Goal: Task Accomplishment & Management: Complete application form

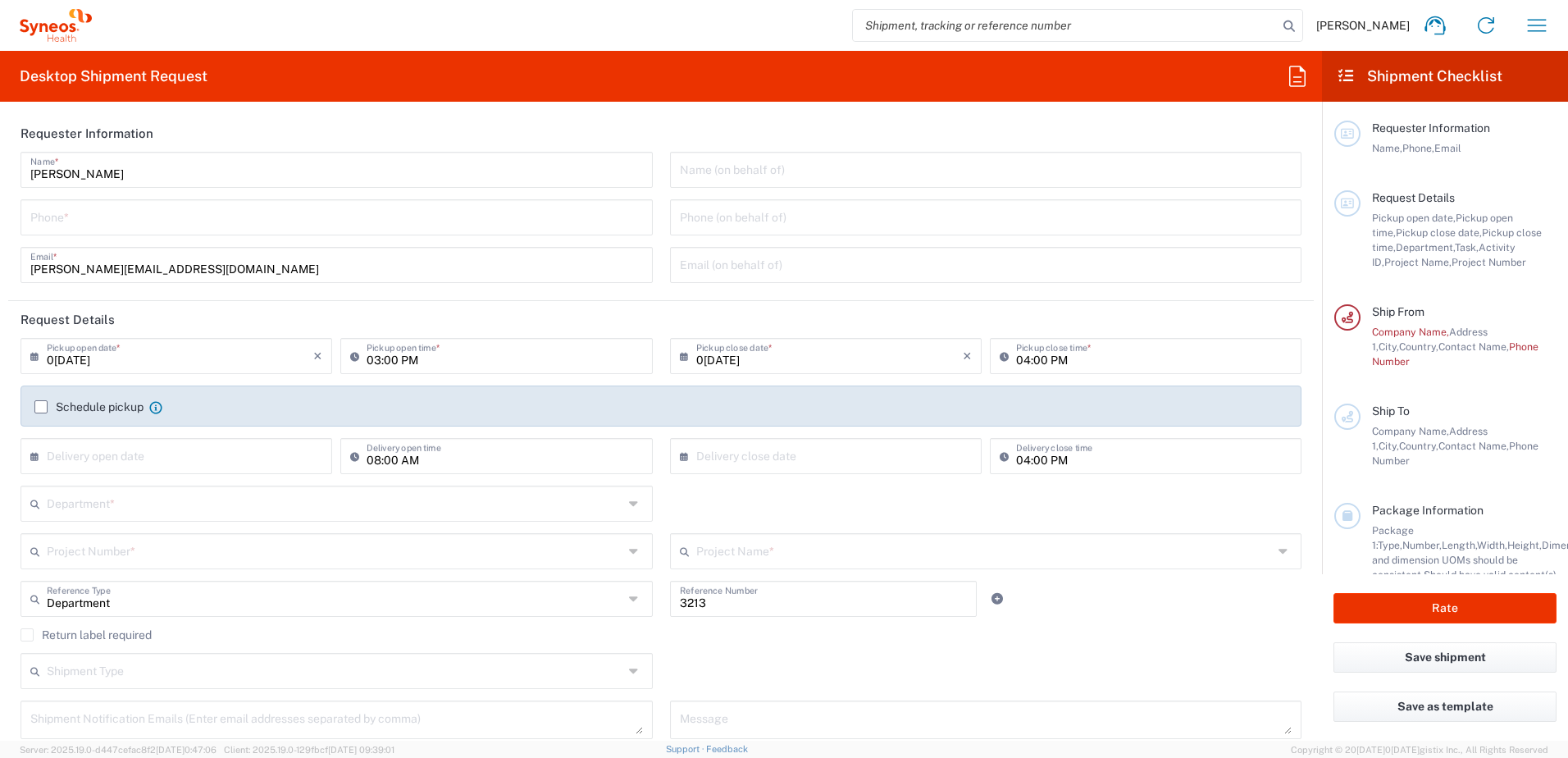
type input "Syneos Health d.o.o. [GEOGRAPHIC_DATA]-[GEOGRAPHIC_DATA]"
click at [1533, 32] on icon "button" at bounding box center [1537, 25] width 26 height 26
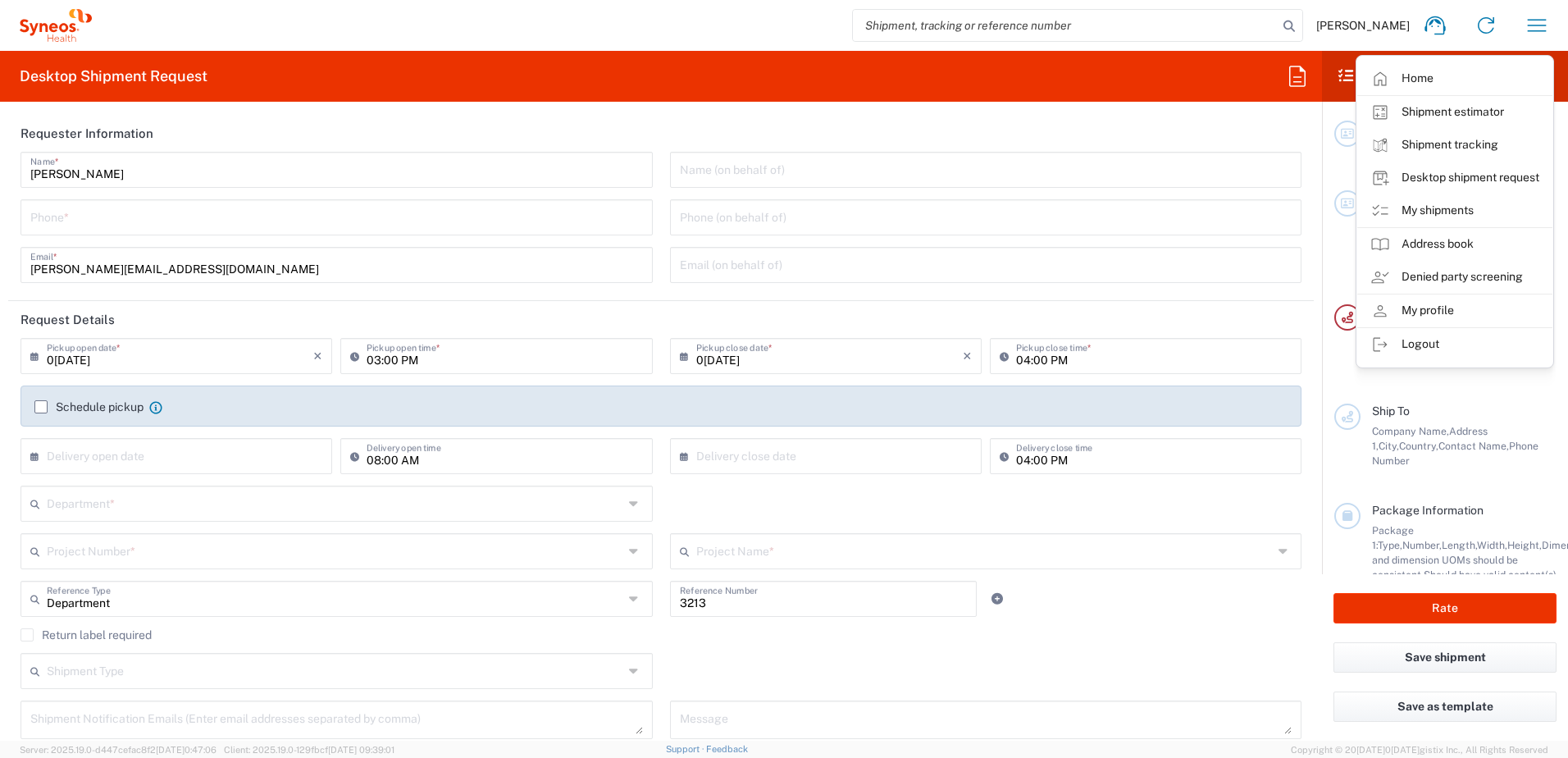
click at [1182, 85] on agx-form-header "Desktop Shipment Request" at bounding box center [660, 76] width 1322 height 51
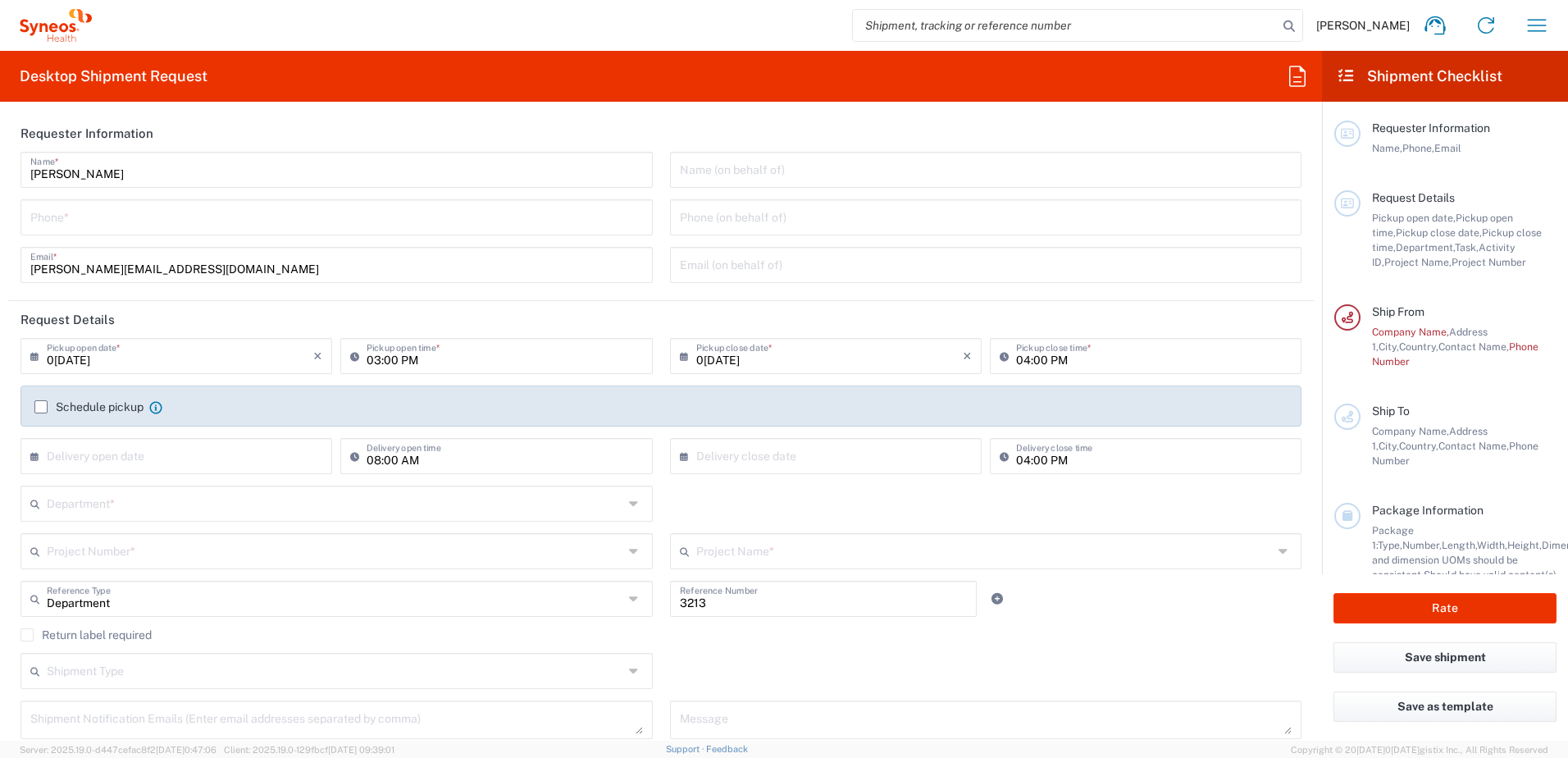
click at [1197, 73] on agx-form-header "Desktop Shipment Request" at bounding box center [660, 76] width 1322 height 51
click at [1343, 68] on icon at bounding box center [1345, 76] width 19 height 15
click at [1349, 76] on icon at bounding box center [1345, 76] width 19 height 15
click at [1550, 28] on button "button" at bounding box center [1537, 25] width 39 height 39
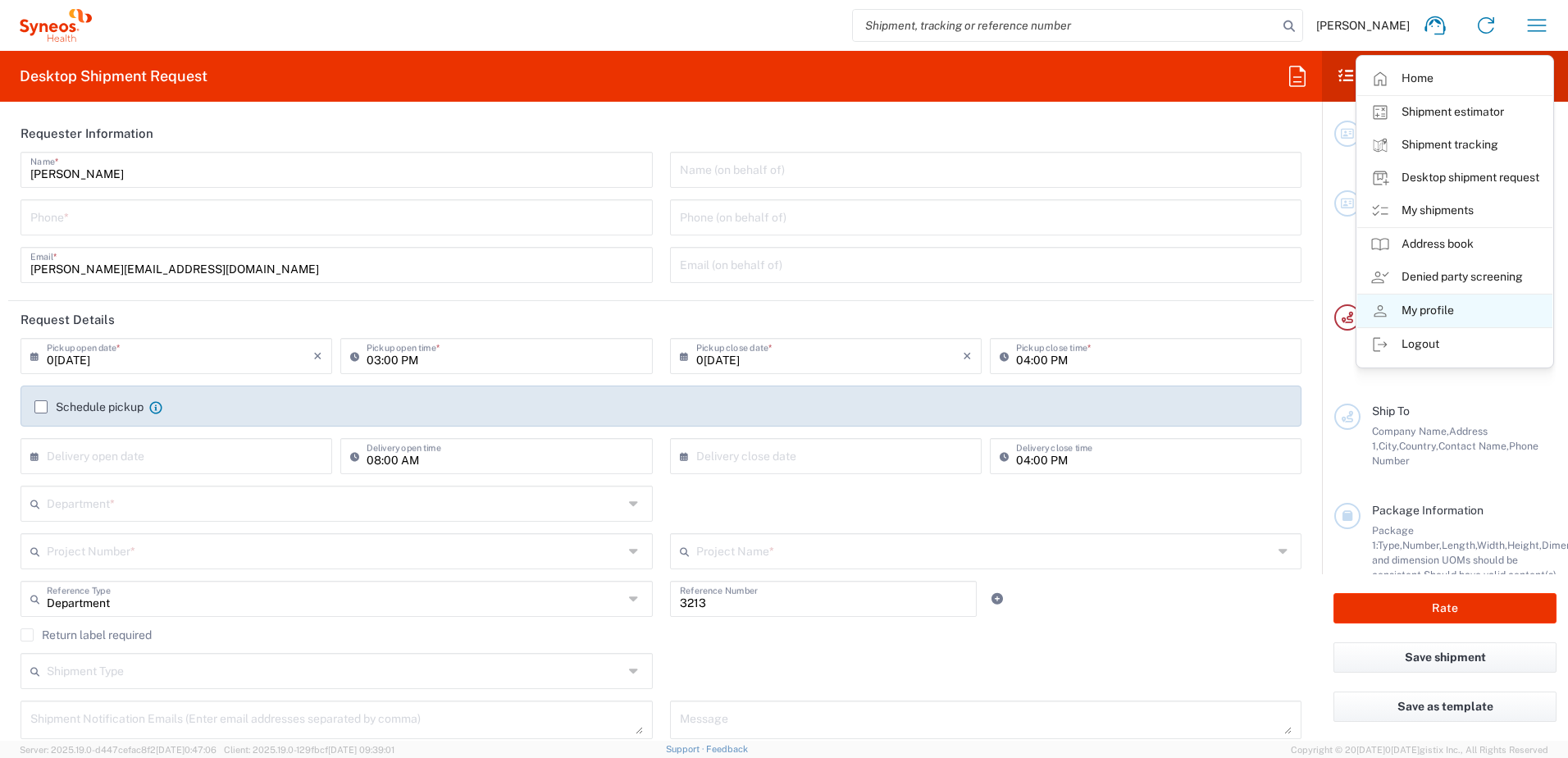
click at [1442, 311] on link "My profile" at bounding box center [1455, 310] width 195 height 33
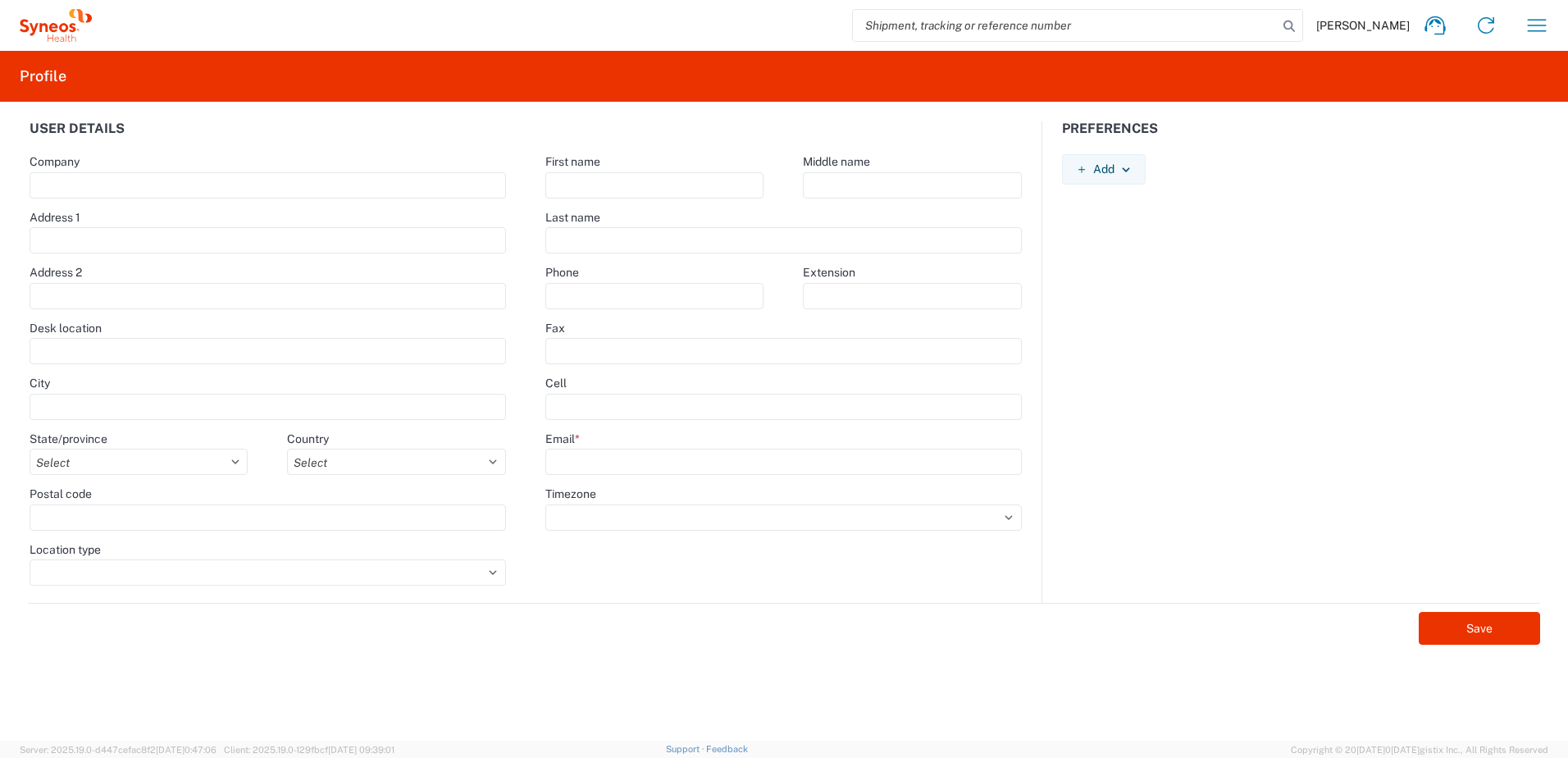
type input "[PERSON_NAME] 23"
type input "[GEOGRAPHIC_DATA]"
select select
select select "RS"
type input "11060"
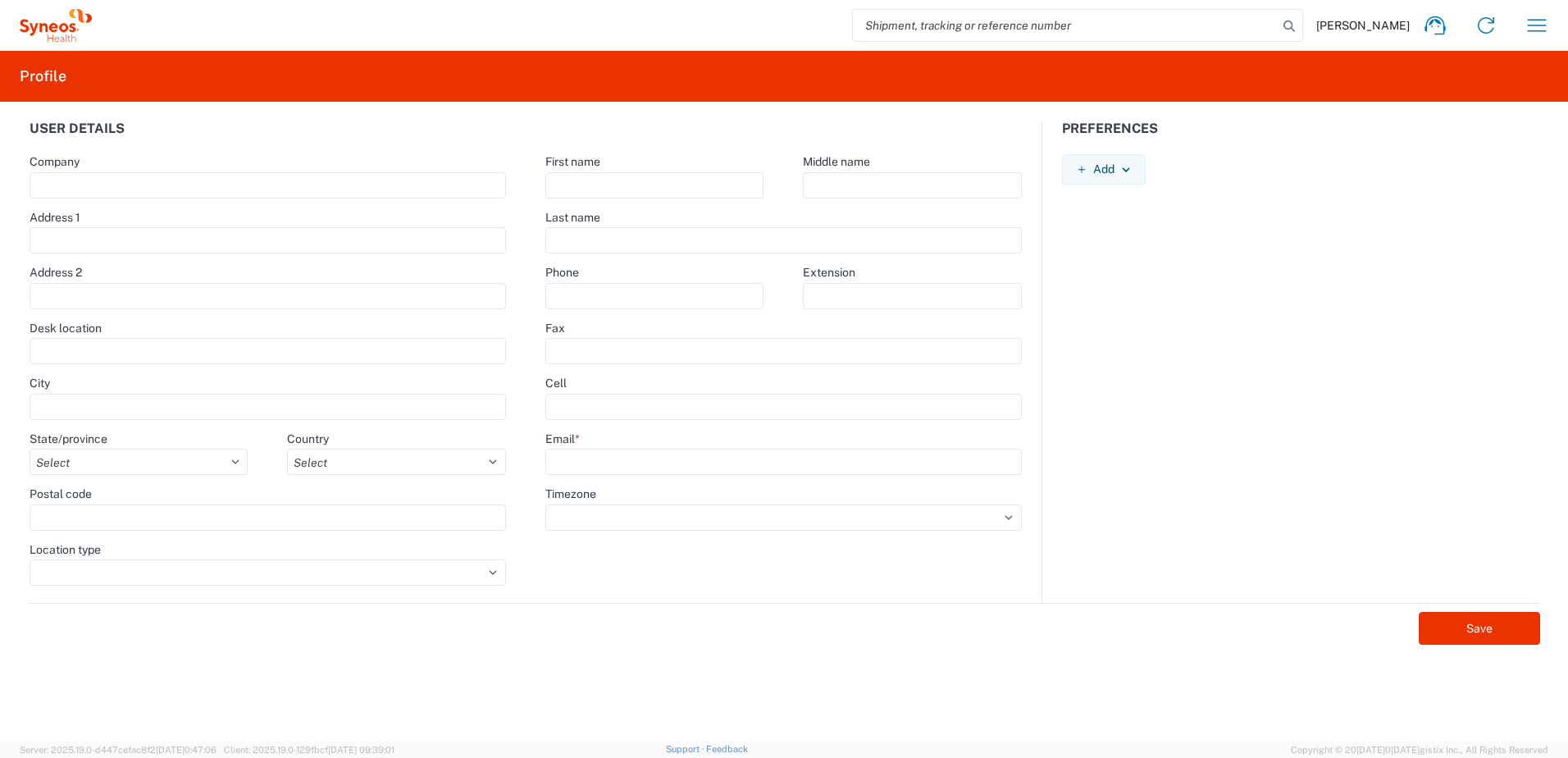
select select
type input "[PERSON_NAME]"
type input "Nikolic"
type input "[PERSON_NAME][EMAIL_ADDRESS][DOMAIN_NAME]"
select select
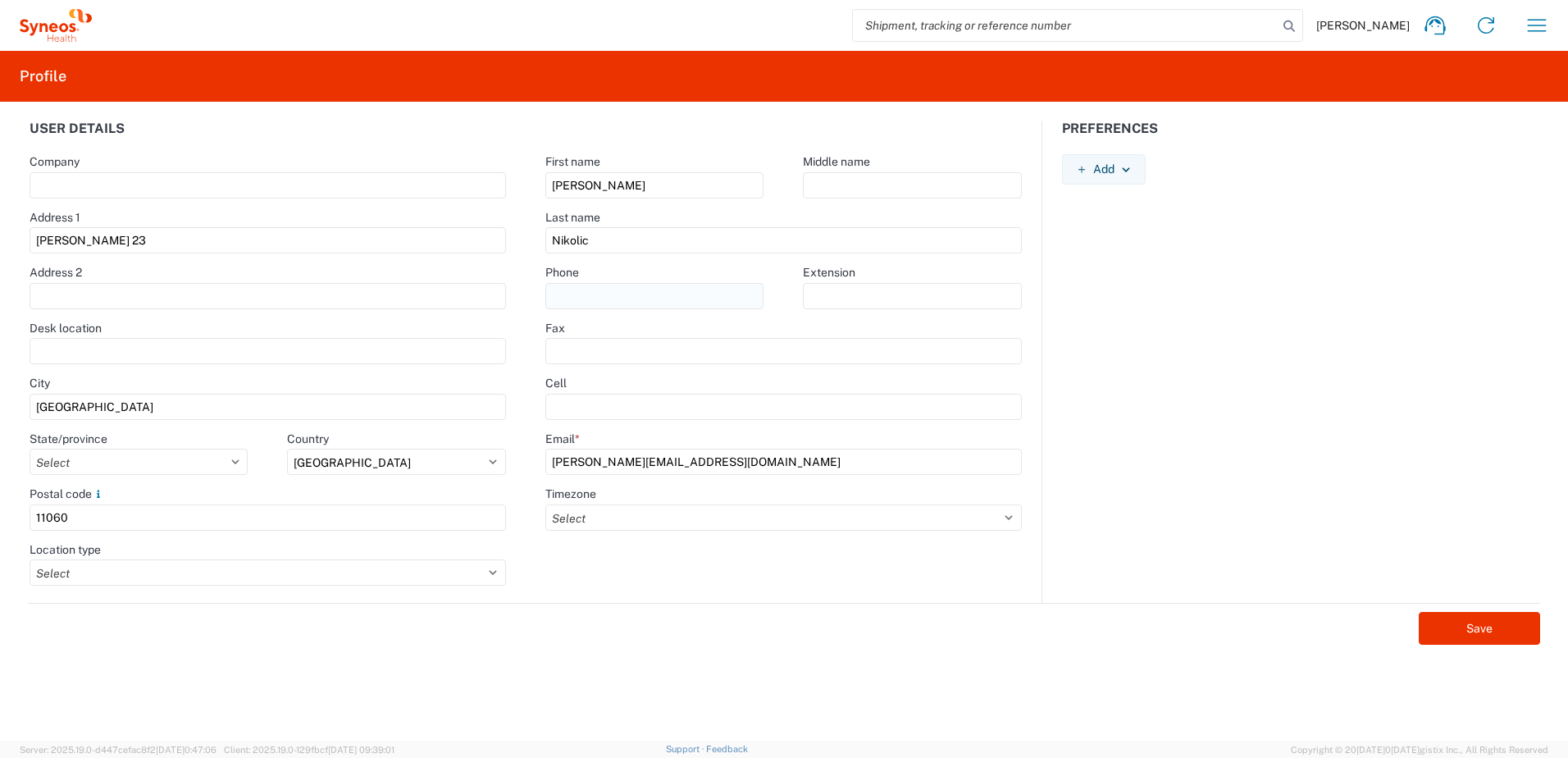
click at [605, 292] on input "text" at bounding box center [655, 296] width 218 height 26
type input "0691616444"
click at [459, 470] on select "Select [GEOGRAPHIC_DATA] [GEOGRAPHIC_DATA] [GEOGRAPHIC_DATA] [GEOGRAPHIC_DATA] …" at bounding box center [396, 462] width 219 height 26
select select "RS"
click at [287, 448] on select "Select [GEOGRAPHIC_DATA] [GEOGRAPHIC_DATA] [GEOGRAPHIC_DATA] [GEOGRAPHIC_DATA] …" at bounding box center [396, 462] width 219 height 26
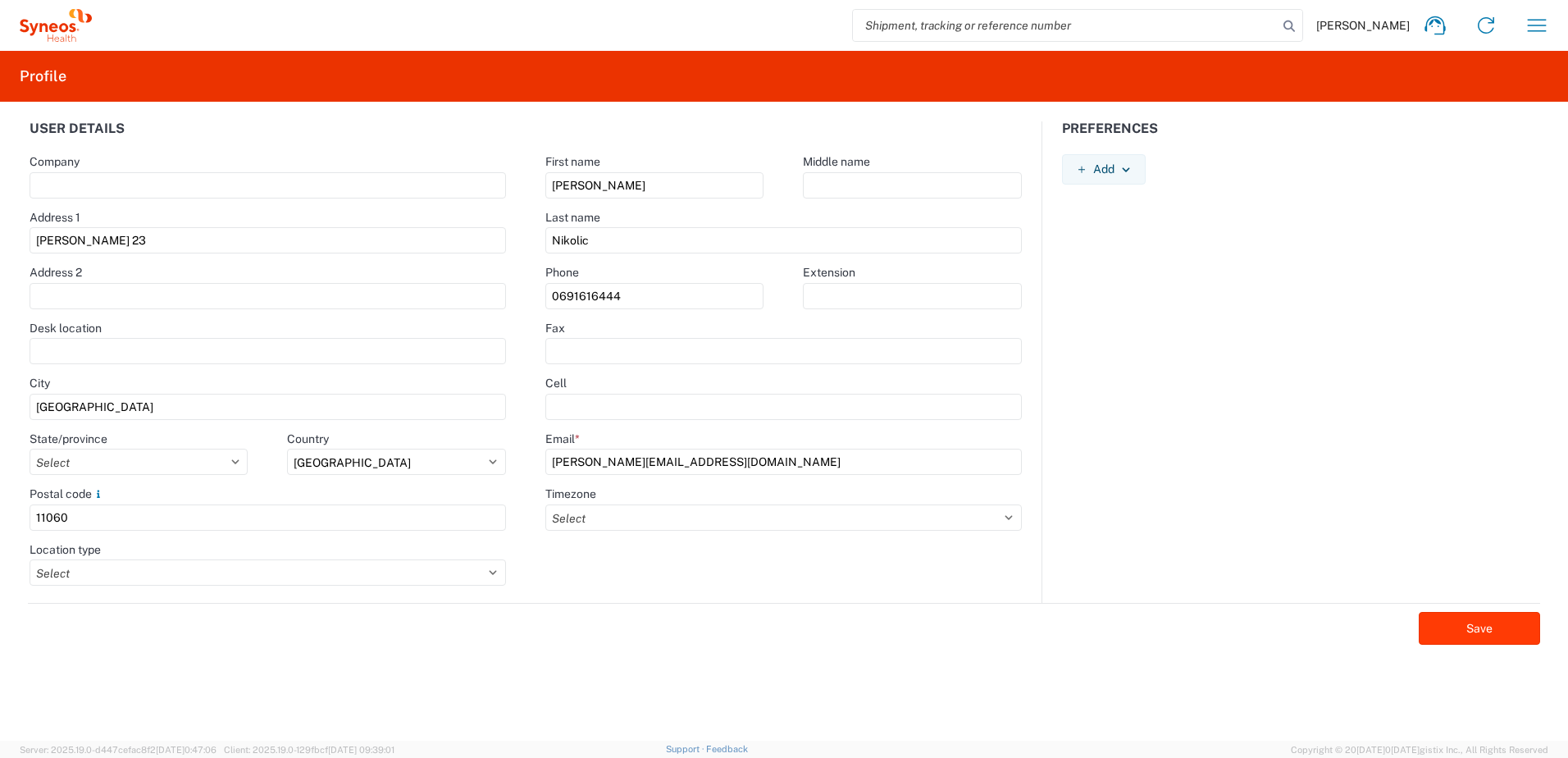
click at [1524, 627] on button "Save" at bounding box center [1479, 628] width 122 height 33
click at [1133, 168] on button "Add" at bounding box center [1104, 169] width 84 height 30
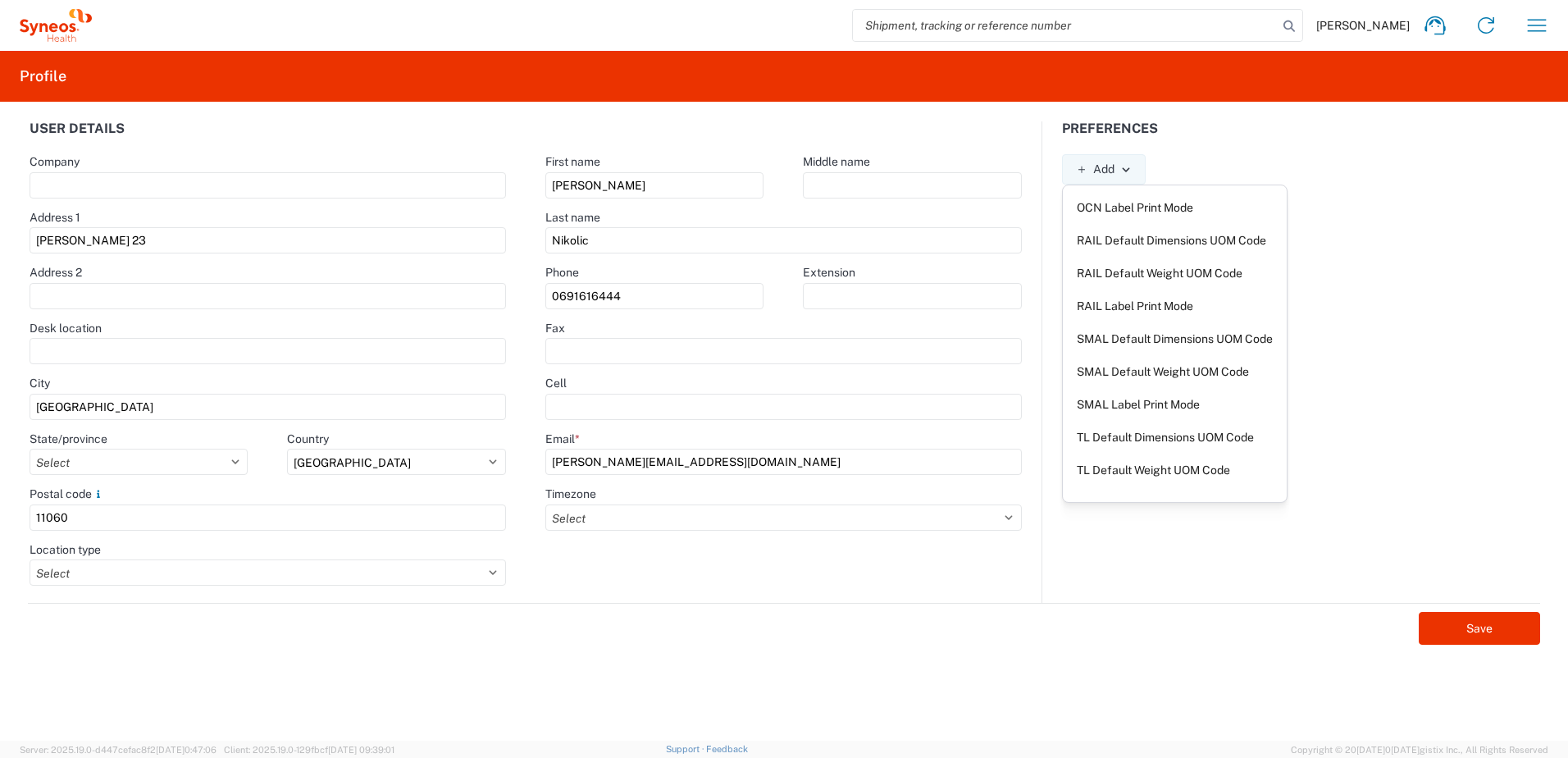
scroll to position [319, 0]
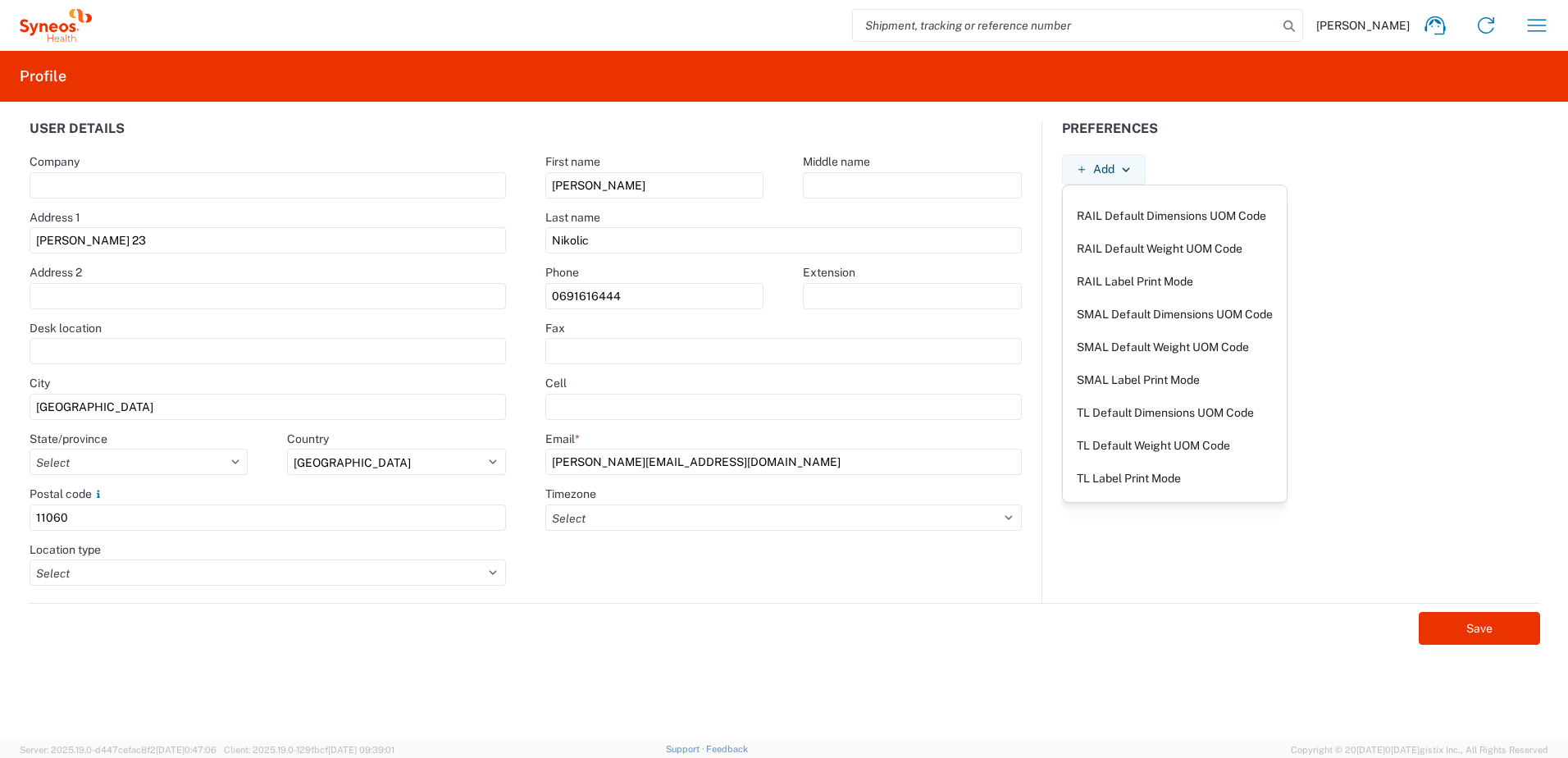
click at [1127, 691] on form "User details Company Address 1 Starine Novaka 23 Address 2 Desk location City […" at bounding box center [784, 431] width 1548 height 619
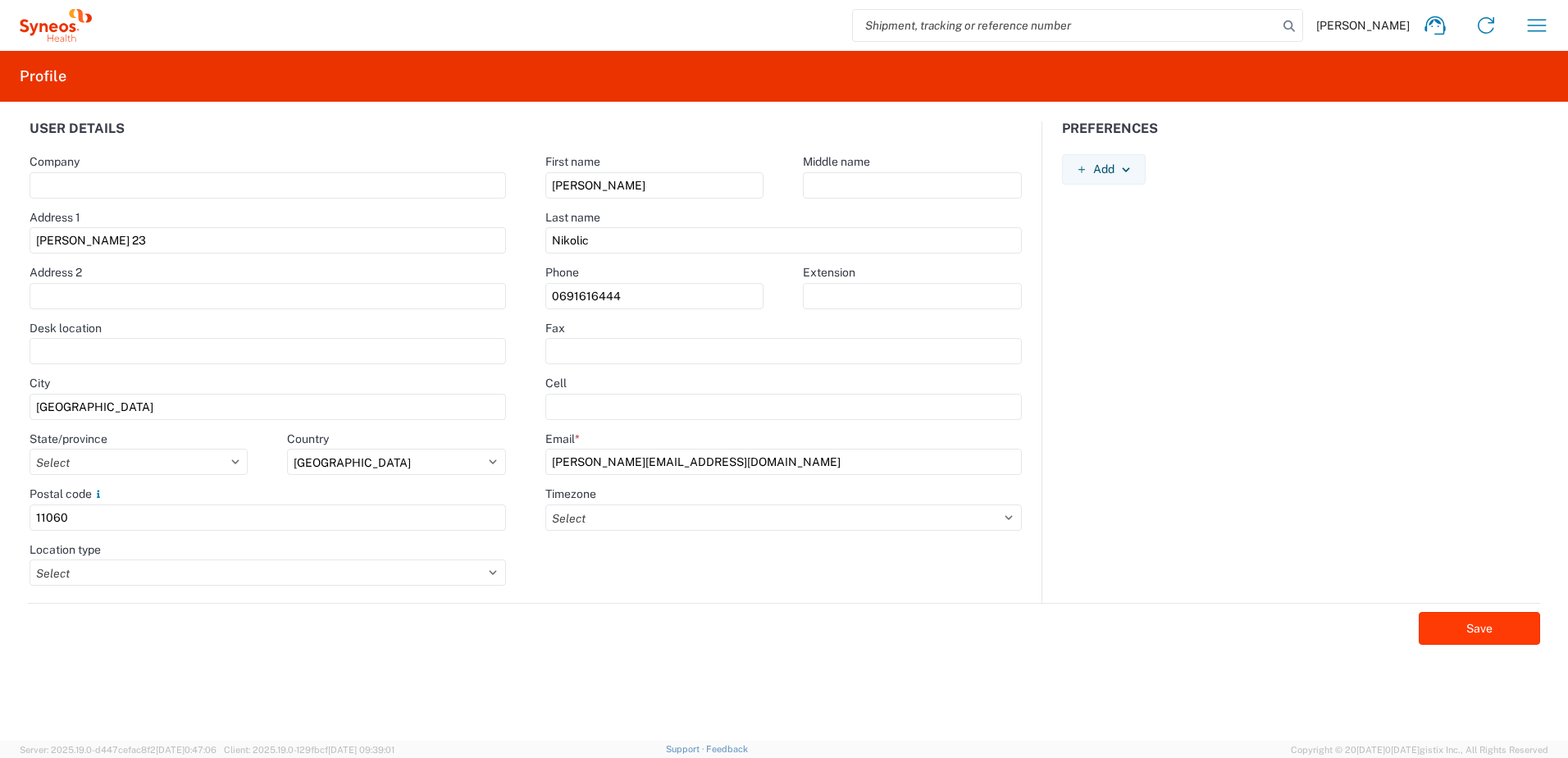
click at [1456, 633] on button "Save" at bounding box center [1479, 628] width 122 height 33
click at [1529, 25] on icon "button" at bounding box center [1537, 25] width 26 height 26
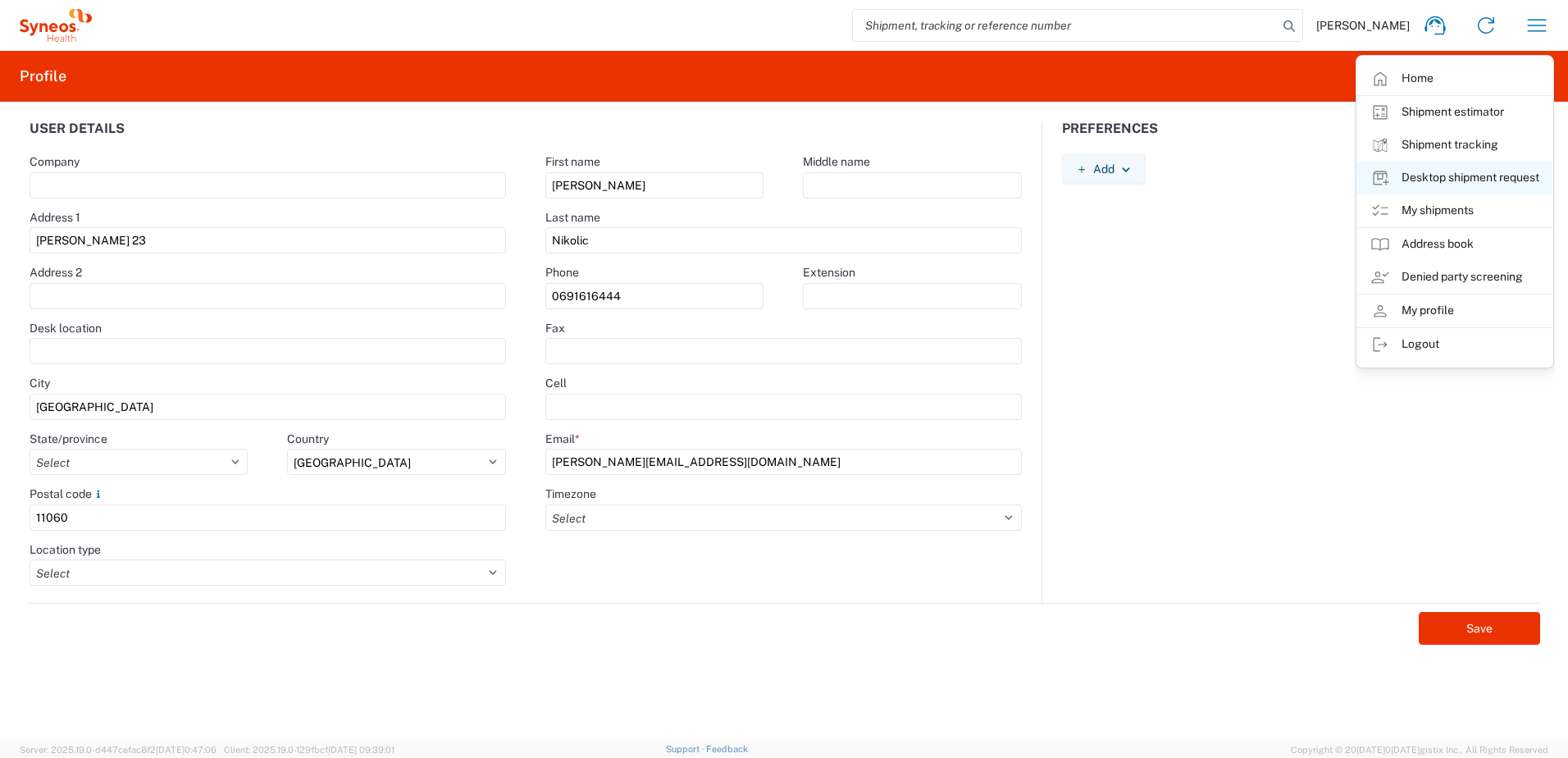
click at [1480, 181] on link "Desktop shipment request" at bounding box center [1455, 178] width 195 height 33
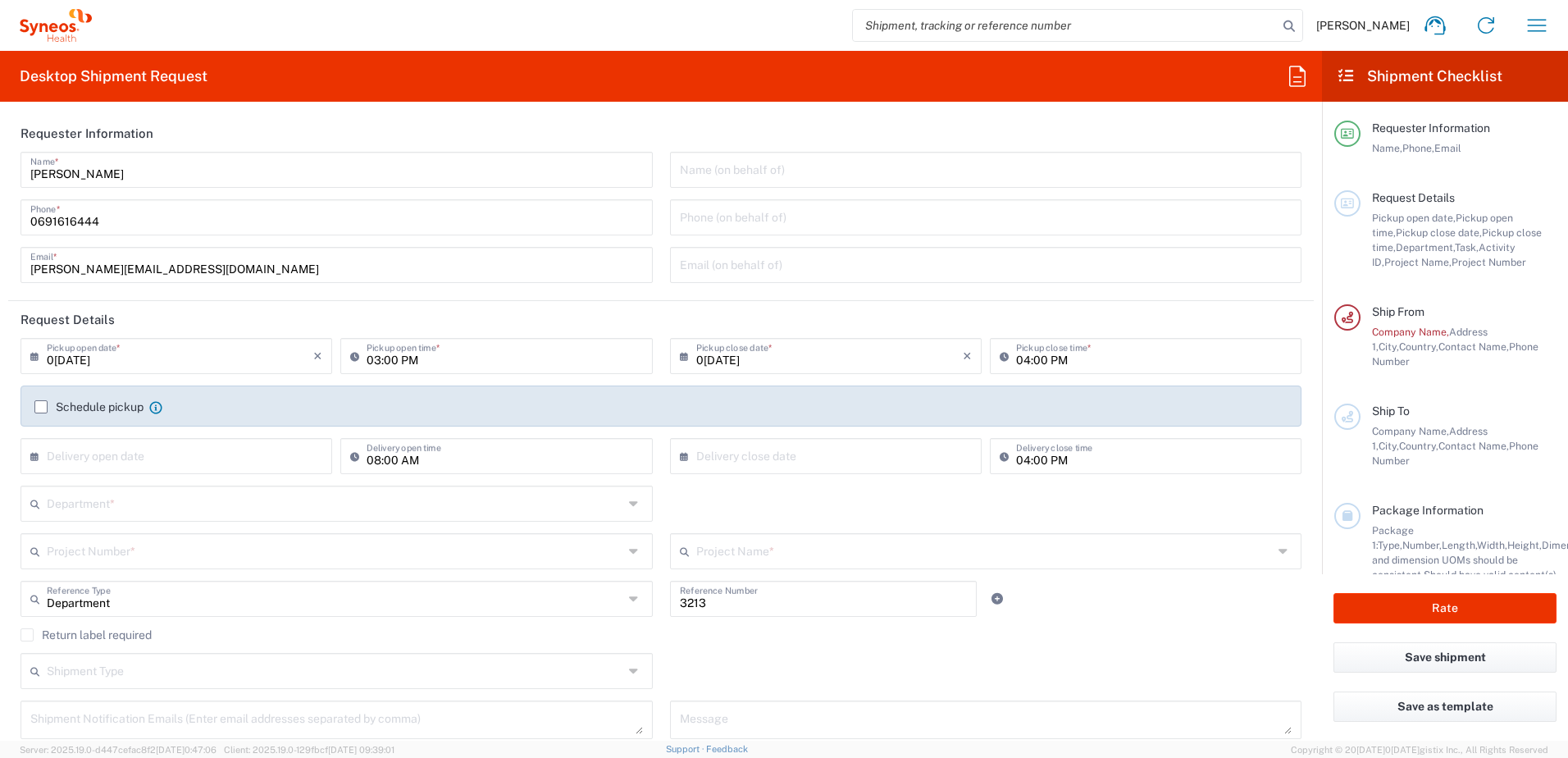
click at [123, 355] on input "0[DATE]" at bounding box center [180, 354] width 266 height 29
click at [133, 503] on span "22" at bounding box center [131, 504] width 25 height 23
type input "09[DATE]"
click at [620, 357] on input "03:00 PM" at bounding box center [504, 354] width 275 height 29
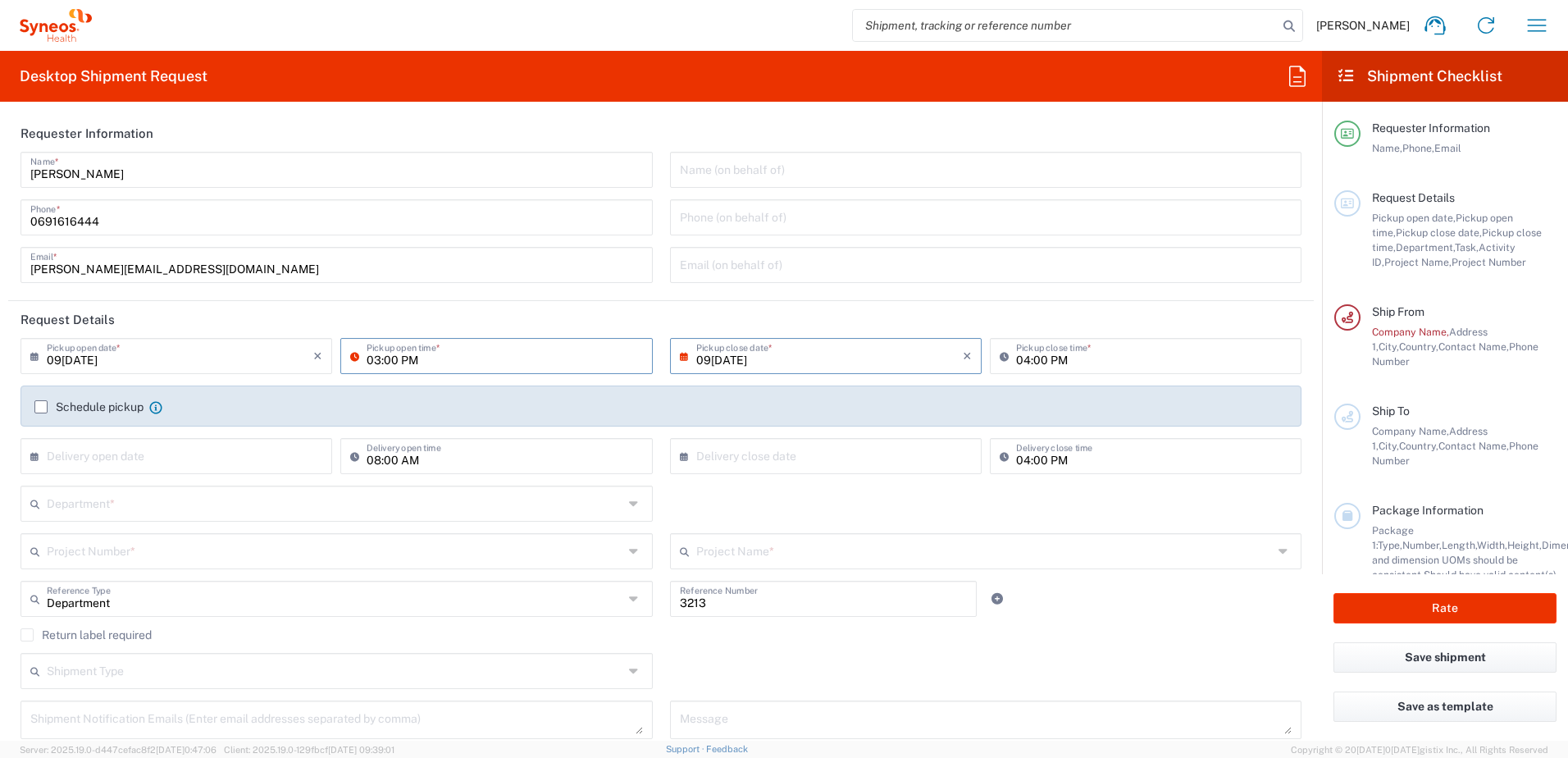
click at [350, 361] on icon at bounding box center [358, 356] width 16 height 26
type input "09am"
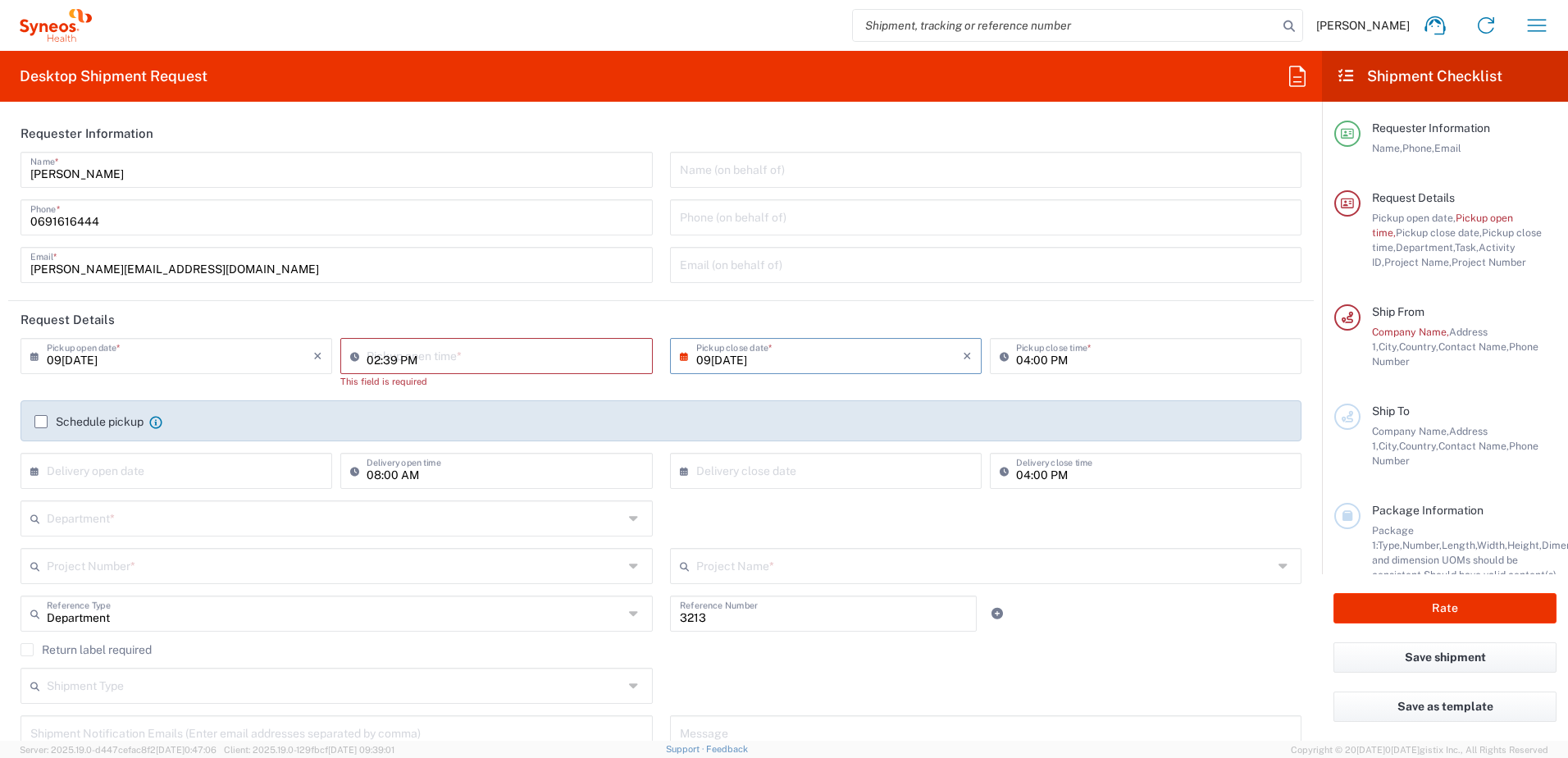
click at [600, 360] on input "02:39 PM" at bounding box center [504, 354] width 275 height 29
drag, startPoint x: 437, startPoint y: 360, endPoint x: 412, endPoint y: 361, distance: 25.0
click at [436, 360] on input "02:39 PM" at bounding box center [504, 354] width 275 height 29
click at [420, 345] on input "02:39 PM" at bounding box center [504, 354] width 275 height 29
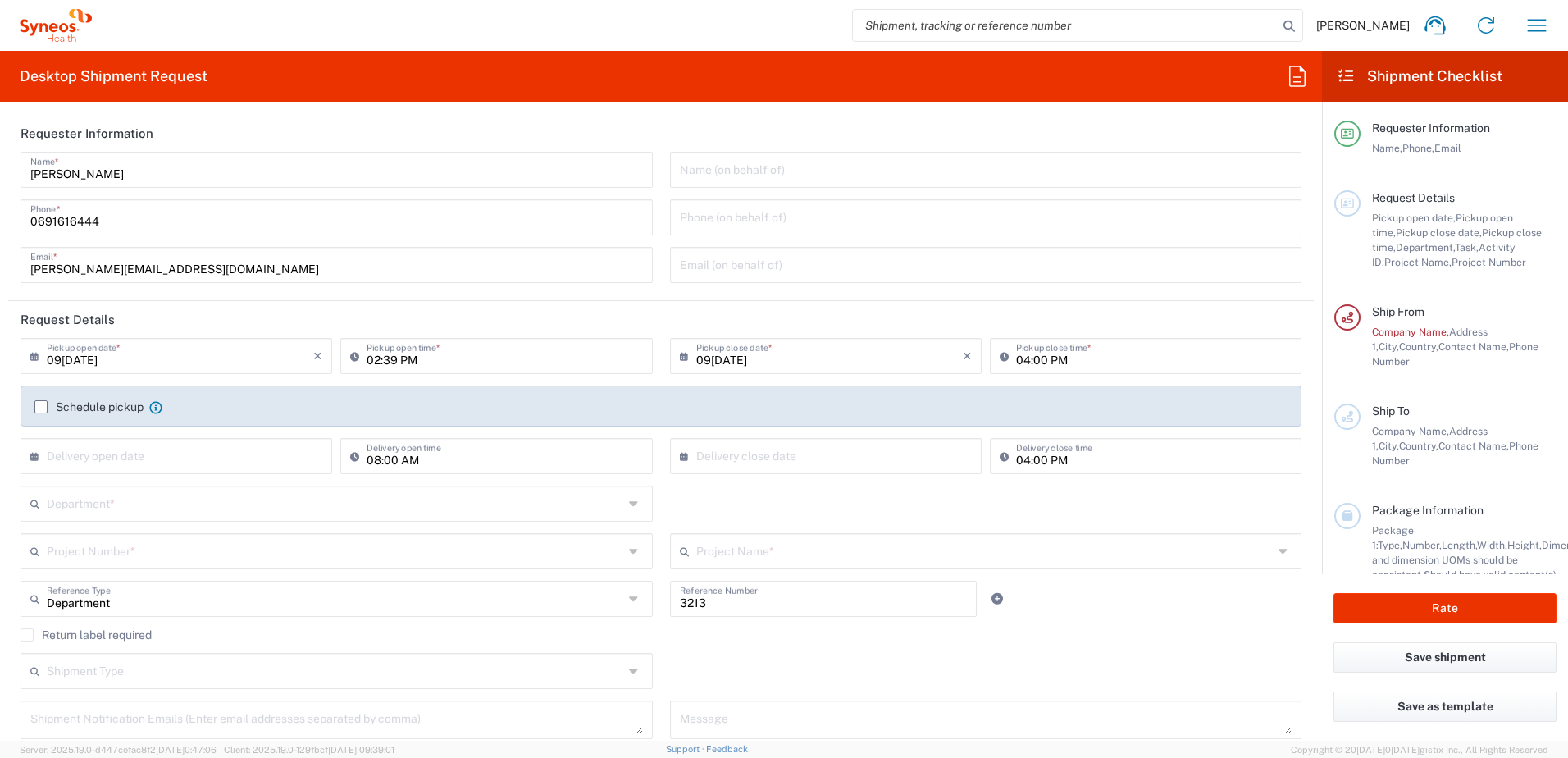
click at [422, 357] on input "02:39 PM" at bounding box center [504, 354] width 275 height 29
click at [420, 360] on input "02:39 PM" at bounding box center [504, 354] width 275 height 29
type input "09:00 AM"
click at [897, 360] on input "09[DATE]" at bounding box center [830, 354] width 266 height 29
click at [798, 503] on span "23" at bounding box center [798, 504] width 25 height 23
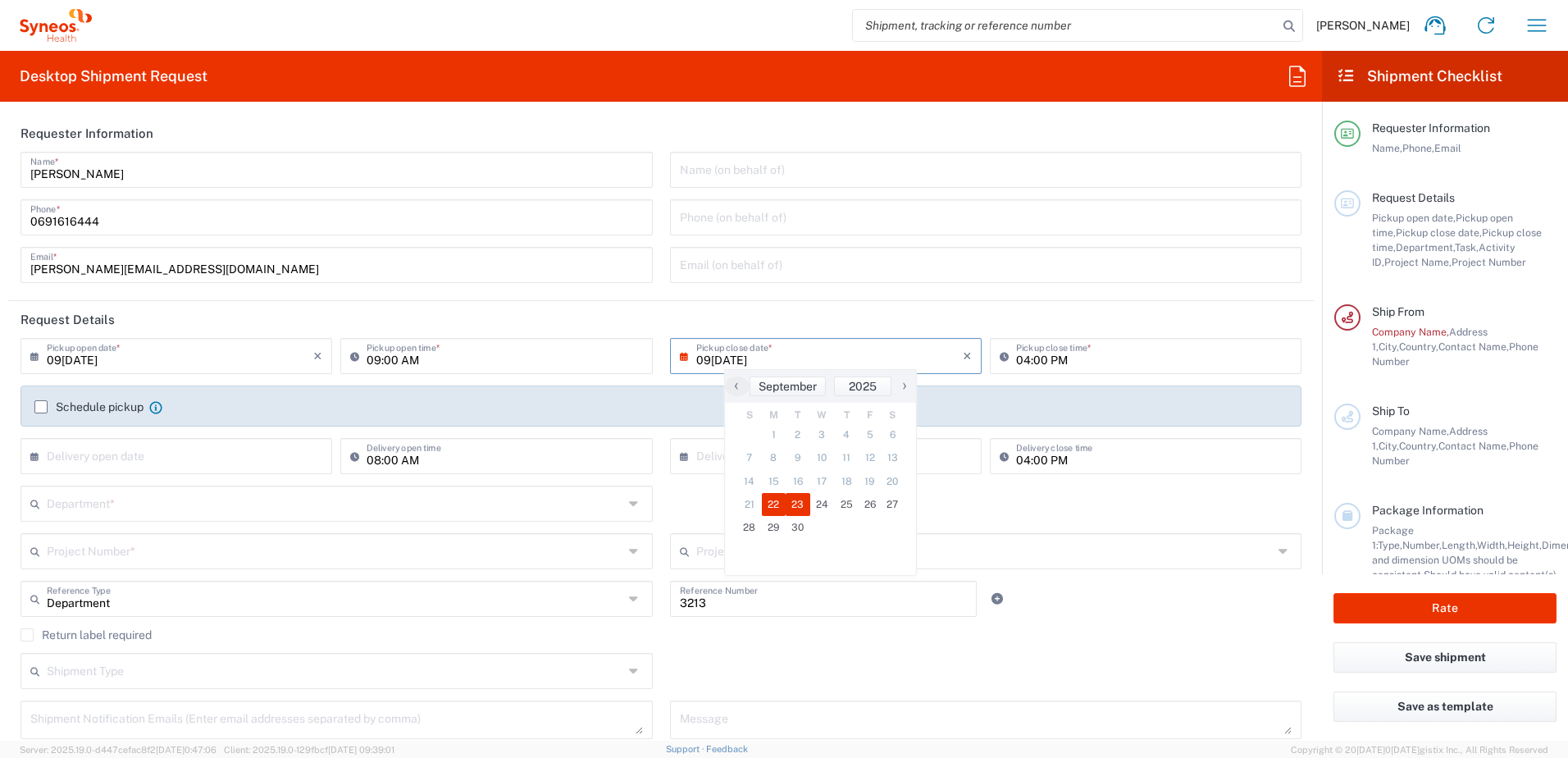
type input "09[DATE]"
click at [35, 402] on label "Schedule pickup" at bounding box center [89, 407] width 109 height 13
click at [41, 407] on input "Schedule pickup" at bounding box center [41, 407] width 0 height 0
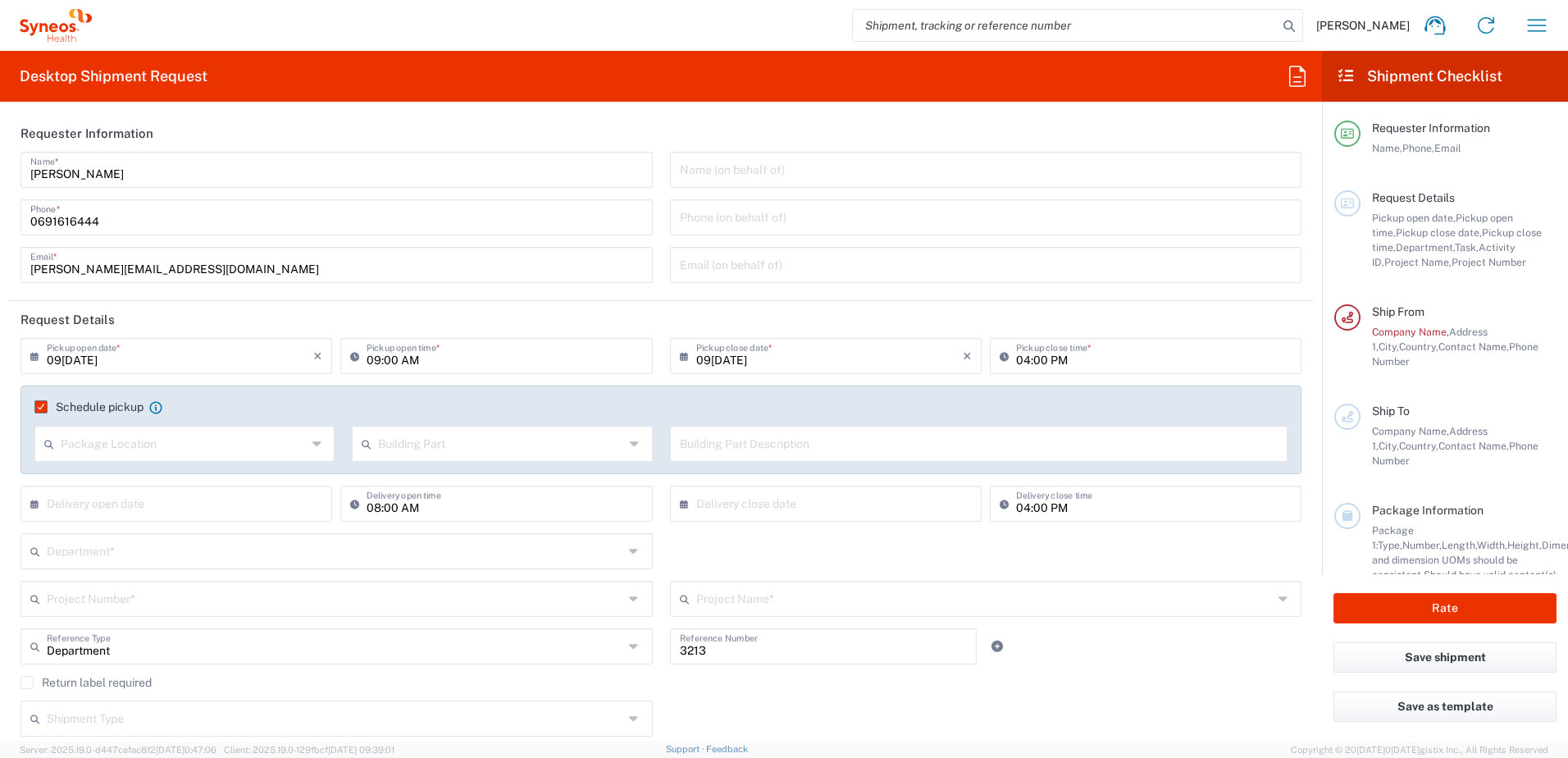
click at [39, 407] on label "Schedule pickup" at bounding box center [89, 407] width 109 height 13
click at [36, 407] on input "Schedule pickup" at bounding box center [36, 407] width 0 height 0
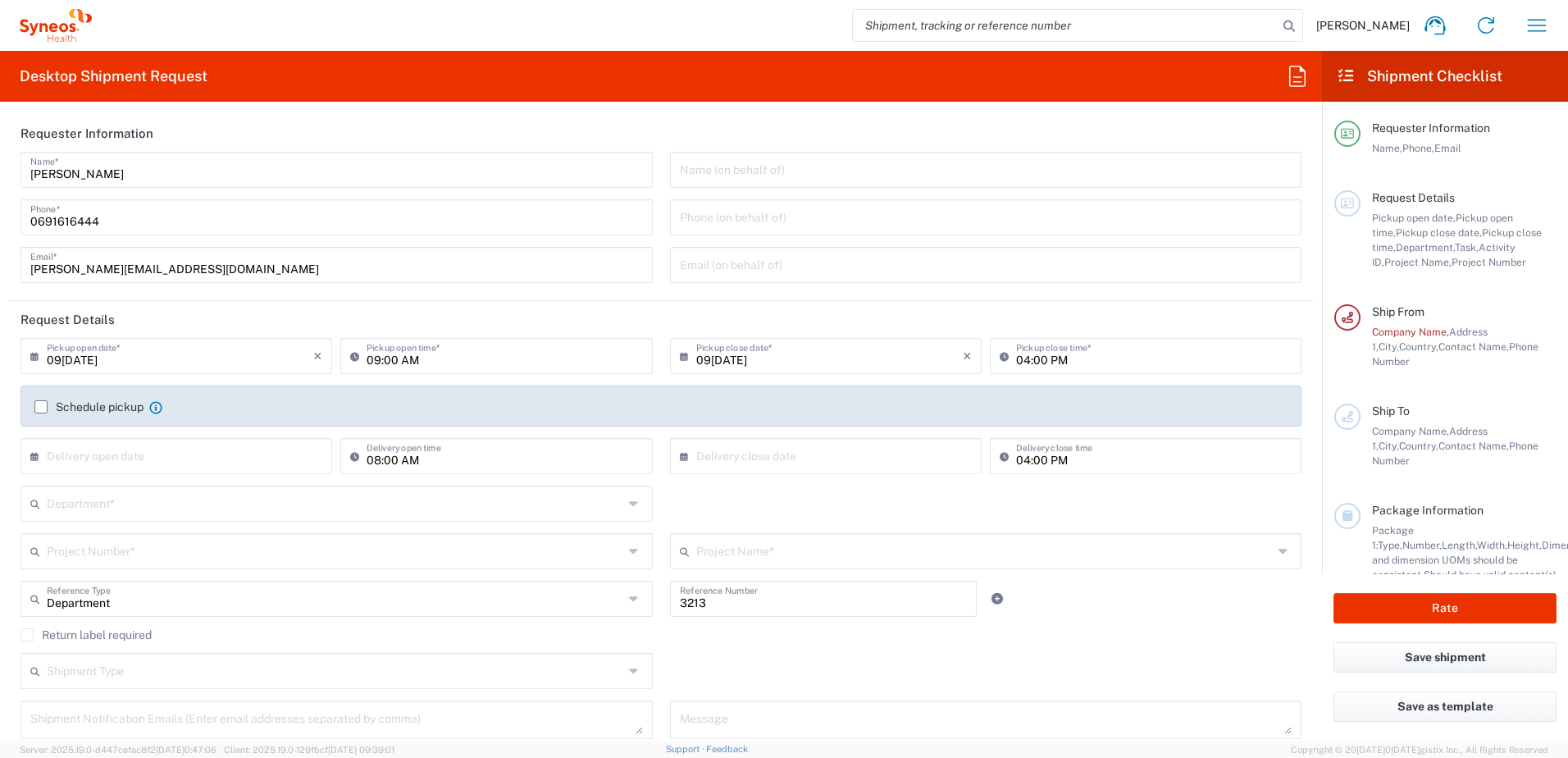
click at [96, 506] on input "text" at bounding box center [335, 502] width 577 height 29
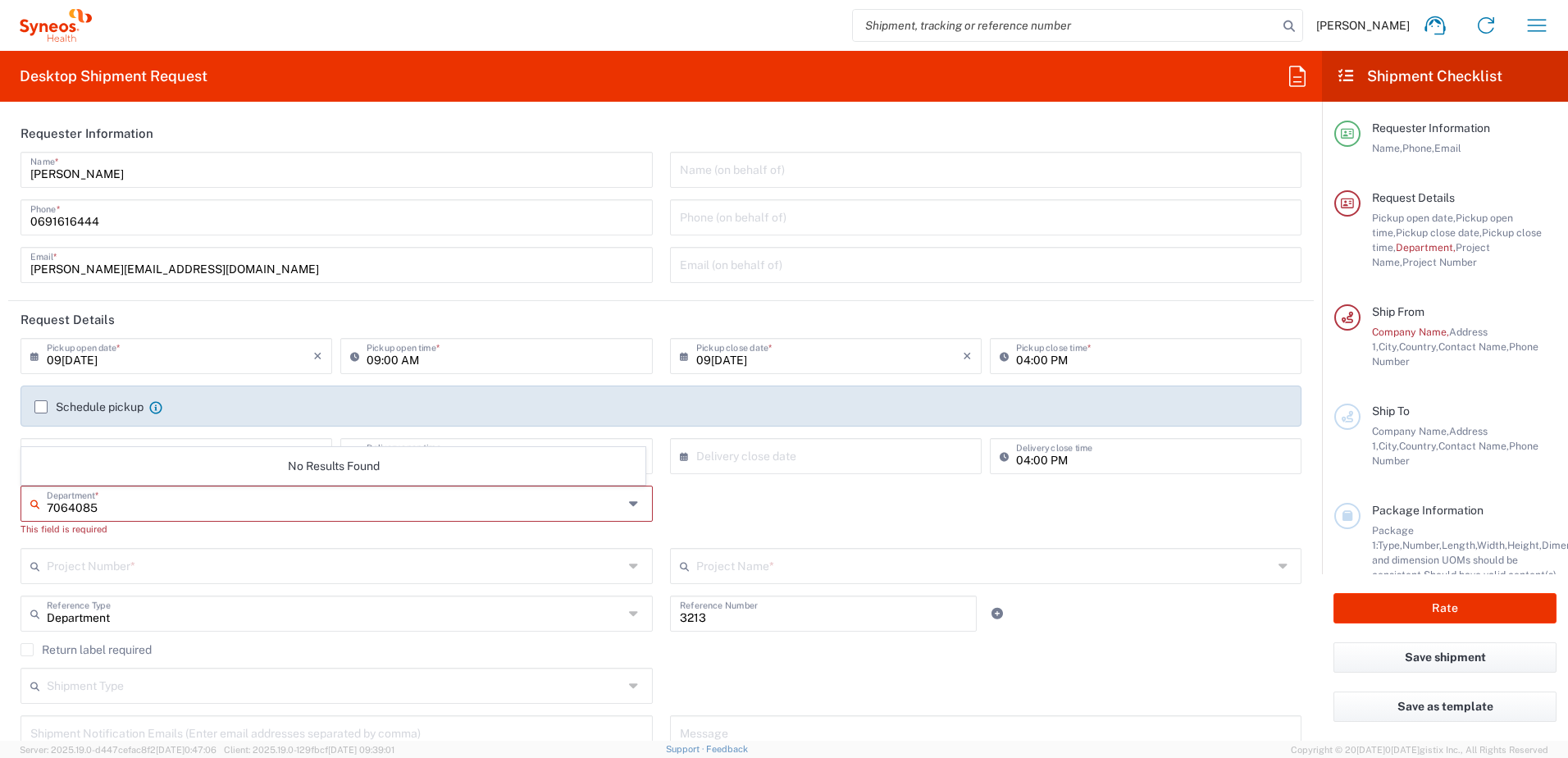
type input "7064085"
click at [190, 537] on div "7064085 Department * No Results Found This field is required" at bounding box center [337, 517] width 650 height 62
click at [199, 507] on input "text" at bounding box center [335, 502] width 577 height 29
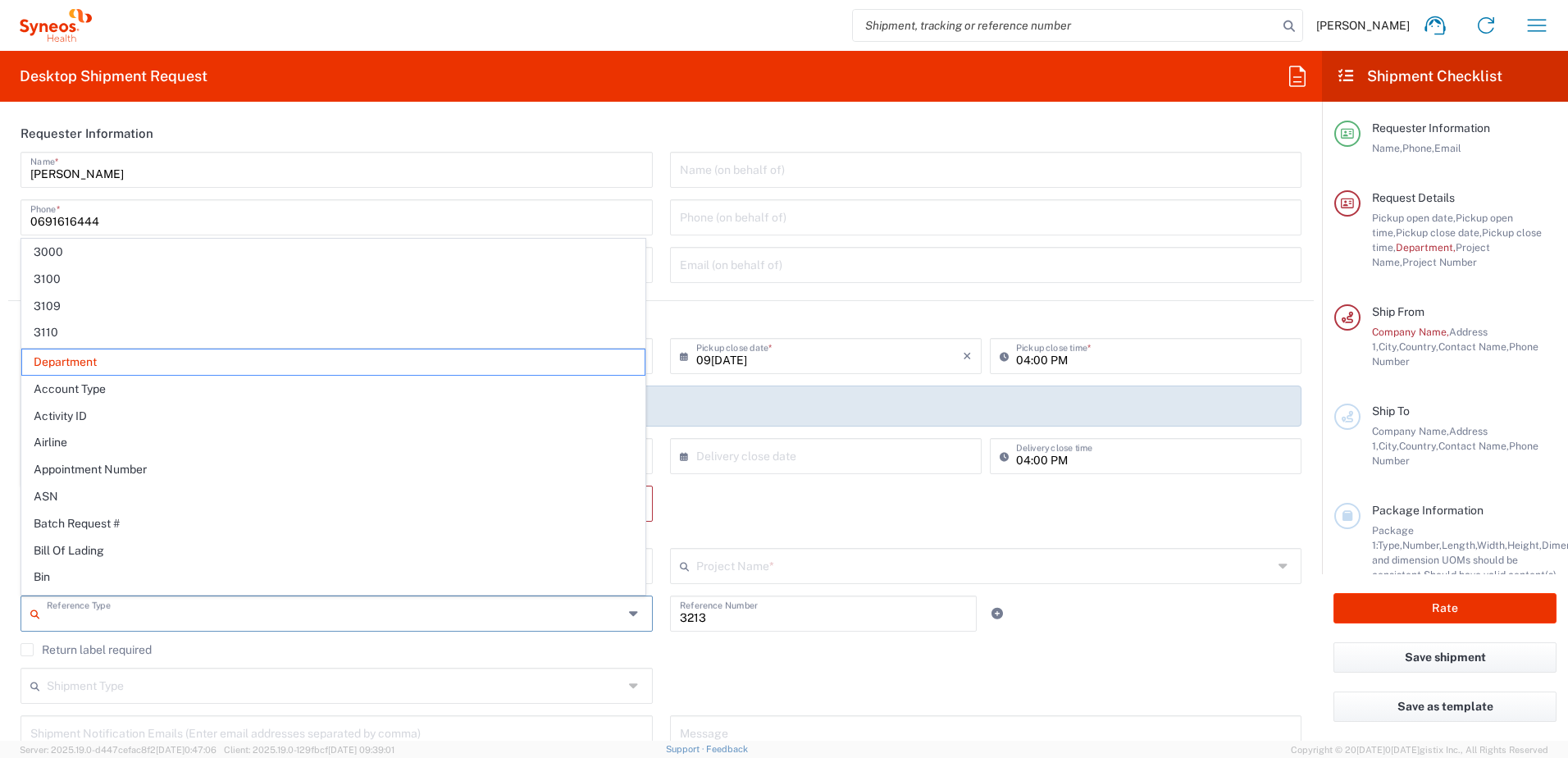
click at [545, 599] on input "text" at bounding box center [335, 612] width 577 height 29
click at [700, 509] on div "Department * 3000 3100 3109 3110 3111 3112 3125 3130 3135 3136 3150 3155 3165 3…" at bounding box center [661, 517] width 1299 height 62
type input "Department"
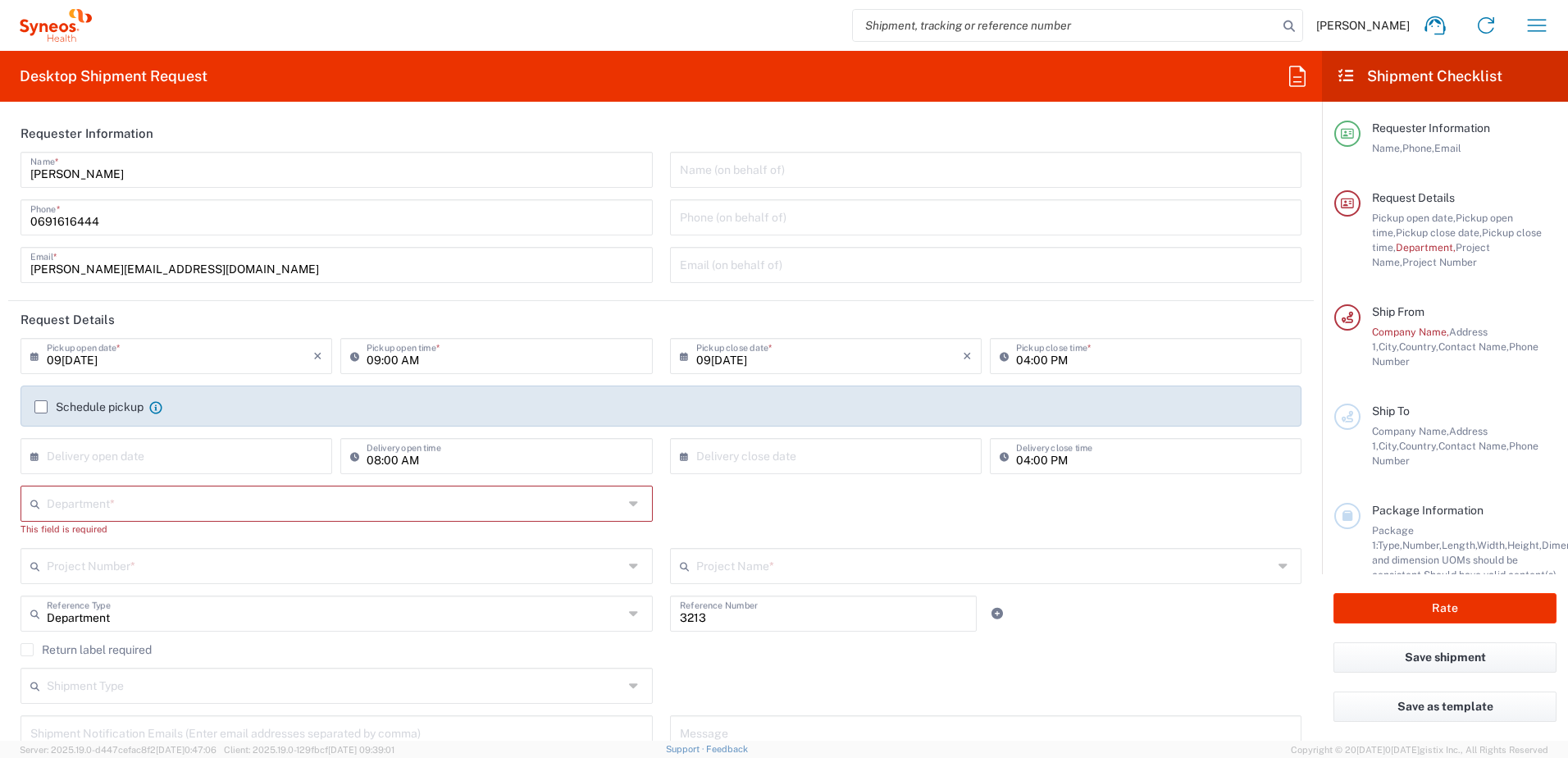
click at [701, 508] on div "Department * 3000 3100 3109 3110 3111 3112 3125 3130 3135 3136 3150 3155 3165 3…" at bounding box center [661, 517] width 1299 height 62
click at [237, 572] on input "text" at bounding box center [335, 564] width 577 height 29
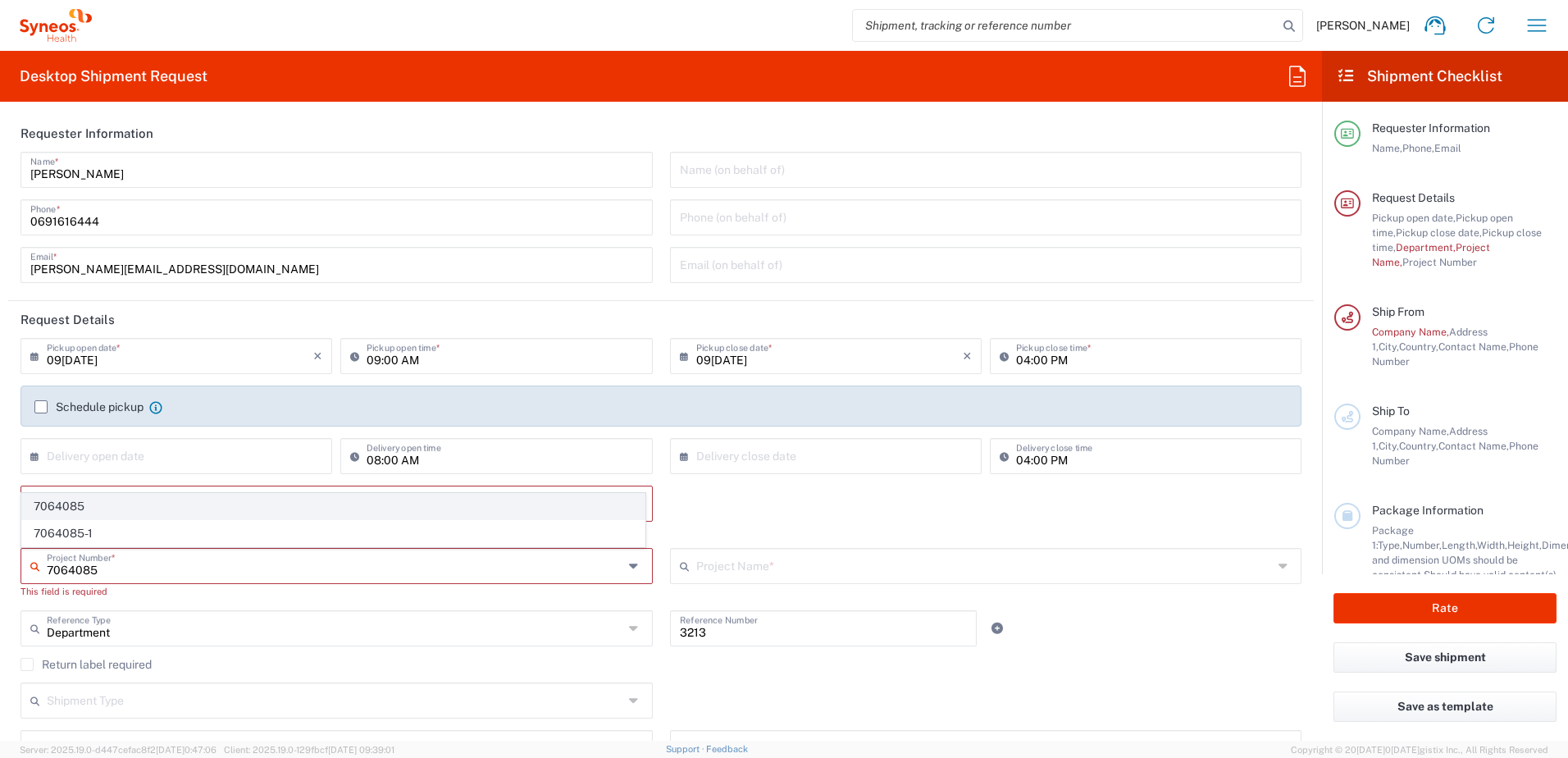
type input "7064085"
click at [126, 504] on span "7064085" at bounding box center [333, 506] width 623 height 25
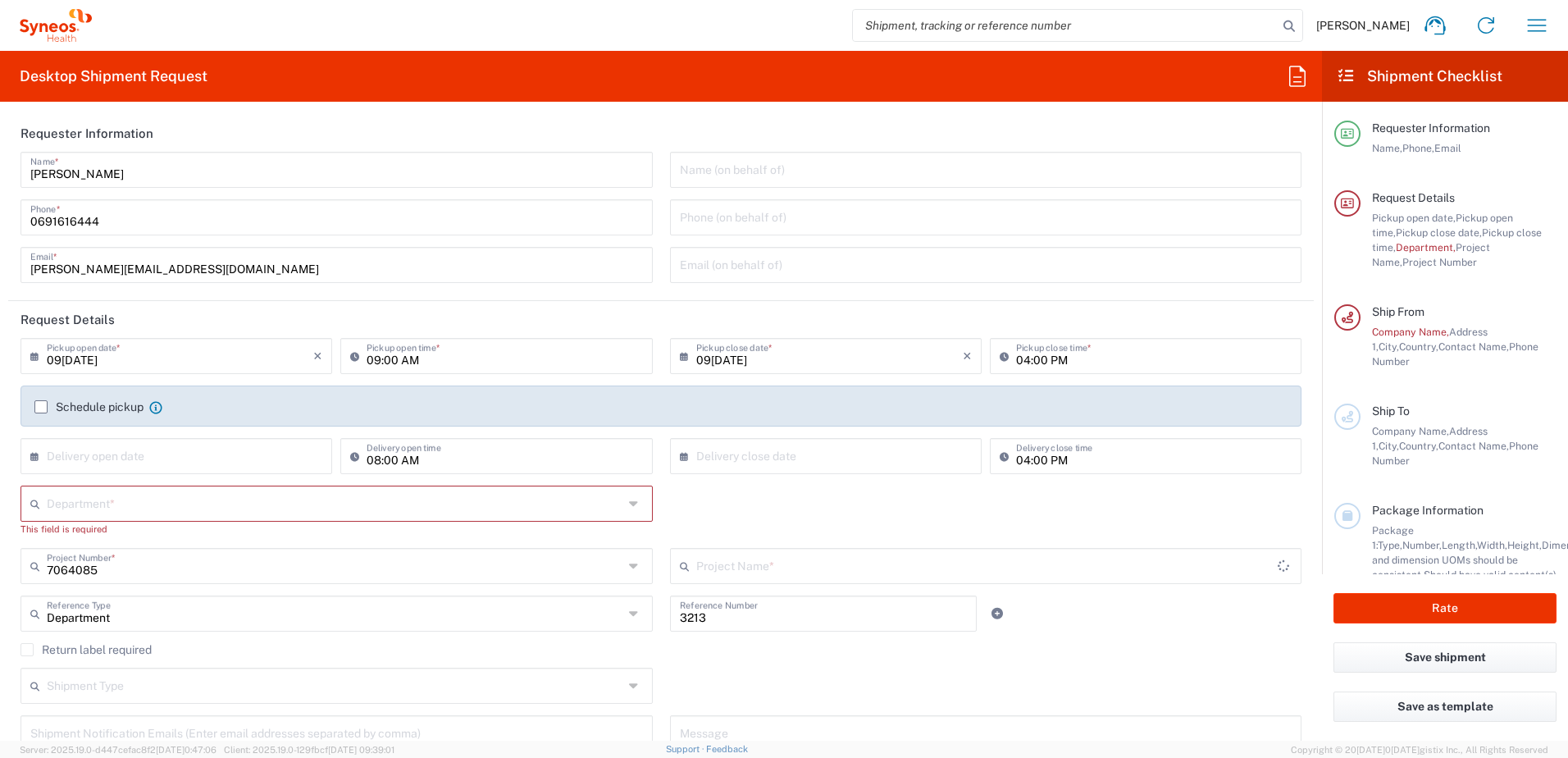
type input "MUNDIPHARMA 7064085"
click at [629, 510] on icon at bounding box center [636, 503] width 13 height 26
click at [629, 508] on icon at bounding box center [636, 503] width 13 height 26
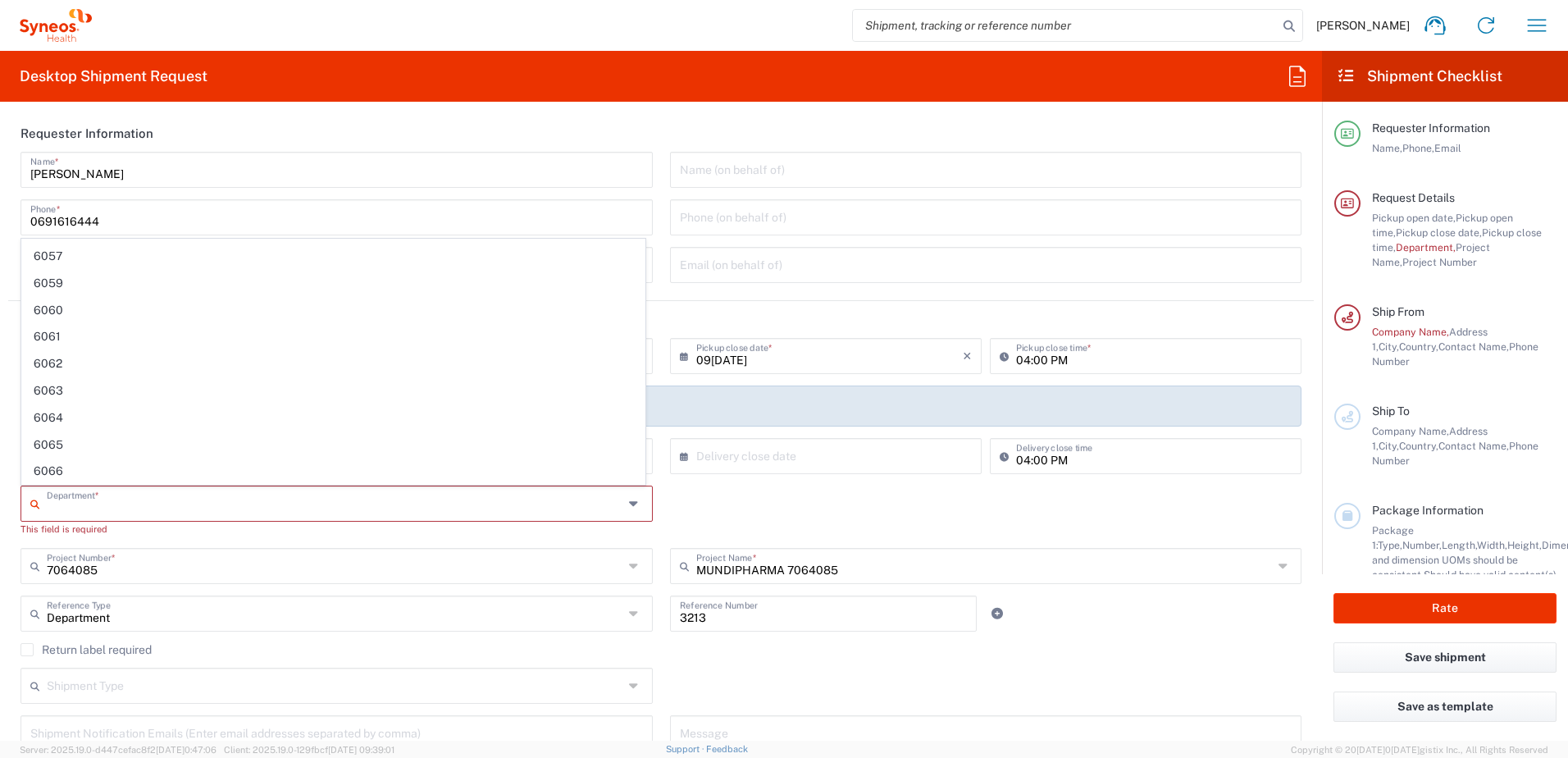
click at [763, 520] on div "Department * 3000 3100 3109 3110 3111 3112 3125 3130 3135 3136 3150 3155 3165 3…" at bounding box center [661, 517] width 1299 height 62
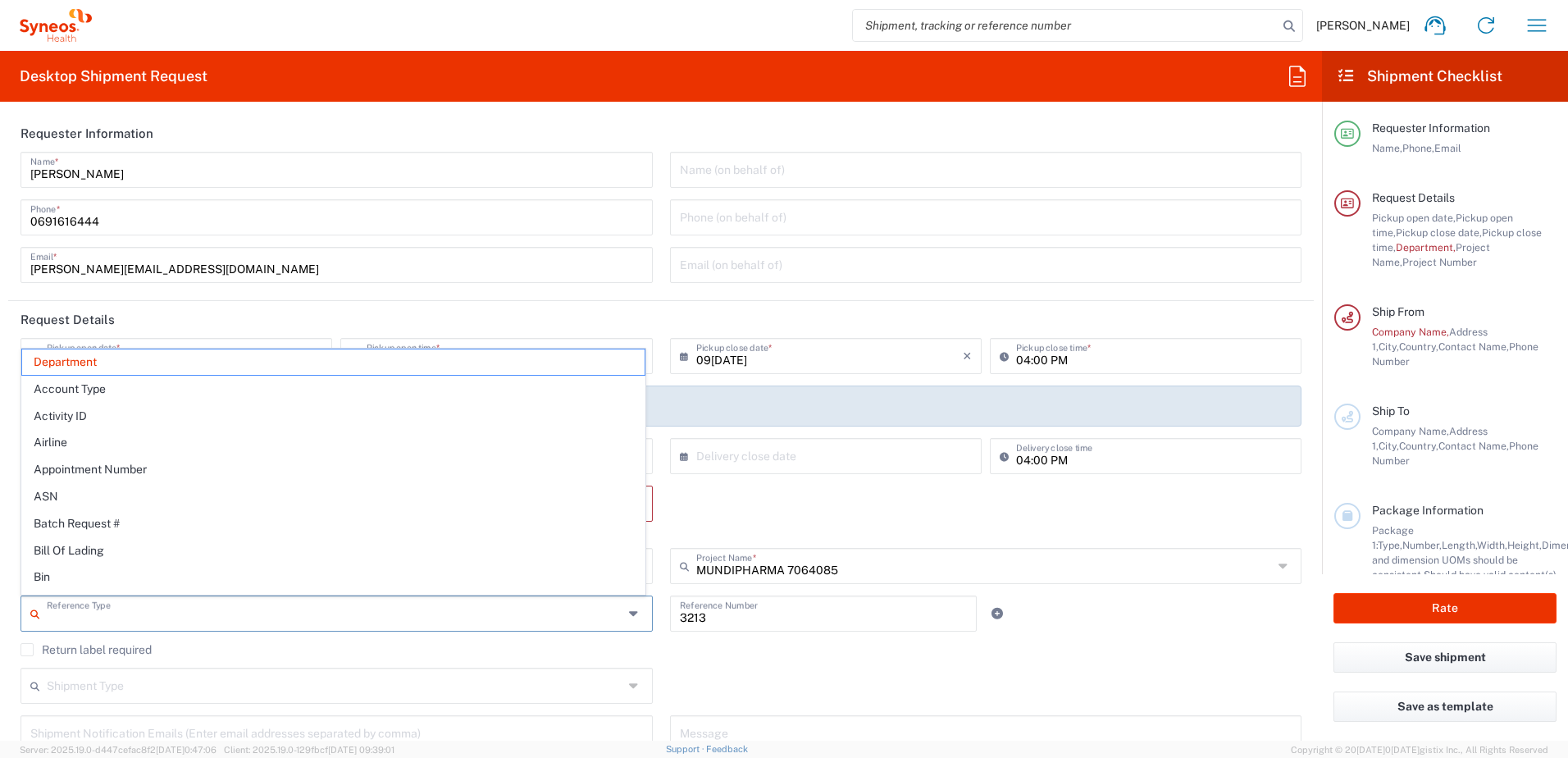
click at [362, 617] on input "text" at bounding box center [335, 612] width 577 height 29
click at [386, 640] on div "Reference Type Department Account Type Activity ID Airline Appointment Number A…" at bounding box center [337, 619] width 650 height 48
type input "Department"
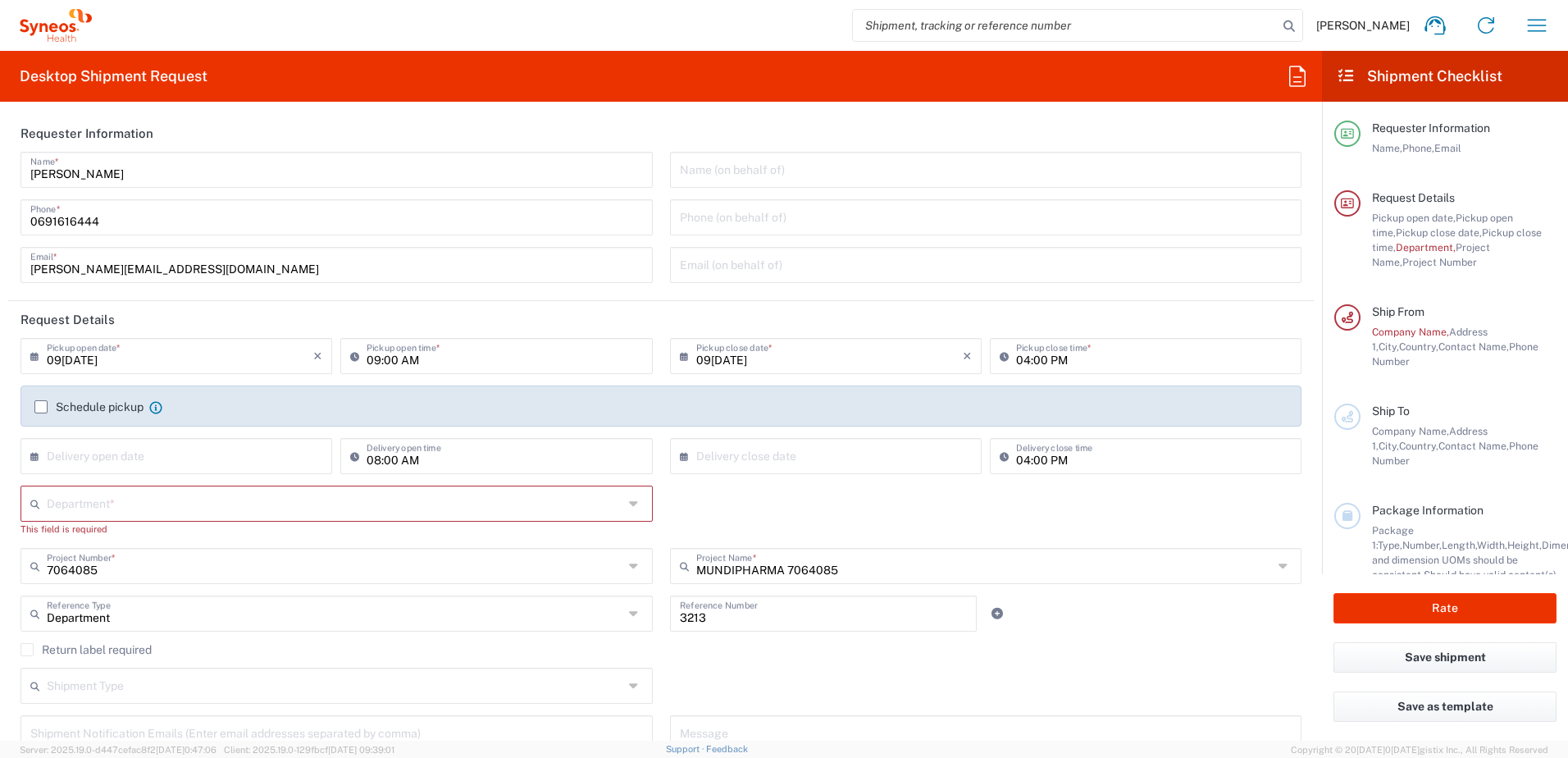
scroll to position [82, 0]
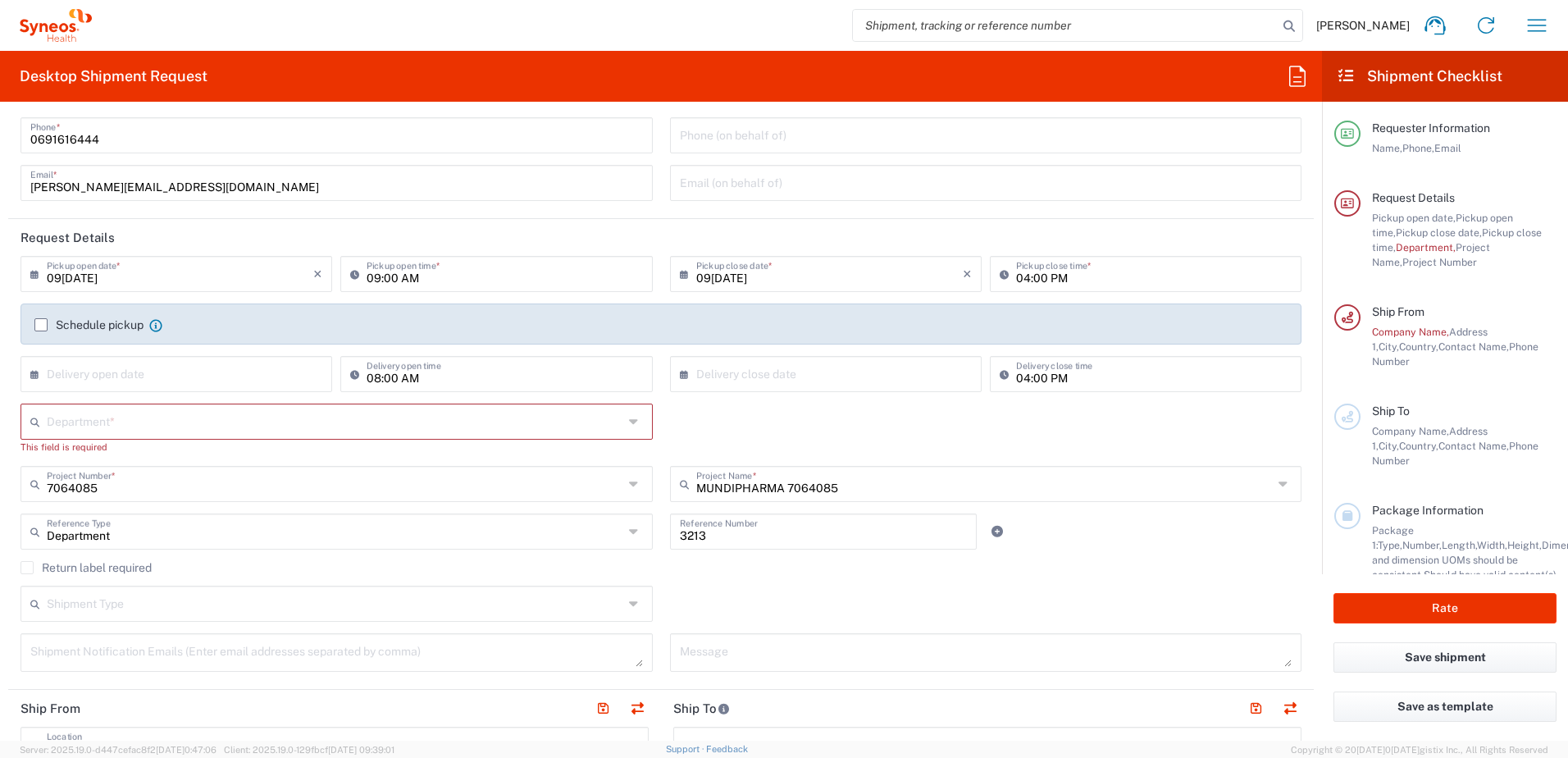
click at [618, 606] on div "Shipment Type" at bounding box center [337, 604] width 632 height 36
click at [750, 600] on div "Shipment Type Batch Regular" at bounding box center [661, 609] width 1299 height 48
click at [223, 423] on input "text" at bounding box center [335, 420] width 577 height 29
paste input "4000"
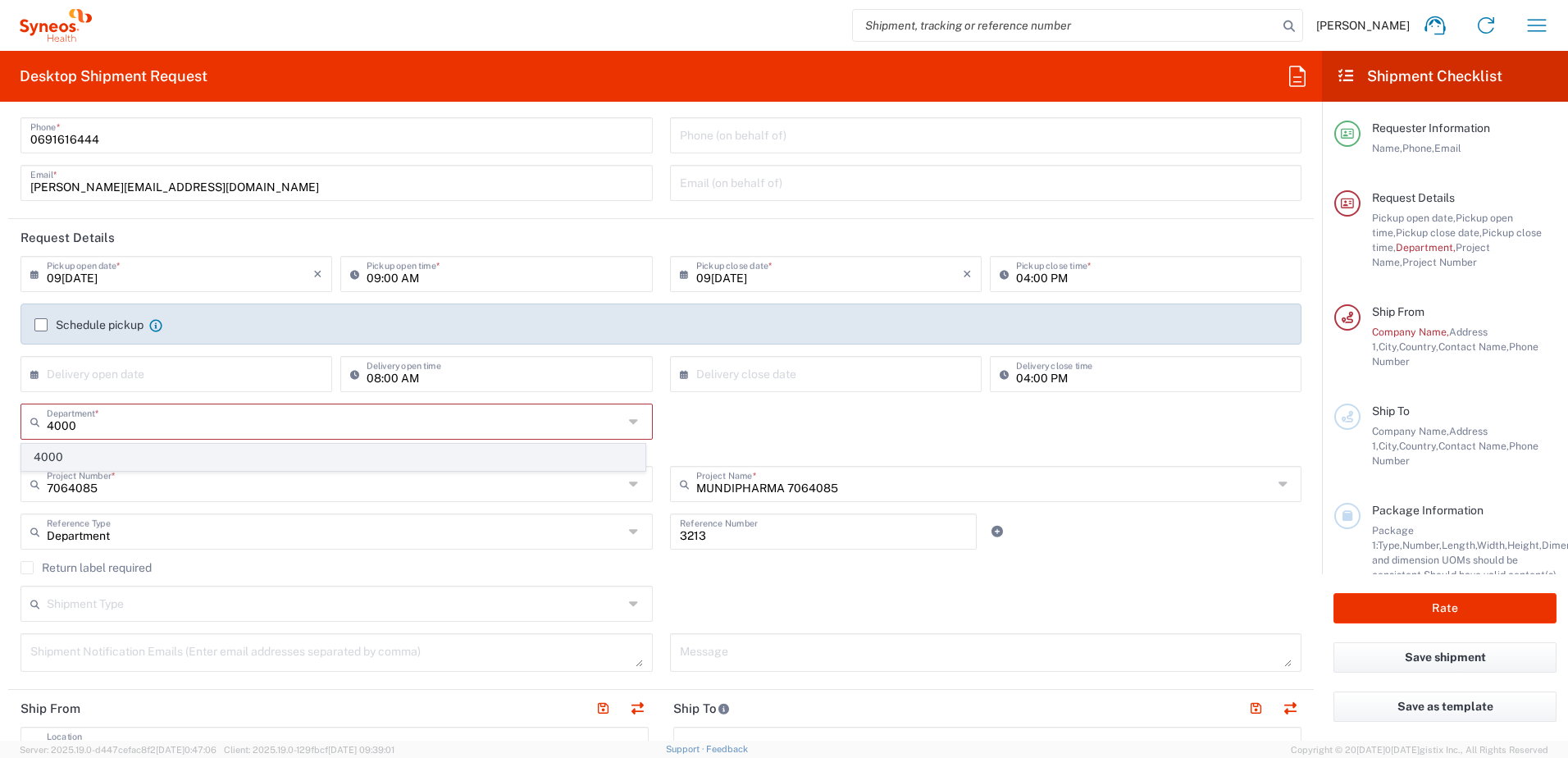
click at [182, 452] on span "4000" at bounding box center [333, 457] width 623 height 25
type input "4000"
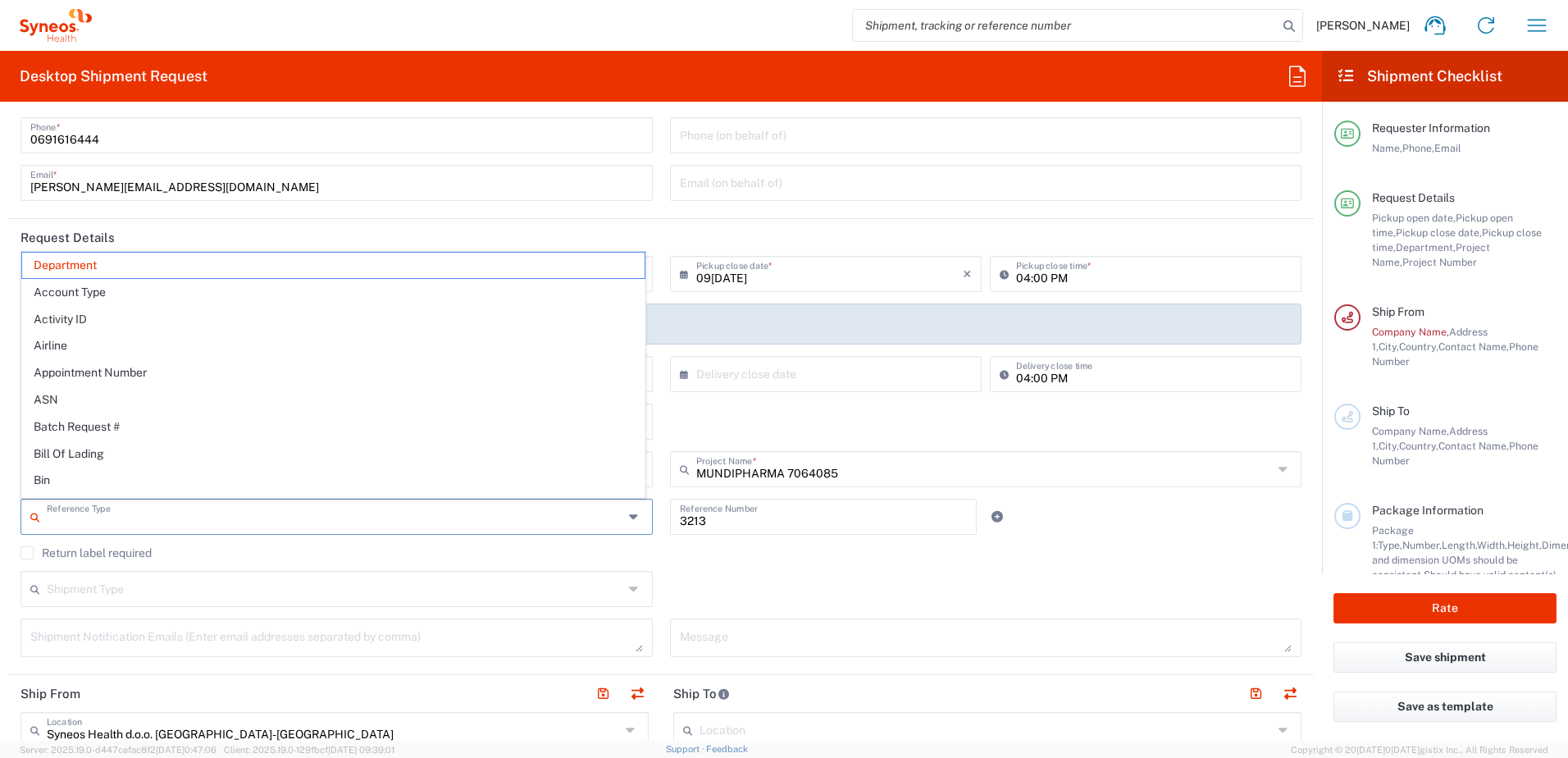
click at [180, 523] on input "text" at bounding box center [335, 515] width 577 height 29
click at [782, 564] on div "Return label required" at bounding box center [661, 558] width 1281 height 25
type input "Department"
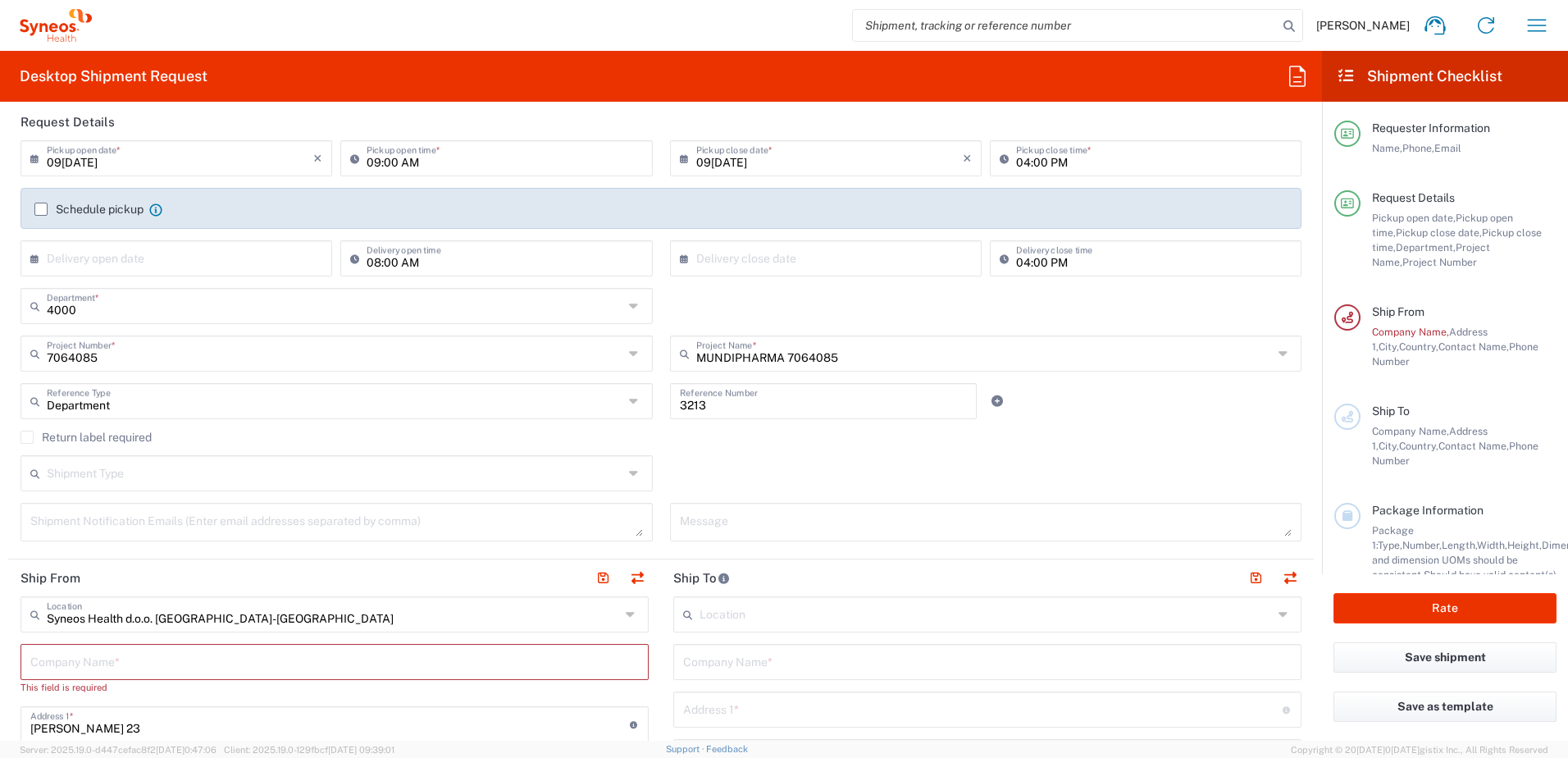
scroll to position [328, 0]
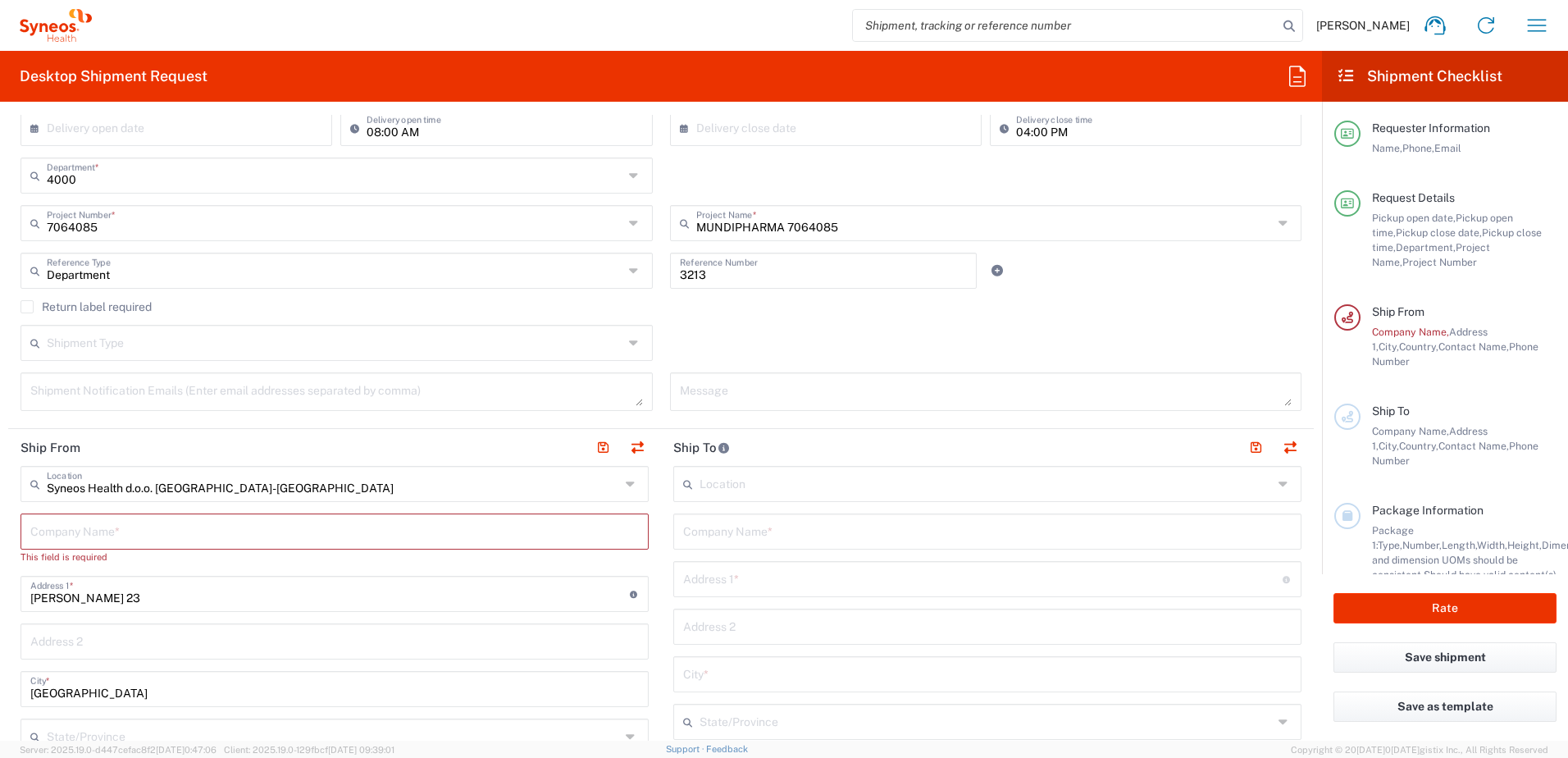
click at [629, 272] on icon at bounding box center [636, 271] width 13 height 26
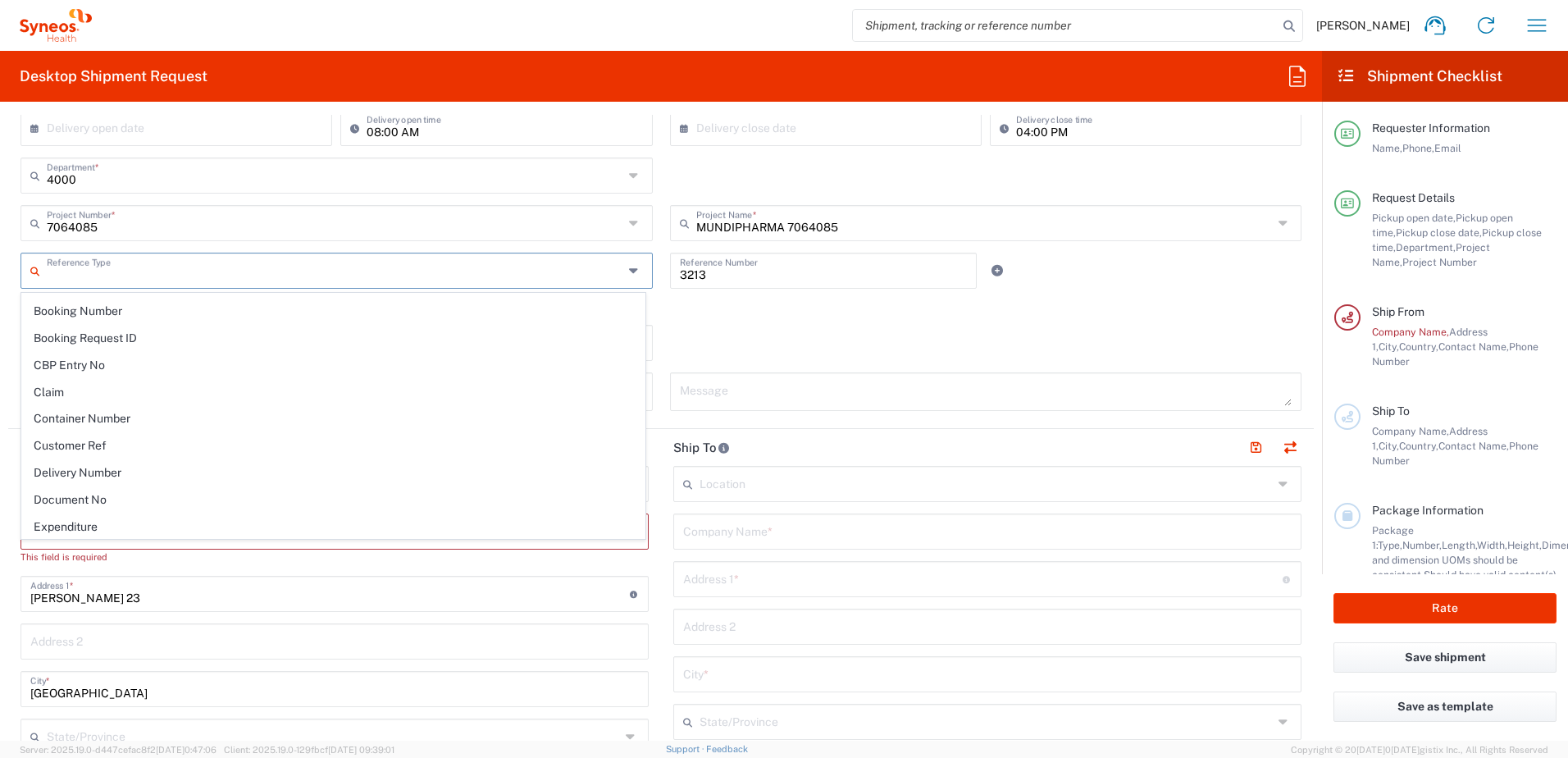
scroll to position [0, 0]
click at [772, 350] on div "Shipment Type Batch Regular" at bounding box center [661, 348] width 1299 height 48
type input "Department"
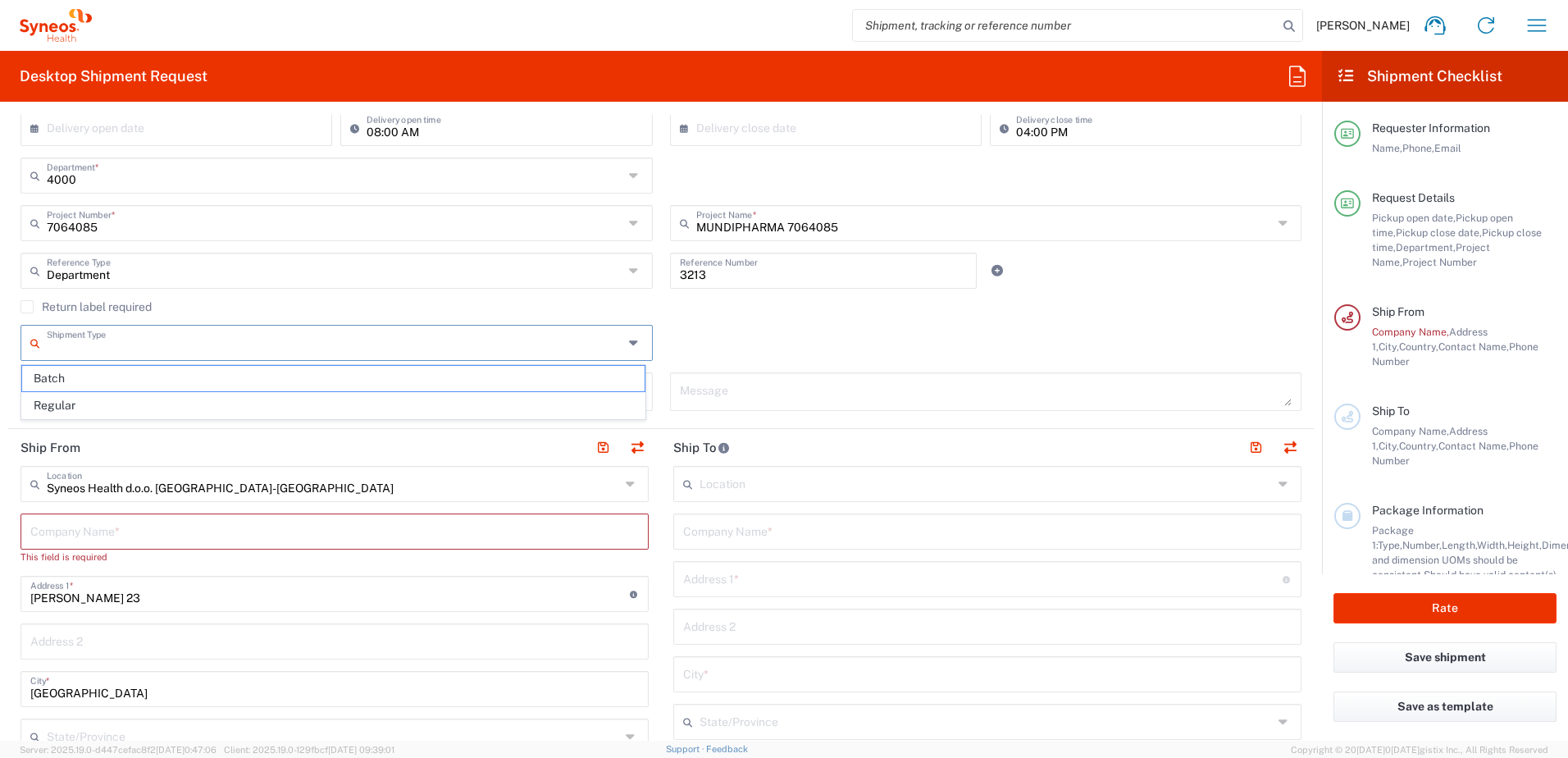
click at [228, 342] on input "text" at bounding box center [335, 341] width 577 height 29
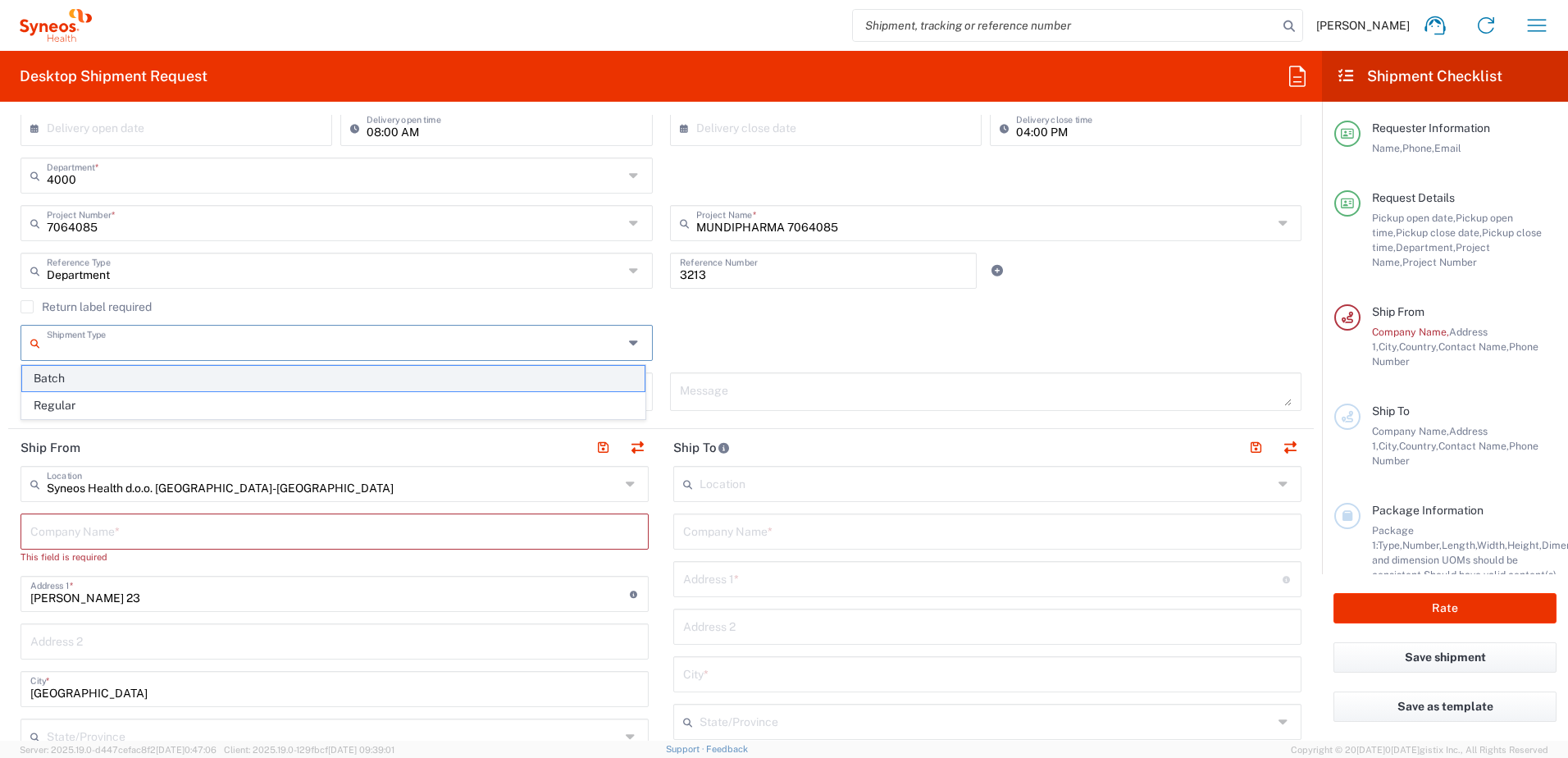
click at [213, 377] on span "Batch" at bounding box center [333, 378] width 623 height 25
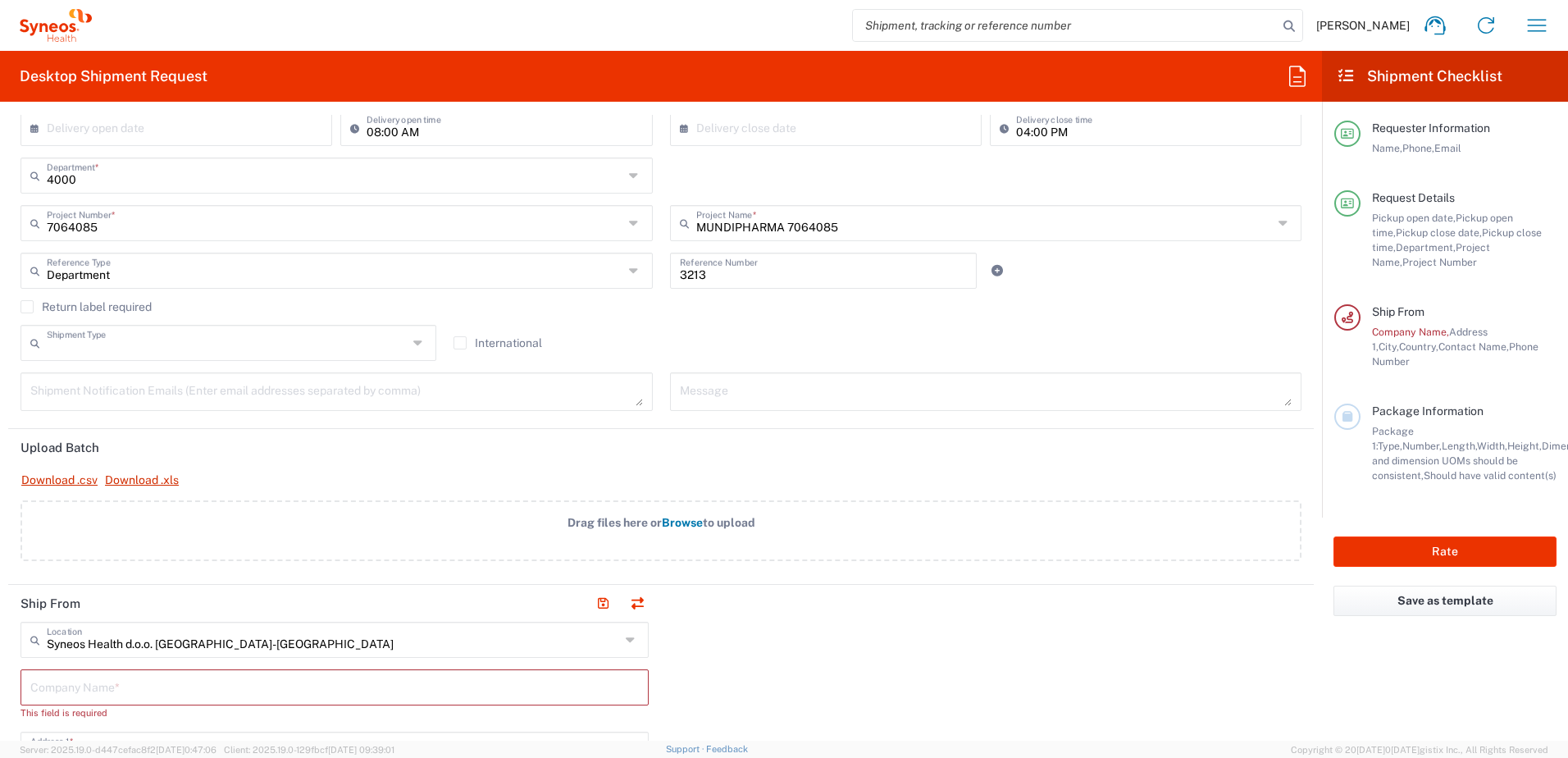
type input "Batch"
click at [453, 342] on label "International" at bounding box center [498, 342] width 89 height 13
click at [460, 342] on input "International" at bounding box center [460, 342] width 0 height 0
type input "Sender/Shipper"
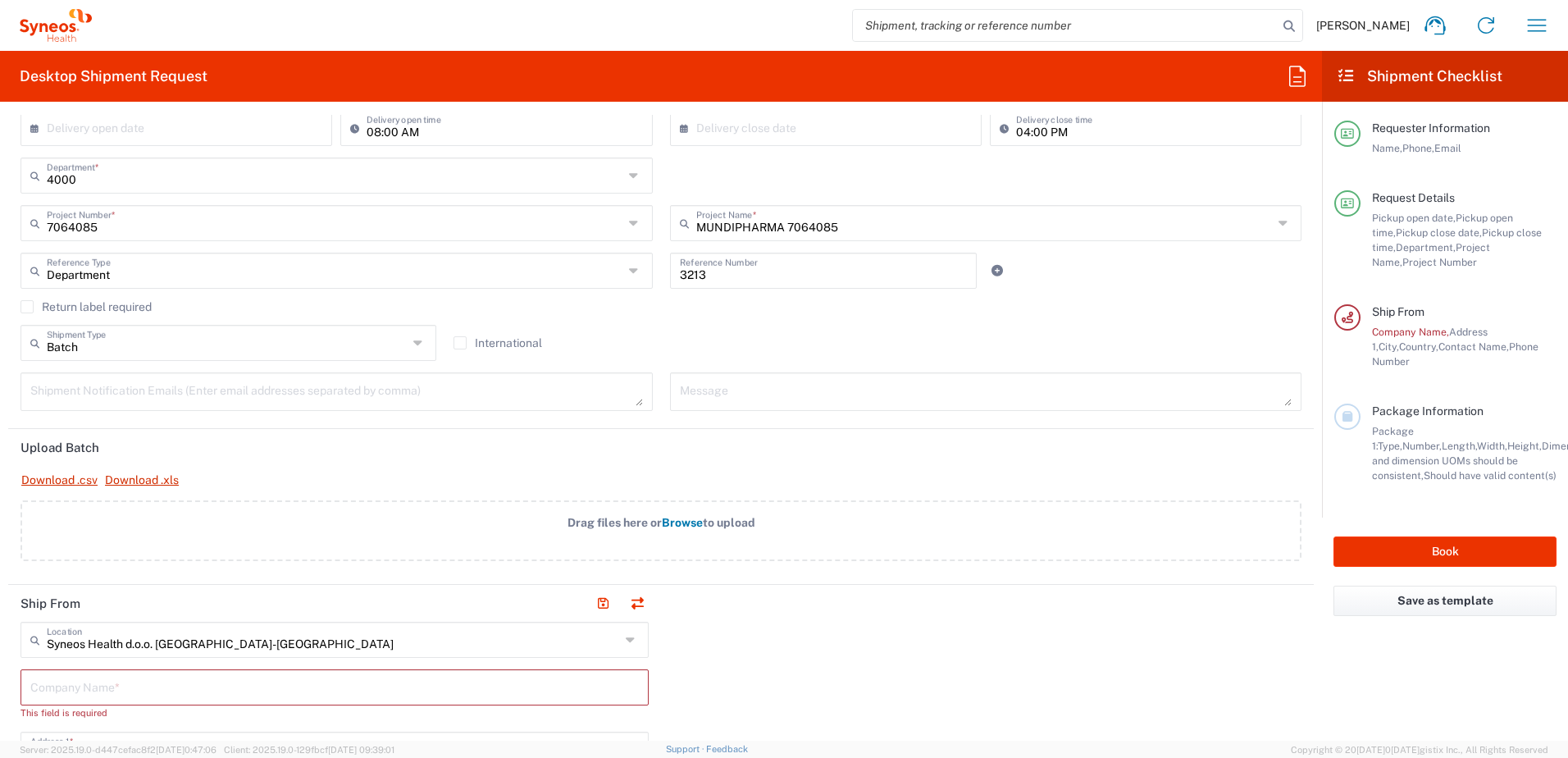
type input "Delivery Duty Paid"
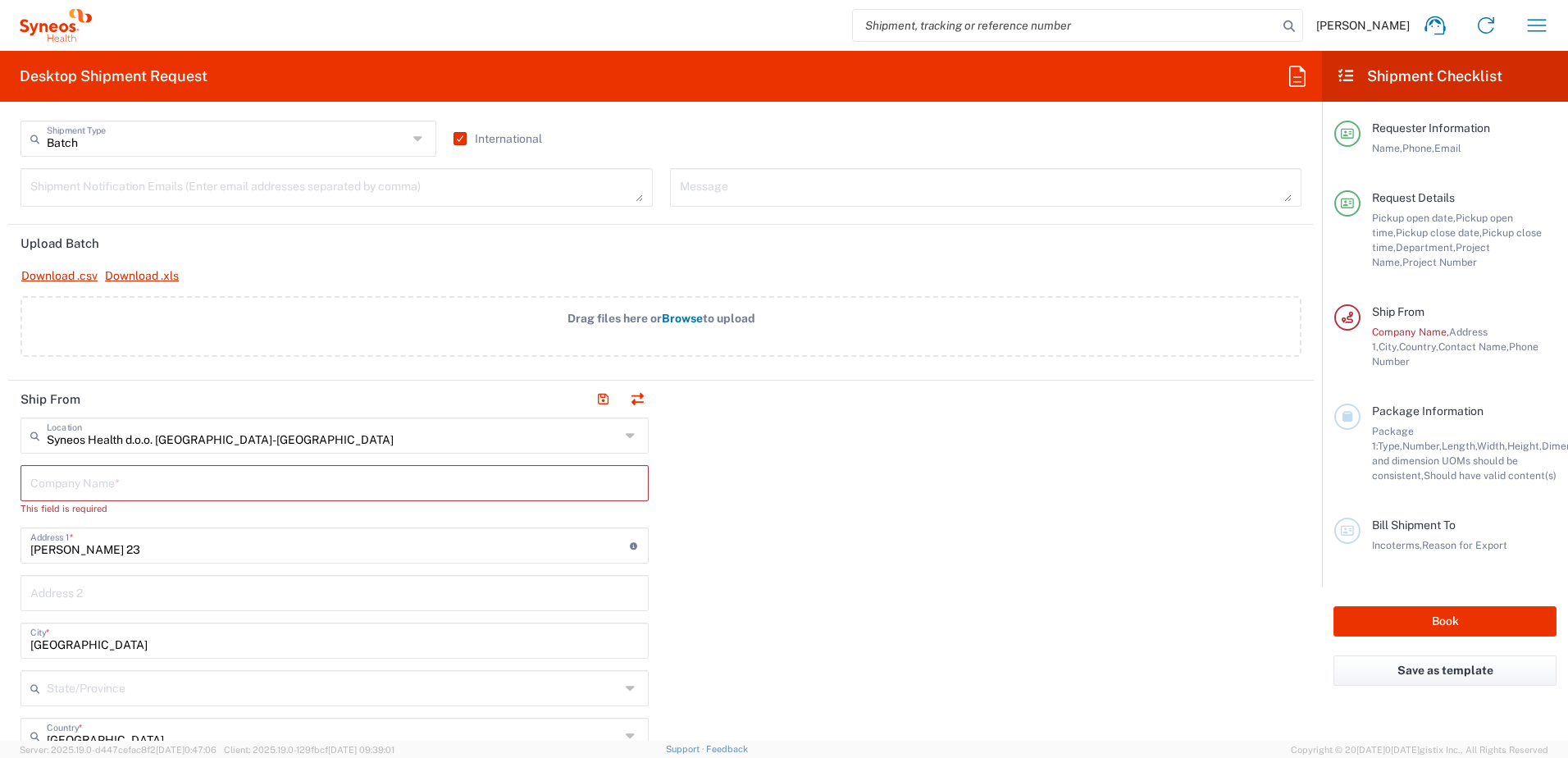
scroll to position [492, 0]
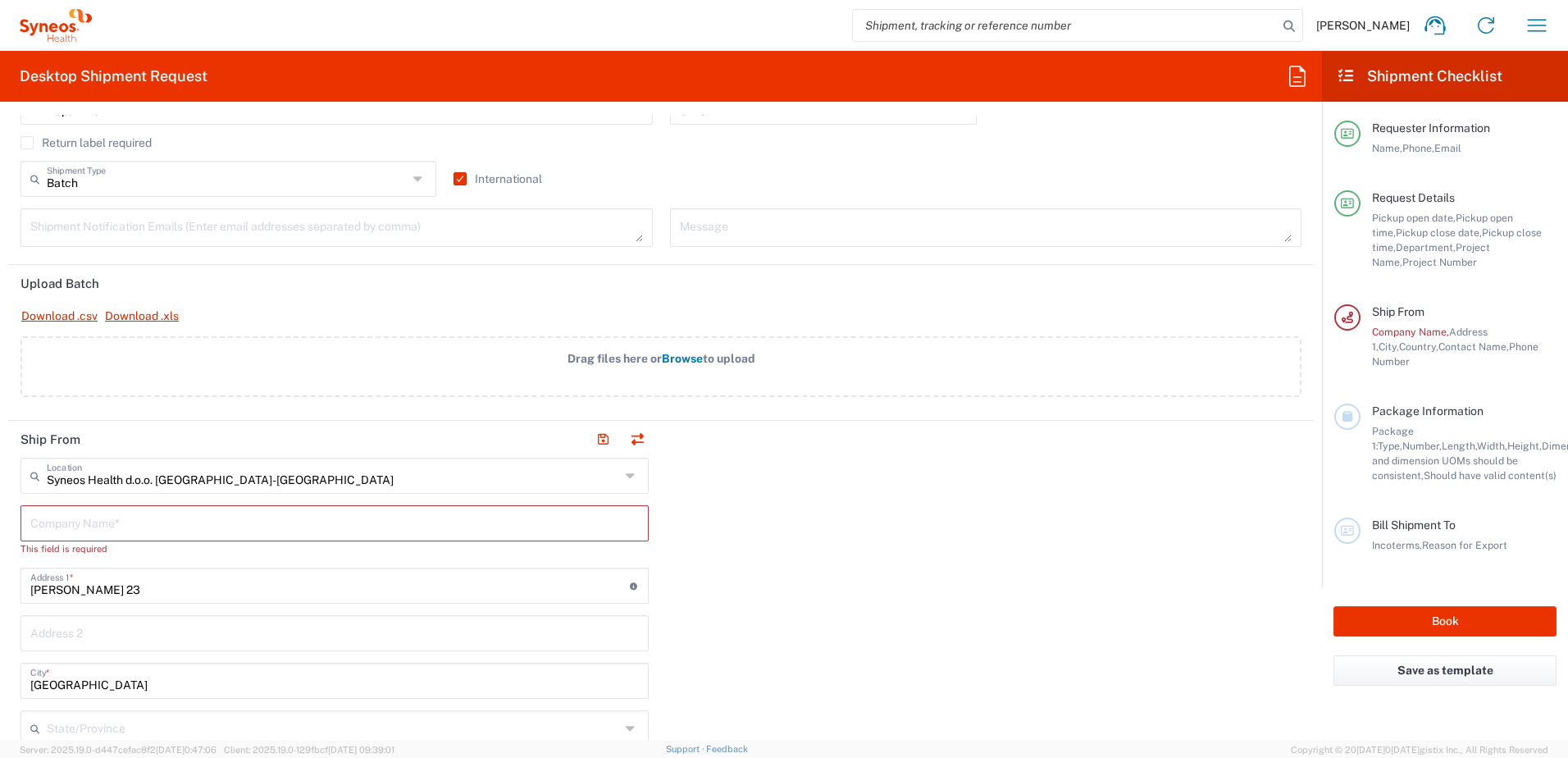
click at [673, 358] on span "Browse" at bounding box center [683, 358] width 41 height 13
click at [0, 0] on input "Drag files here or Browse to upload" at bounding box center [0, 0] width 0 height 0
click at [133, 521] on input "text" at bounding box center [334, 521] width 609 height 29
type input "S"
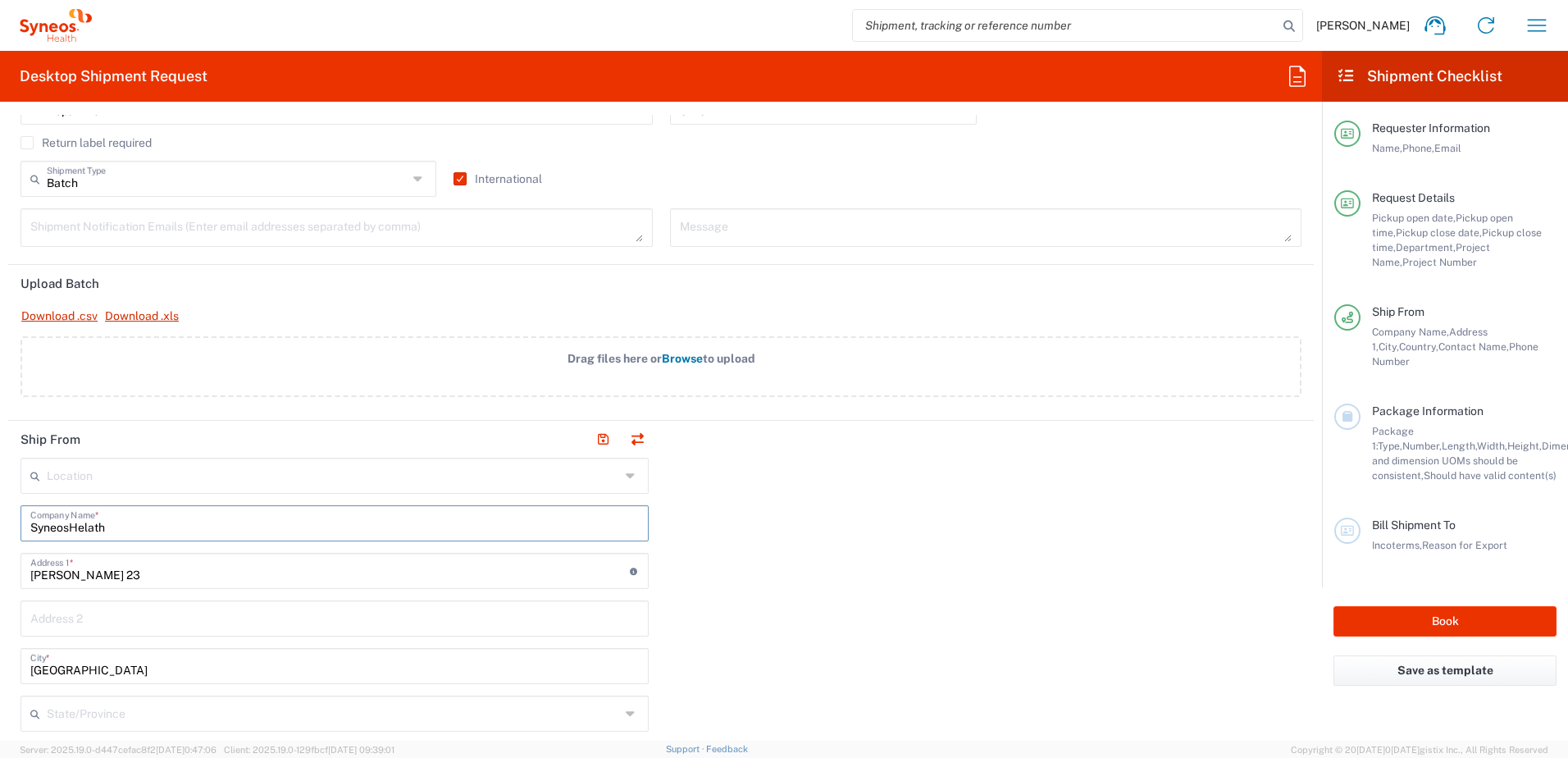
type input "SyneosHelath"
click at [626, 480] on icon at bounding box center [632, 475] width 13 height 26
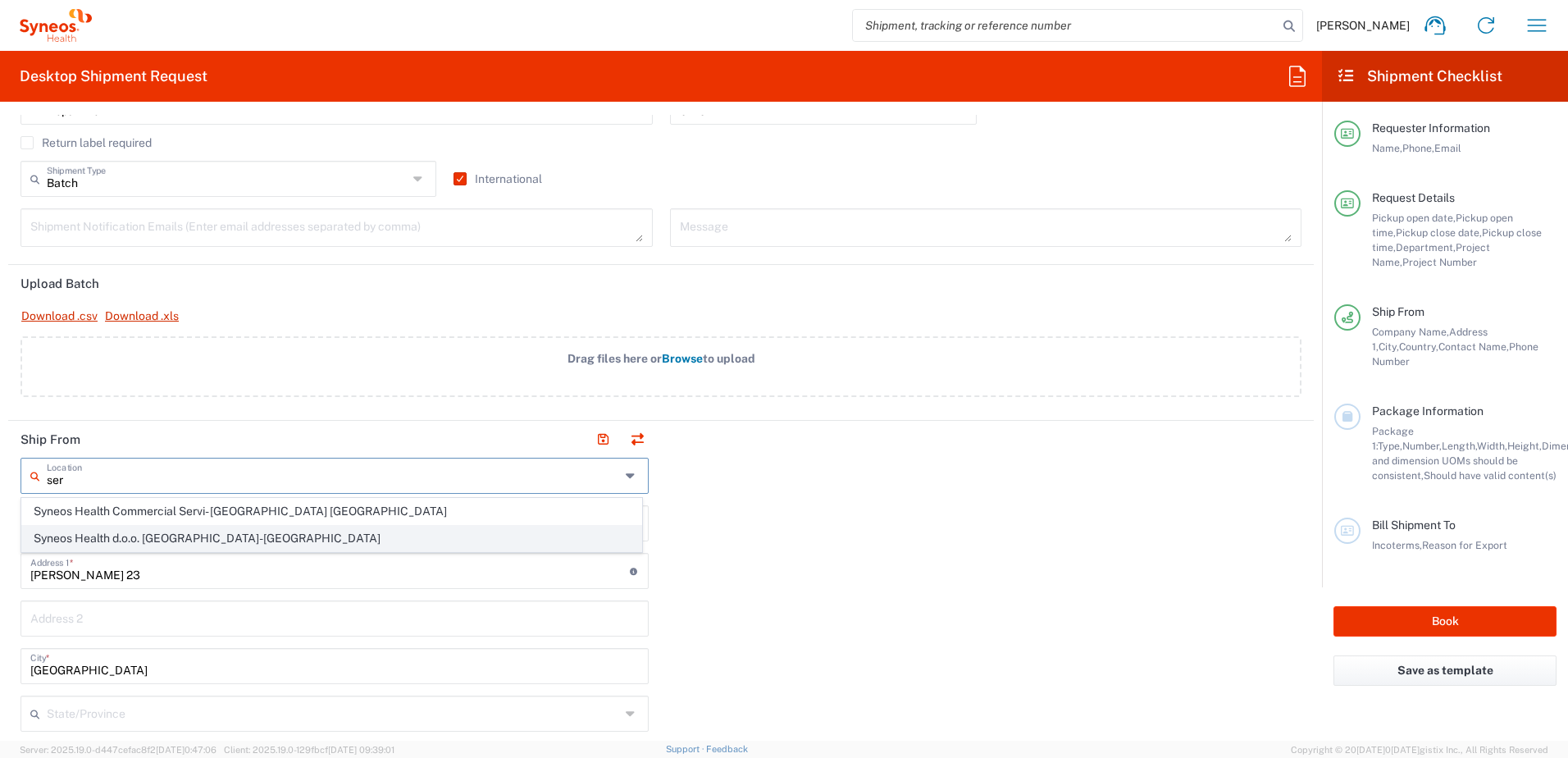
click at [198, 540] on span "Syneos Health d.o.o. [GEOGRAPHIC_DATA]-[GEOGRAPHIC_DATA]" at bounding box center [332, 538] width 619 height 25
type input "Syneos Health d.o.o. [GEOGRAPHIC_DATA]-[GEOGRAPHIC_DATA]"
type input "Syneos Health d.o.o. [GEOGRAPHIC_DATA]"
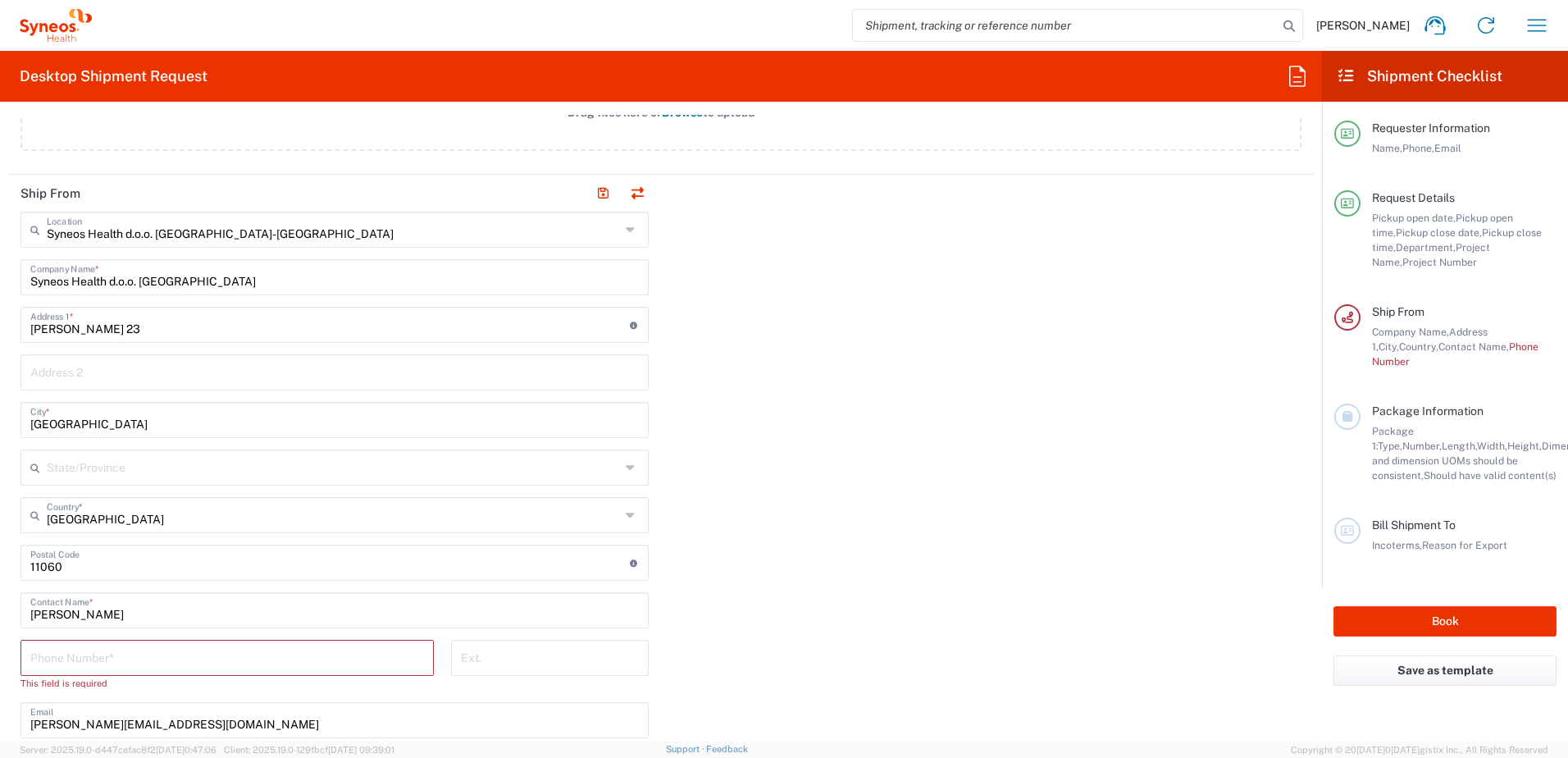
scroll to position [820, 0]
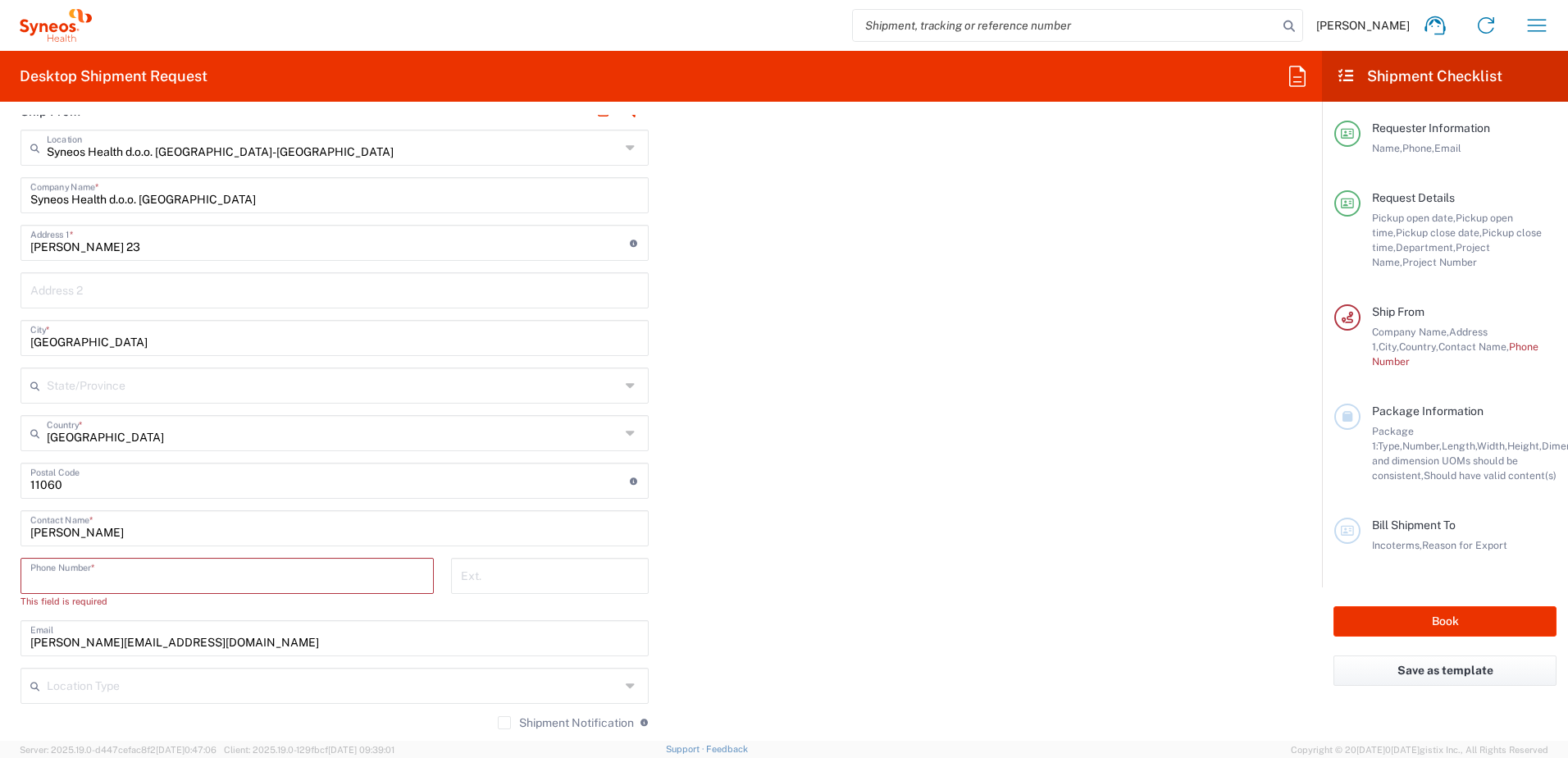
click at [163, 582] on input "tel" at bounding box center [227, 574] width 393 height 29
type input "0691616444"
type input "[PERSON_NAME][EMAIL_ADDRESS][DOMAIN_NAME]"
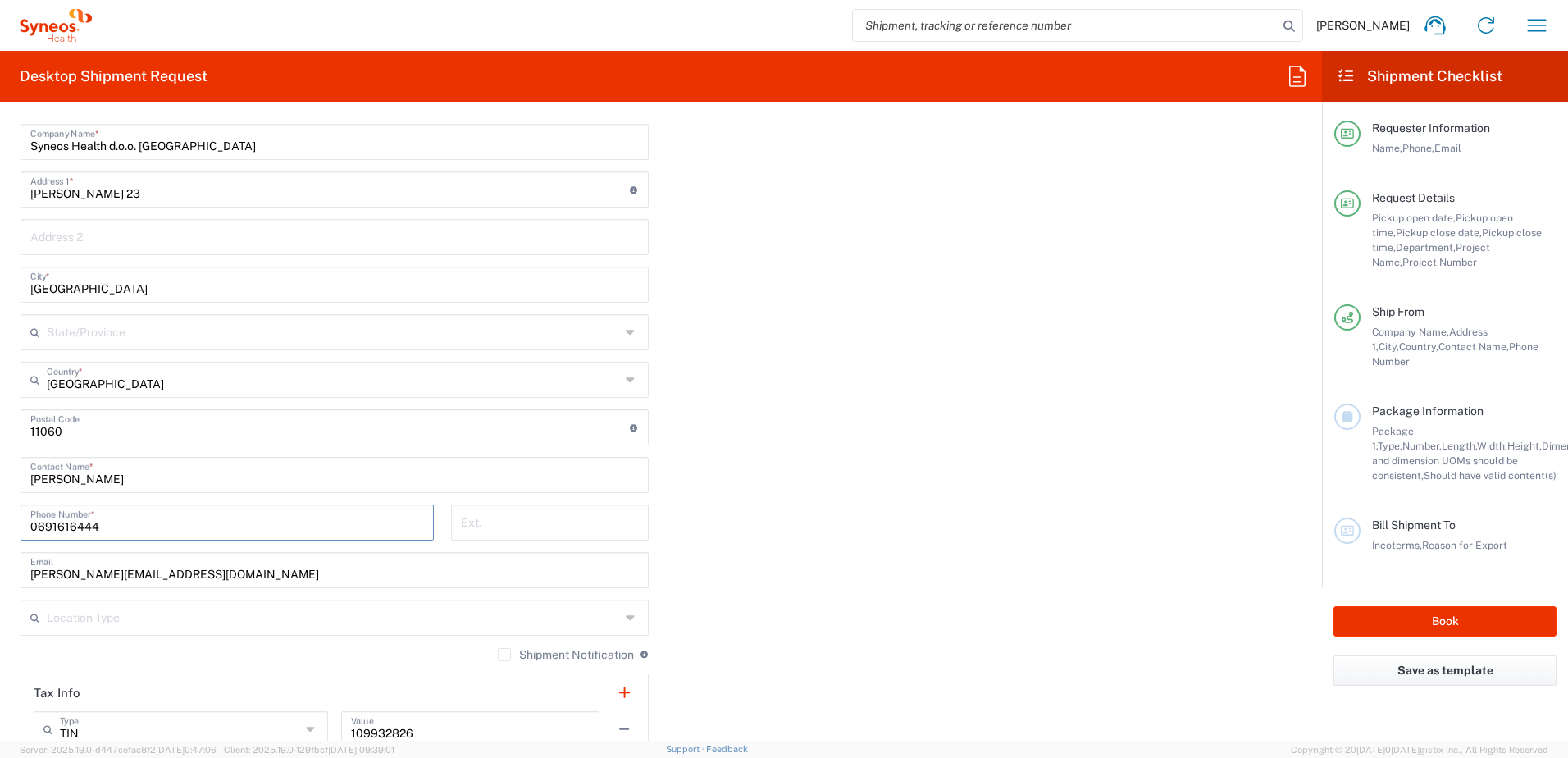
scroll to position [902, 0]
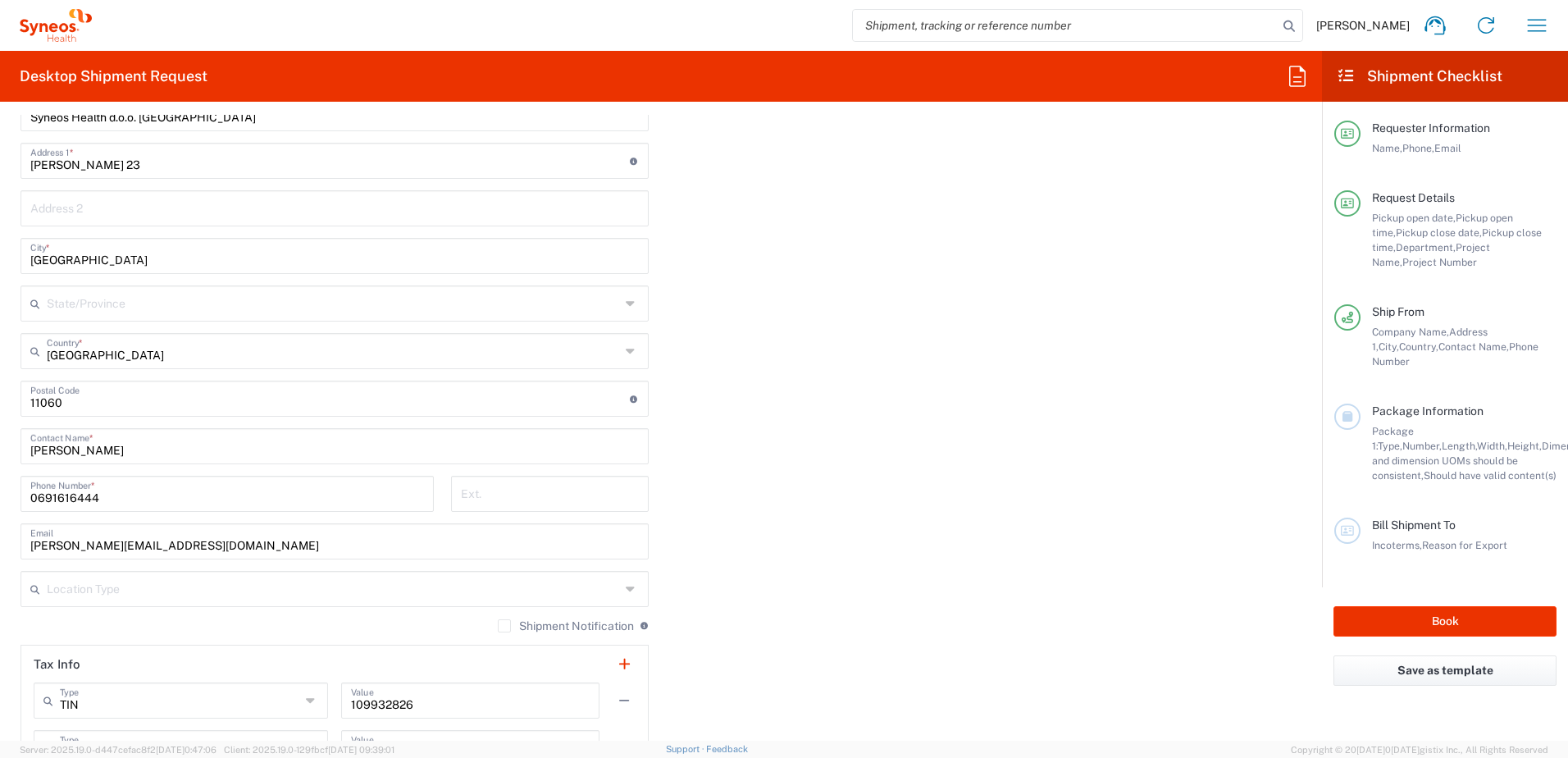
click at [629, 590] on icon at bounding box center [632, 589] width 13 height 26
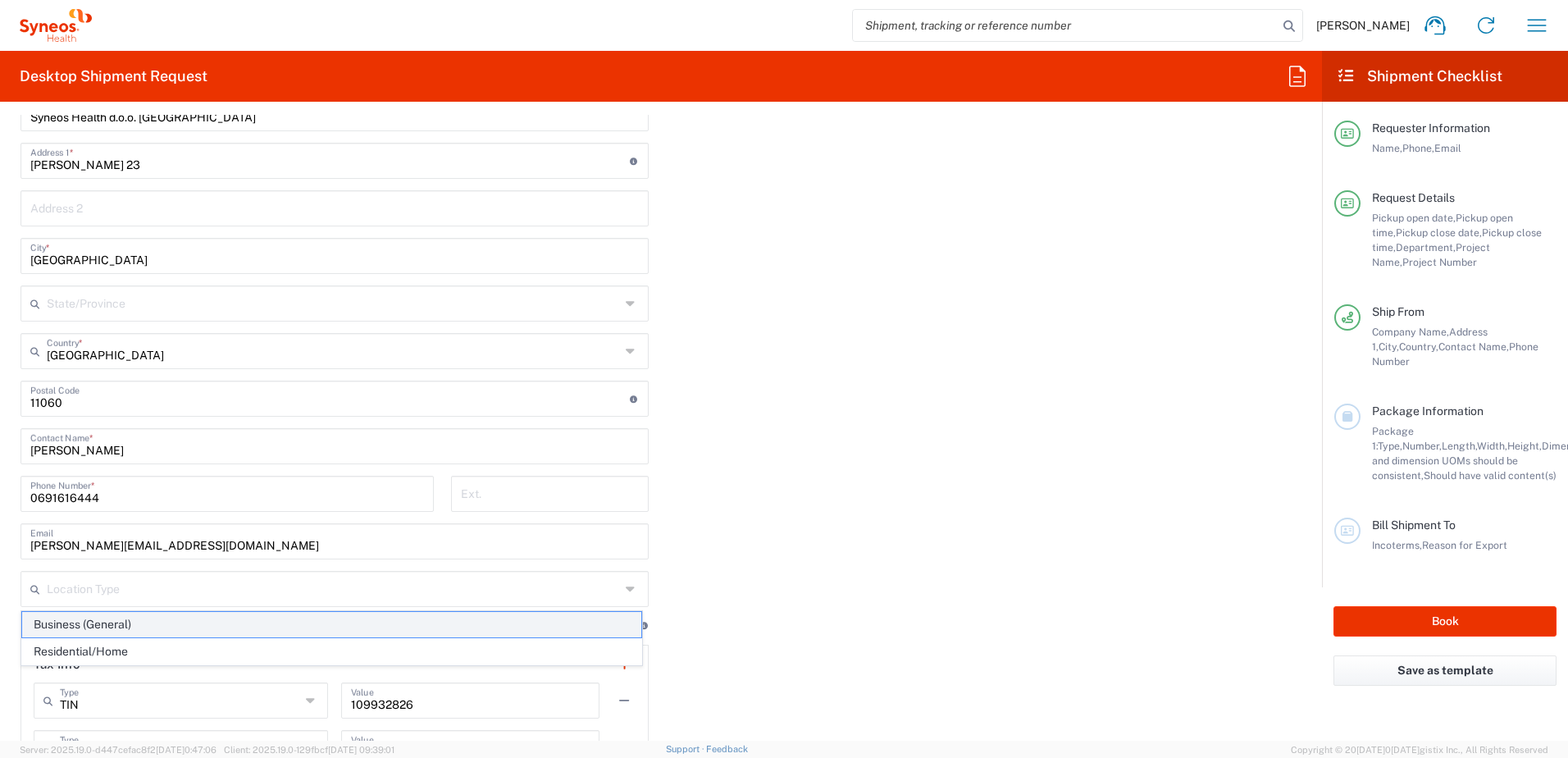
click at [391, 622] on span "Business (General)" at bounding box center [332, 624] width 619 height 25
type input "Business (General)"
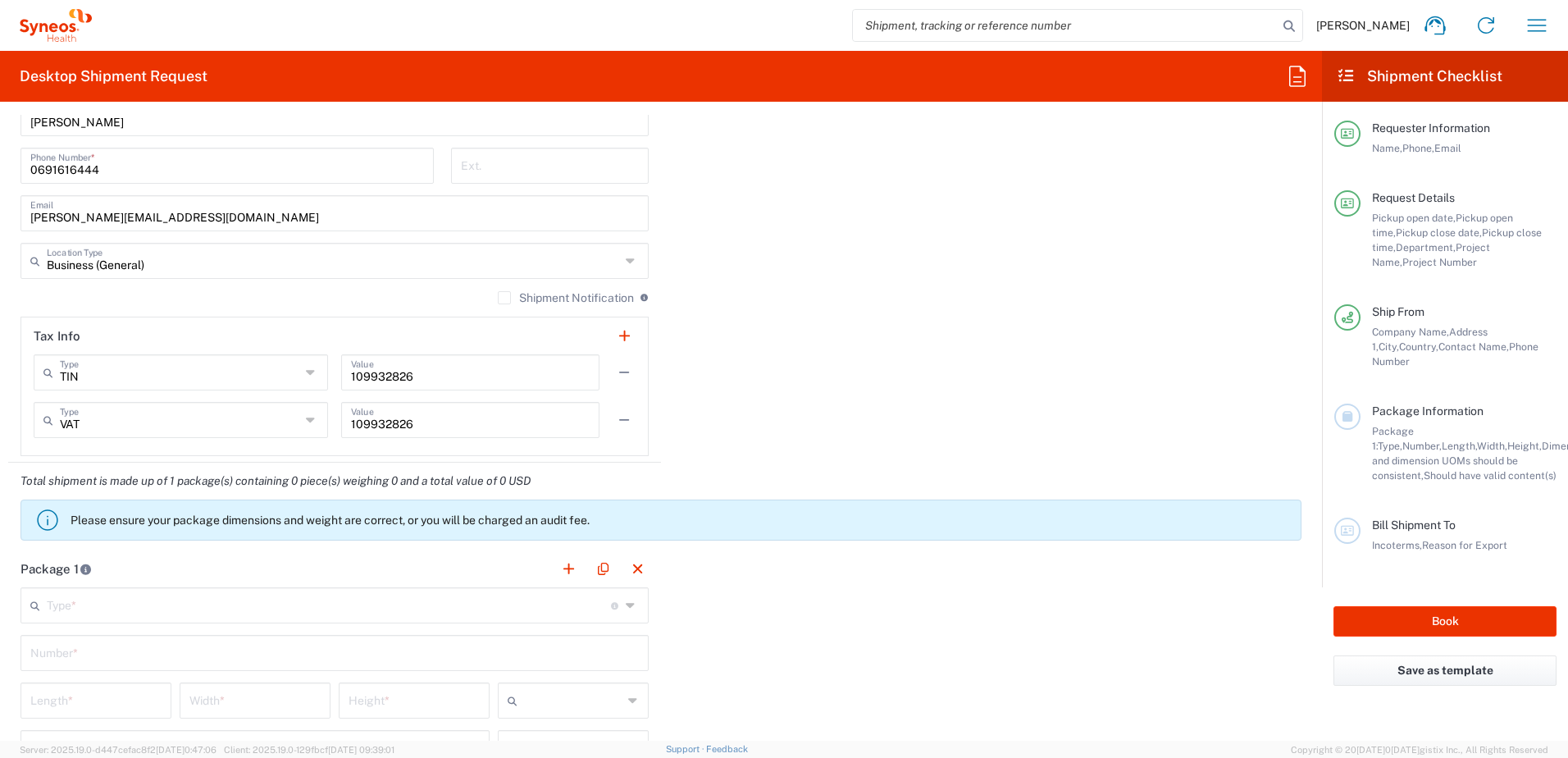
scroll to position [1312, 0]
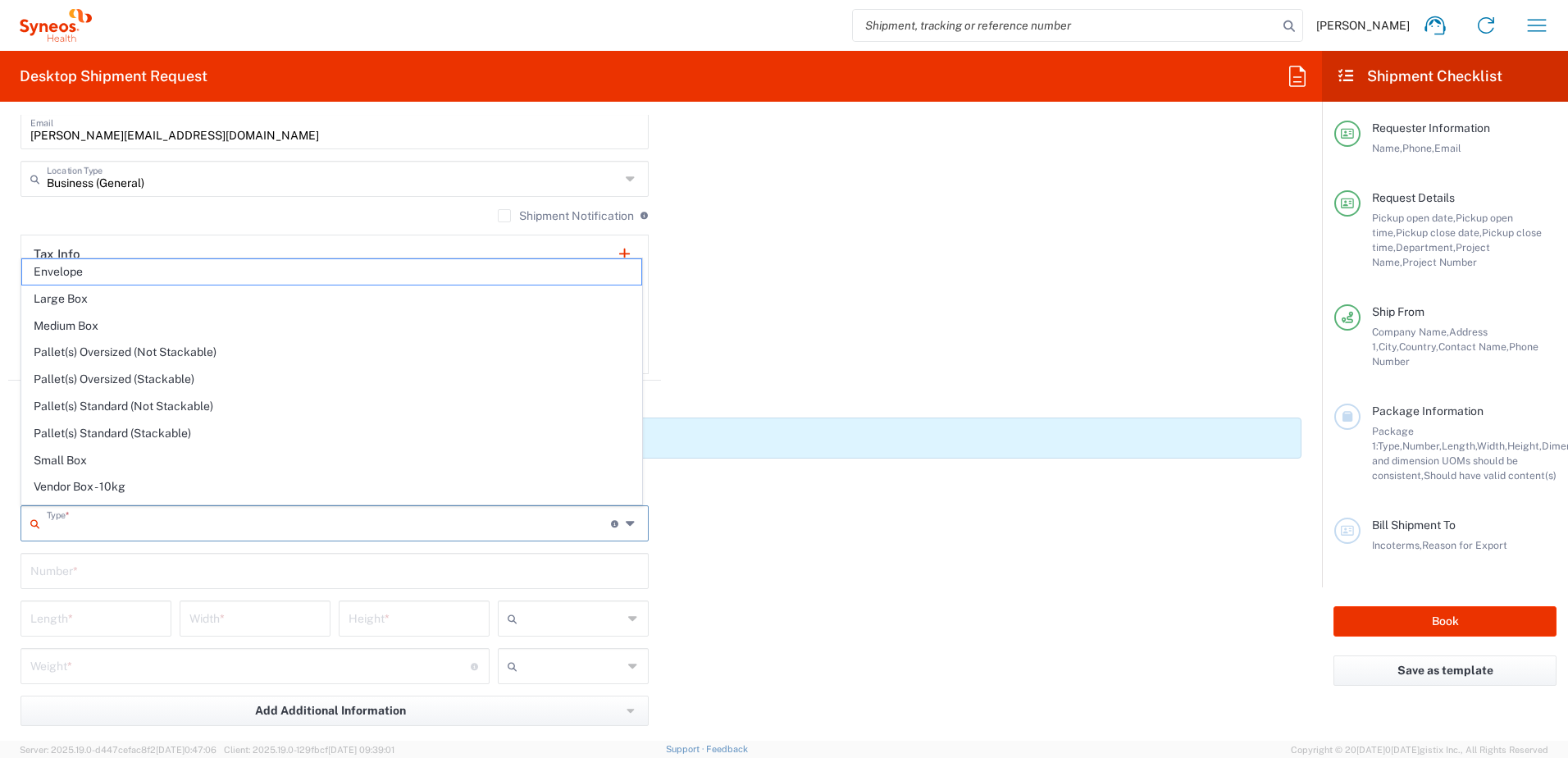
click at [173, 528] on input "text" at bounding box center [329, 521] width 564 height 29
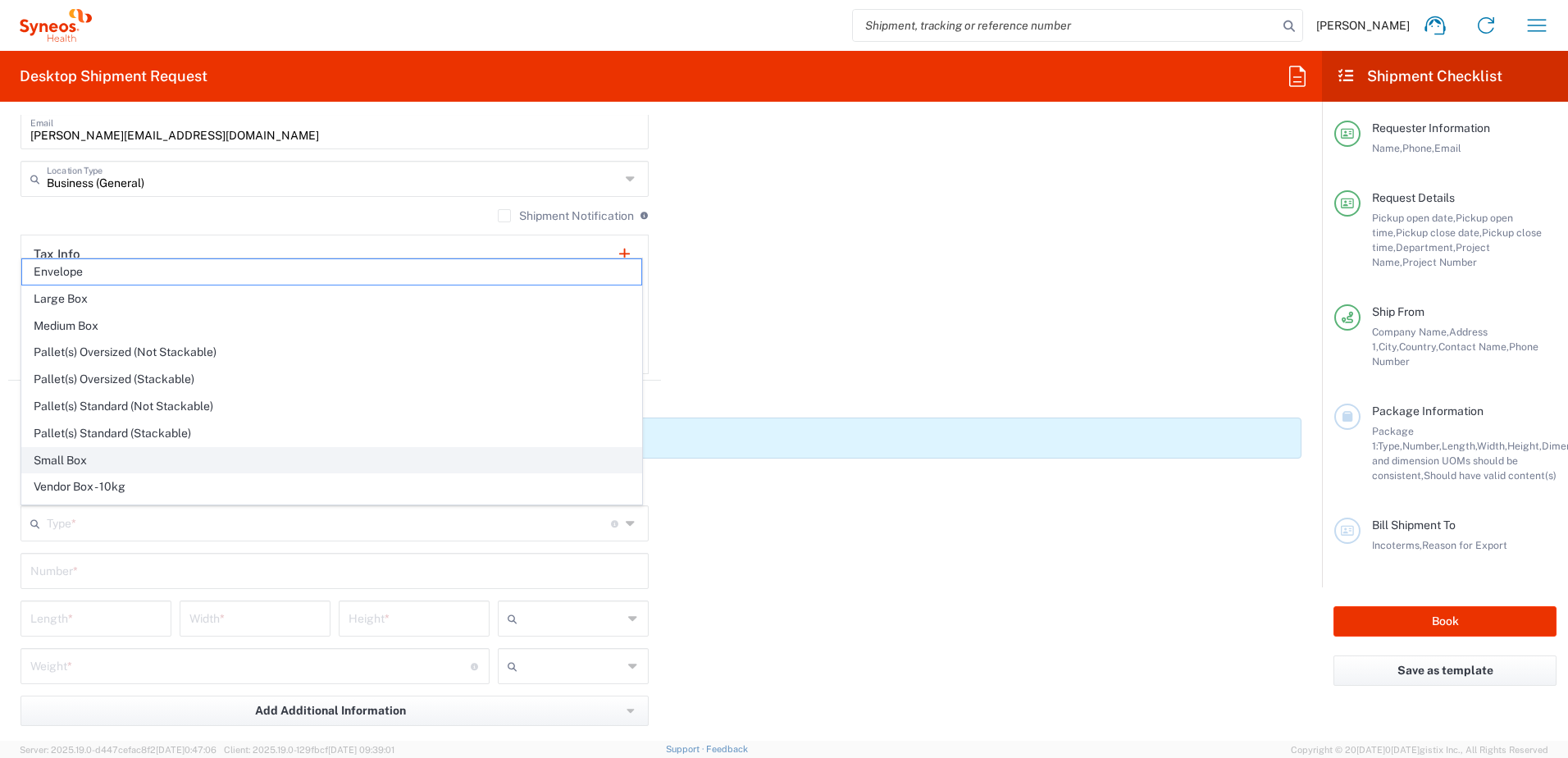
click at [159, 453] on span "Small Box" at bounding box center [332, 460] width 619 height 25
type input "Small Box"
type input "12.25"
type input "11"
type input "1.5"
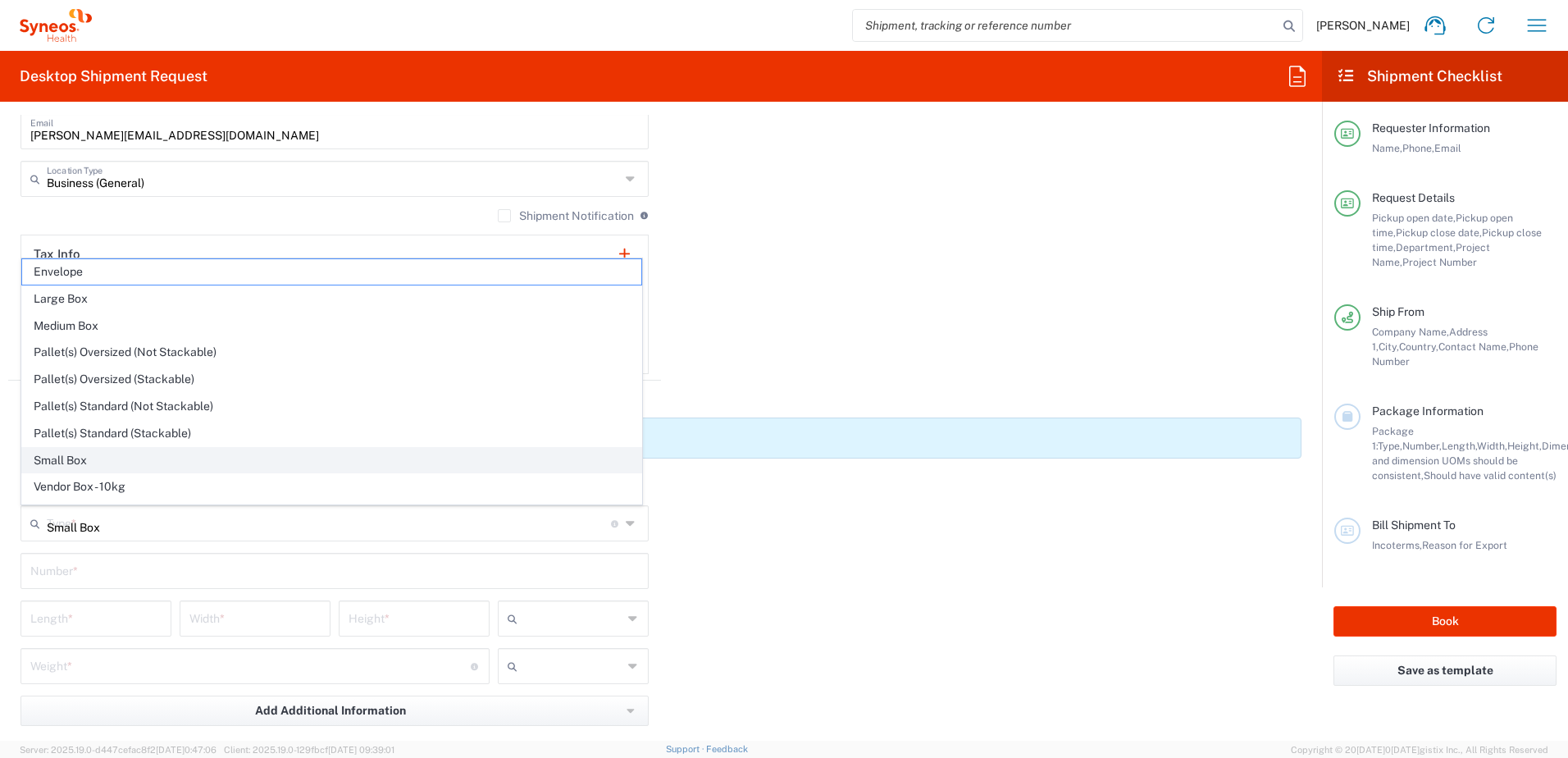
type input "in"
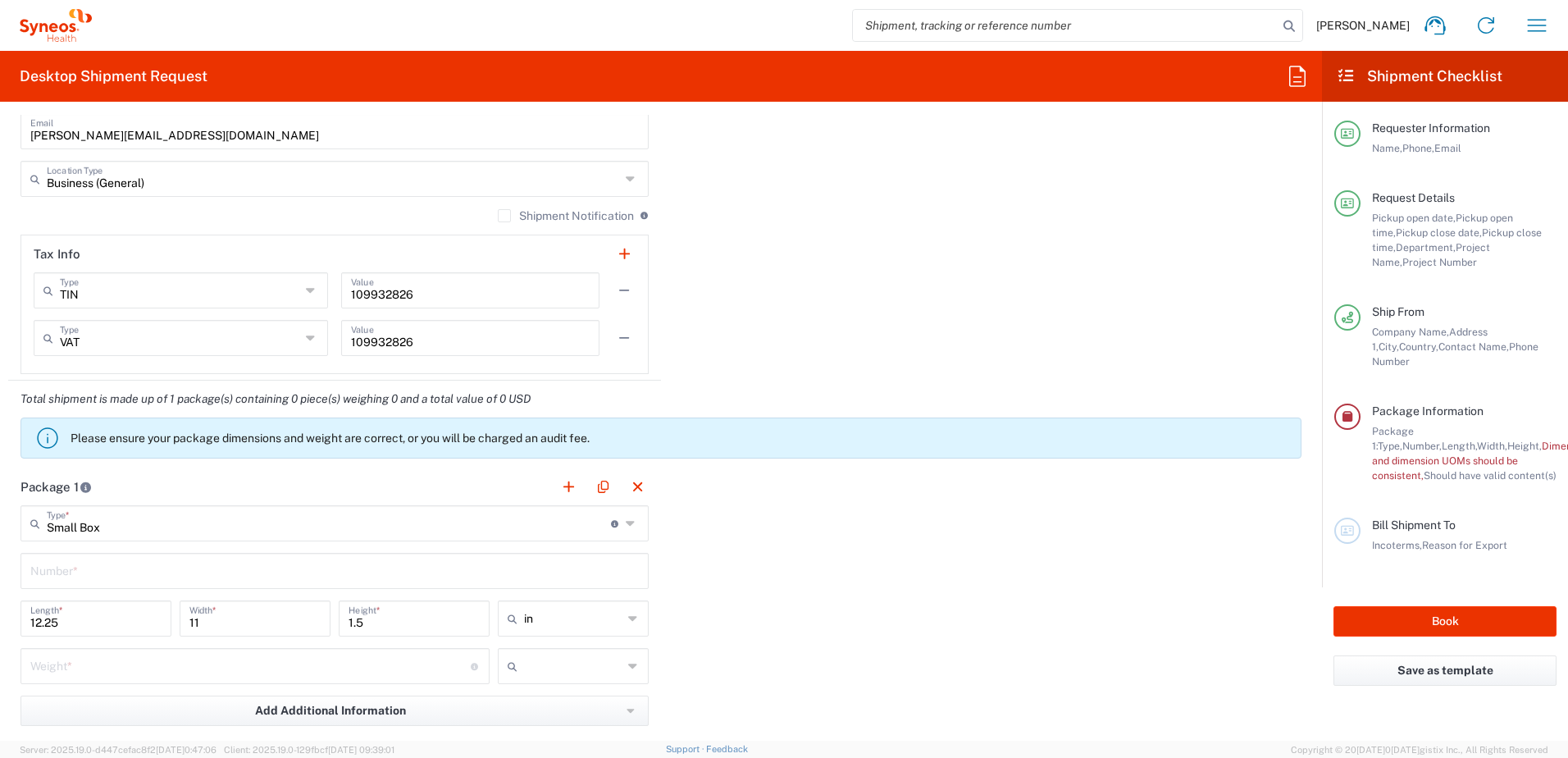
click at [247, 577] on input "text" at bounding box center [334, 569] width 609 height 29
type input "1"
click at [722, 550] on div "Package 1 Small Box Type * Material used to package goods Envelope Large Box Me…" at bounding box center [661, 648] width 1306 height 360
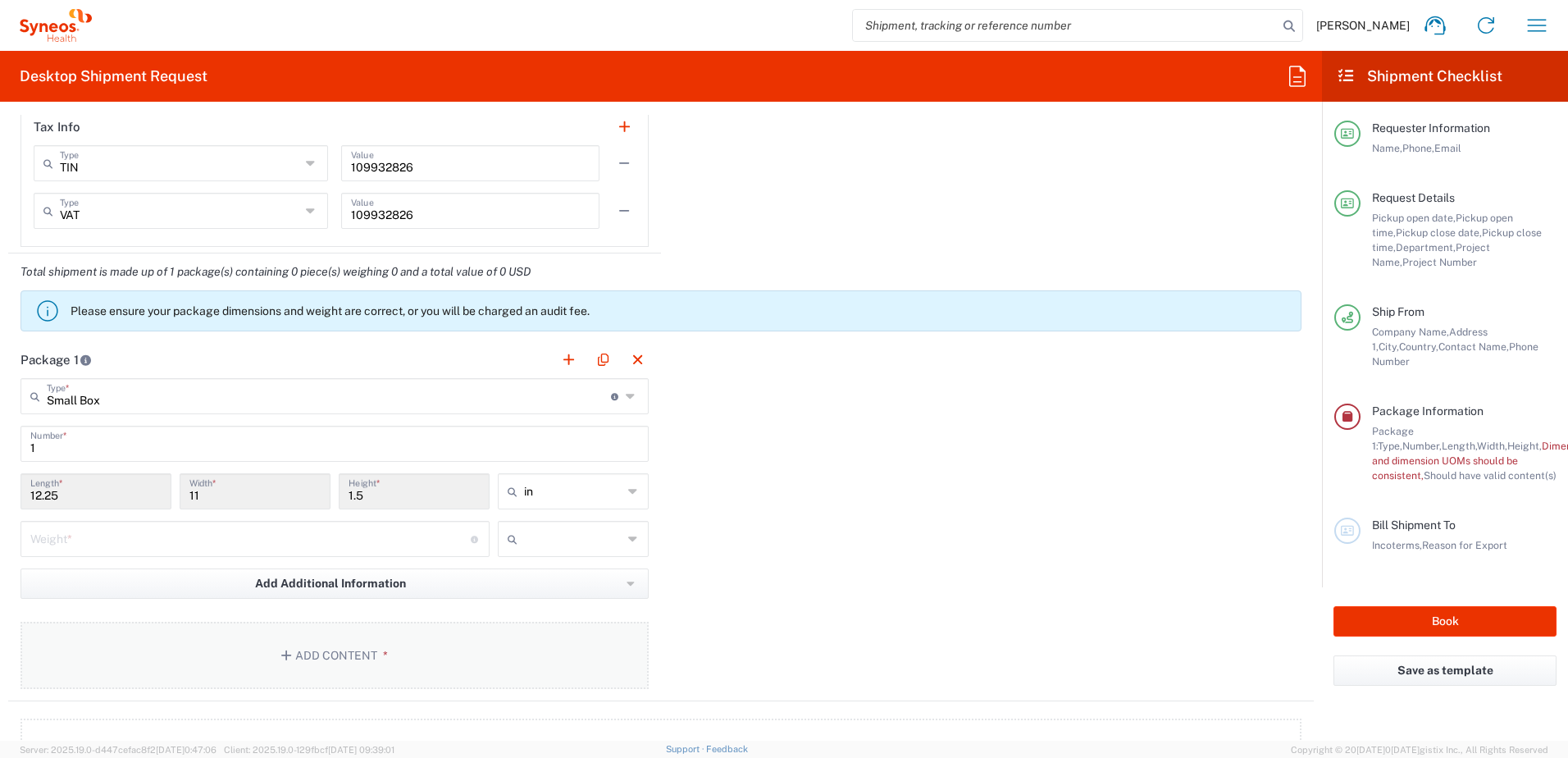
scroll to position [1476, 0]
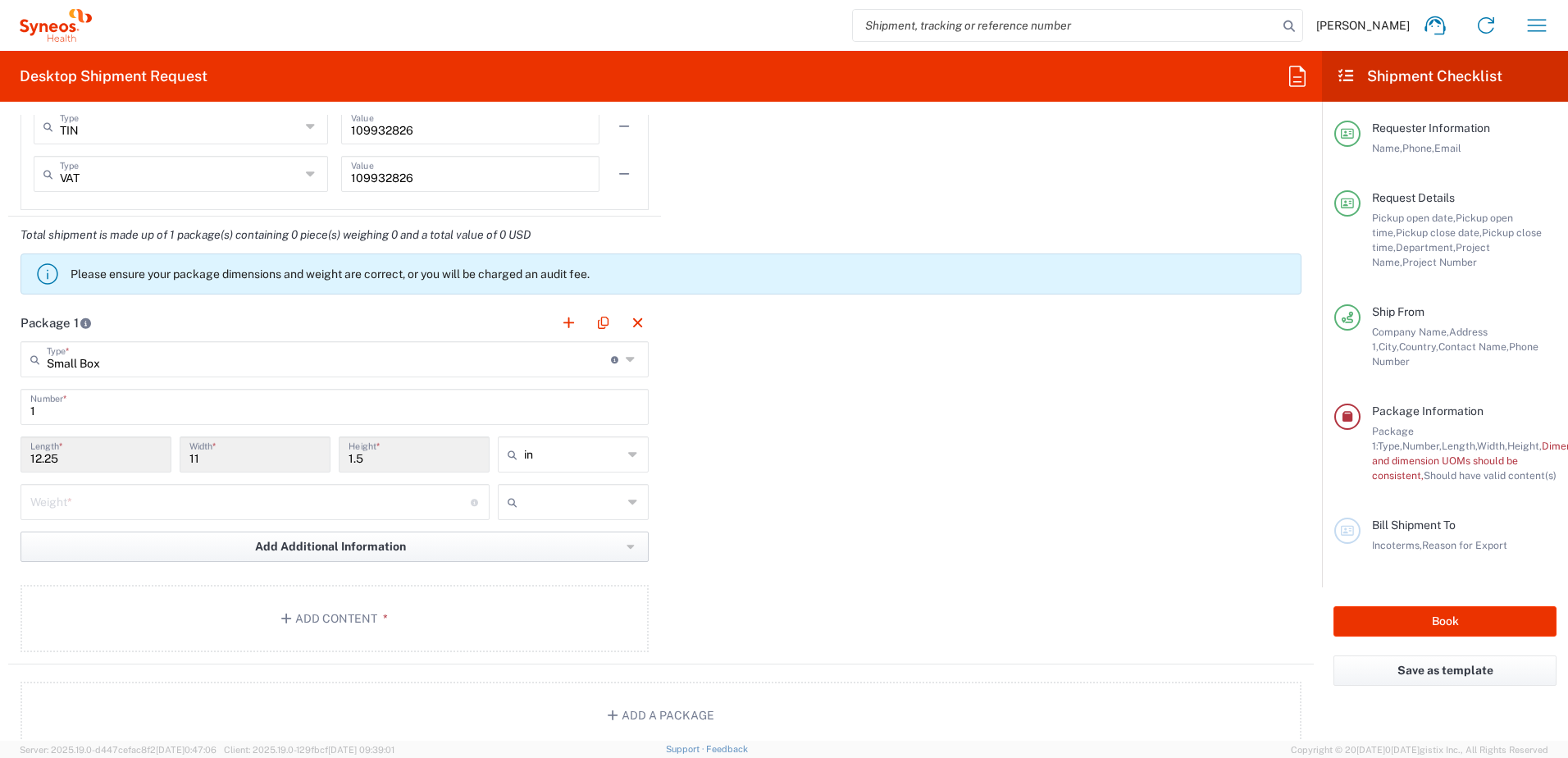
click at [355, 551] on span "Add Additional Information" at bounding box center [331, 546] width 151 height 16
click at [117, 580] on li "Package material" at bounding box center [93, 582] width 142 height 26
click at [205, 639] on icon at bounding box center [207, 633] width 11 height 26
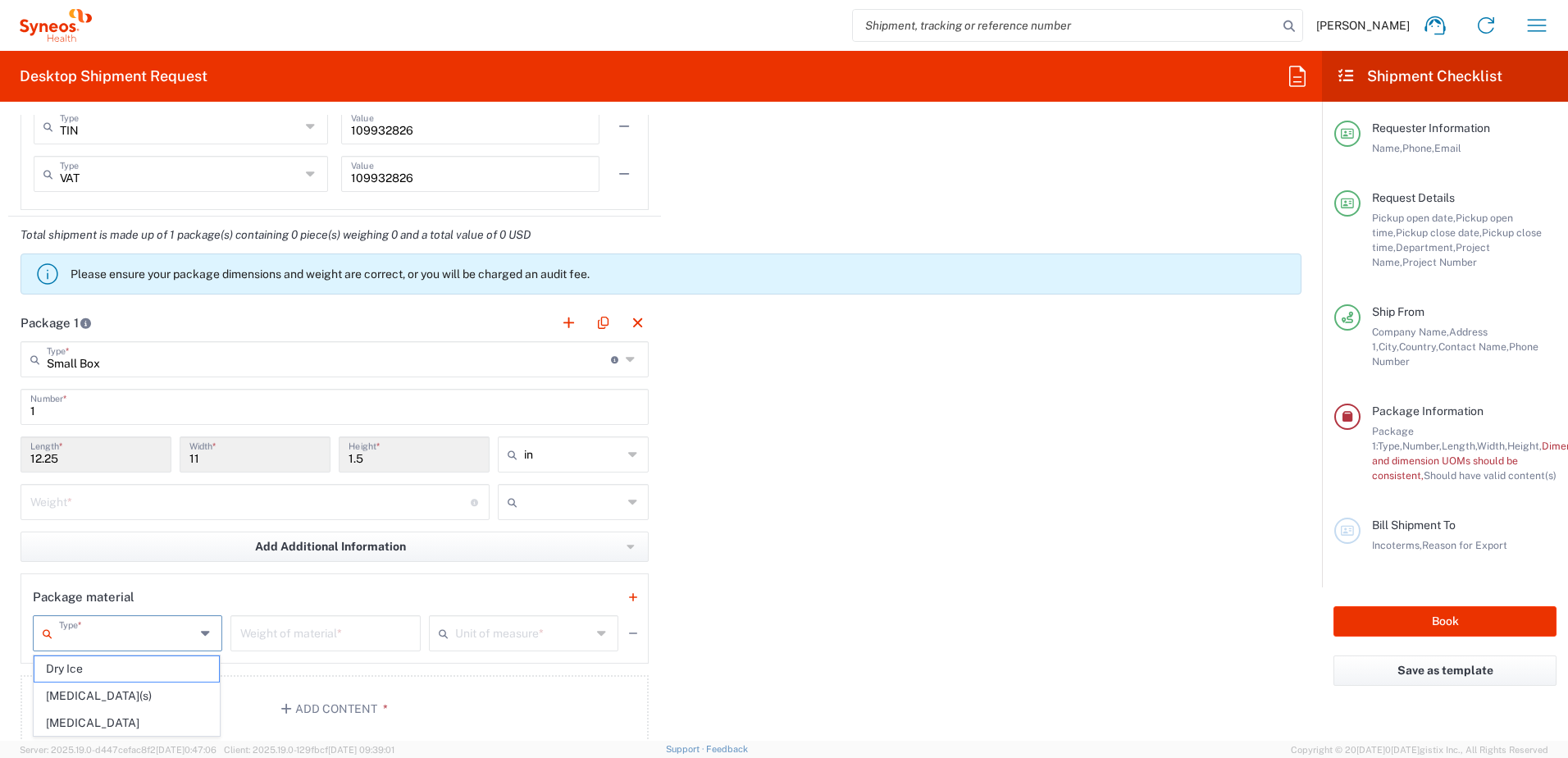
click at [821, 612] on div "Package 1 Small Box Type * Material used to package goods Envelope Large Box Me…" at bounding box center [661, 529] width 1306 height 450
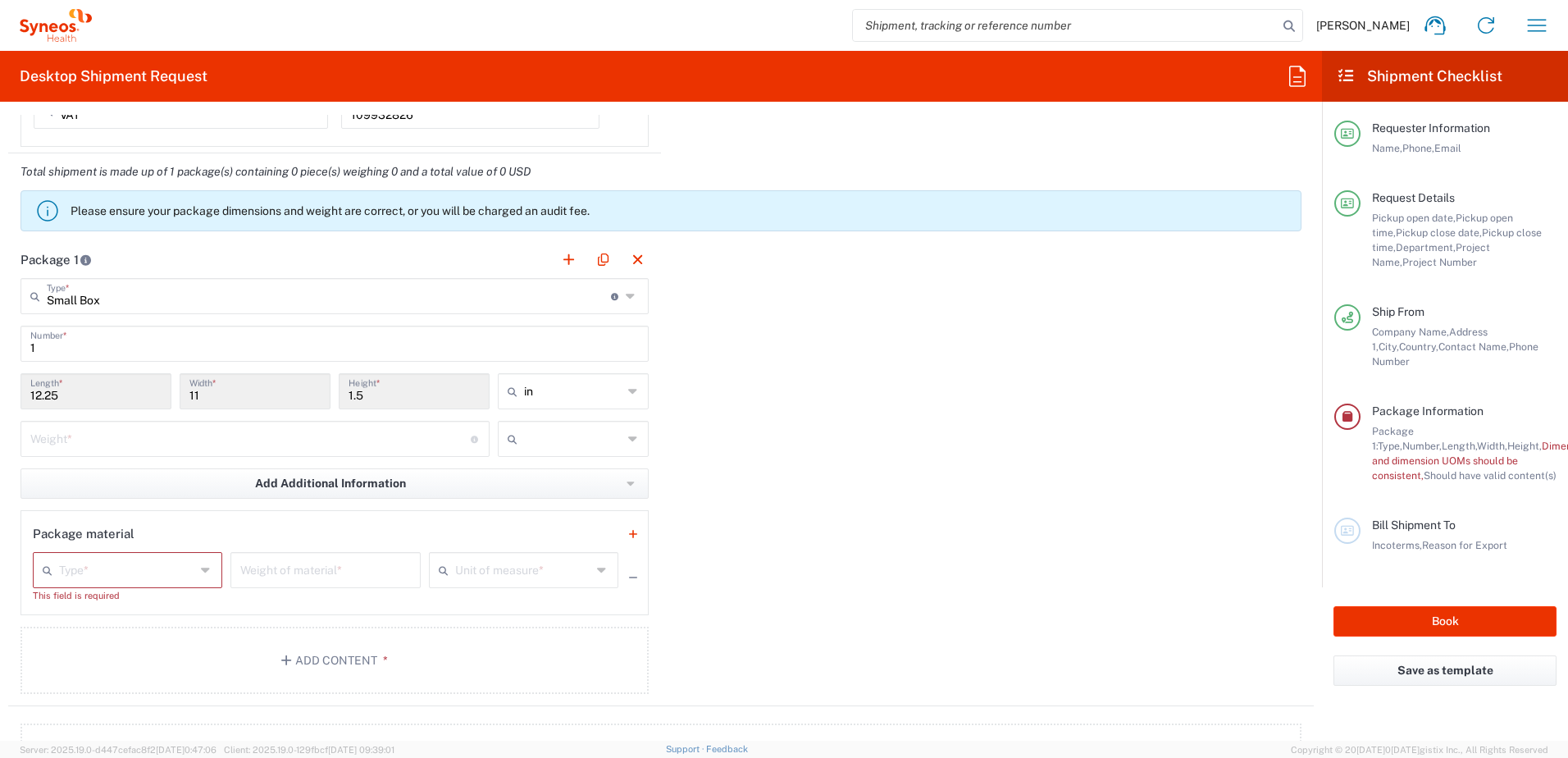
scroll to position [1558, 0]
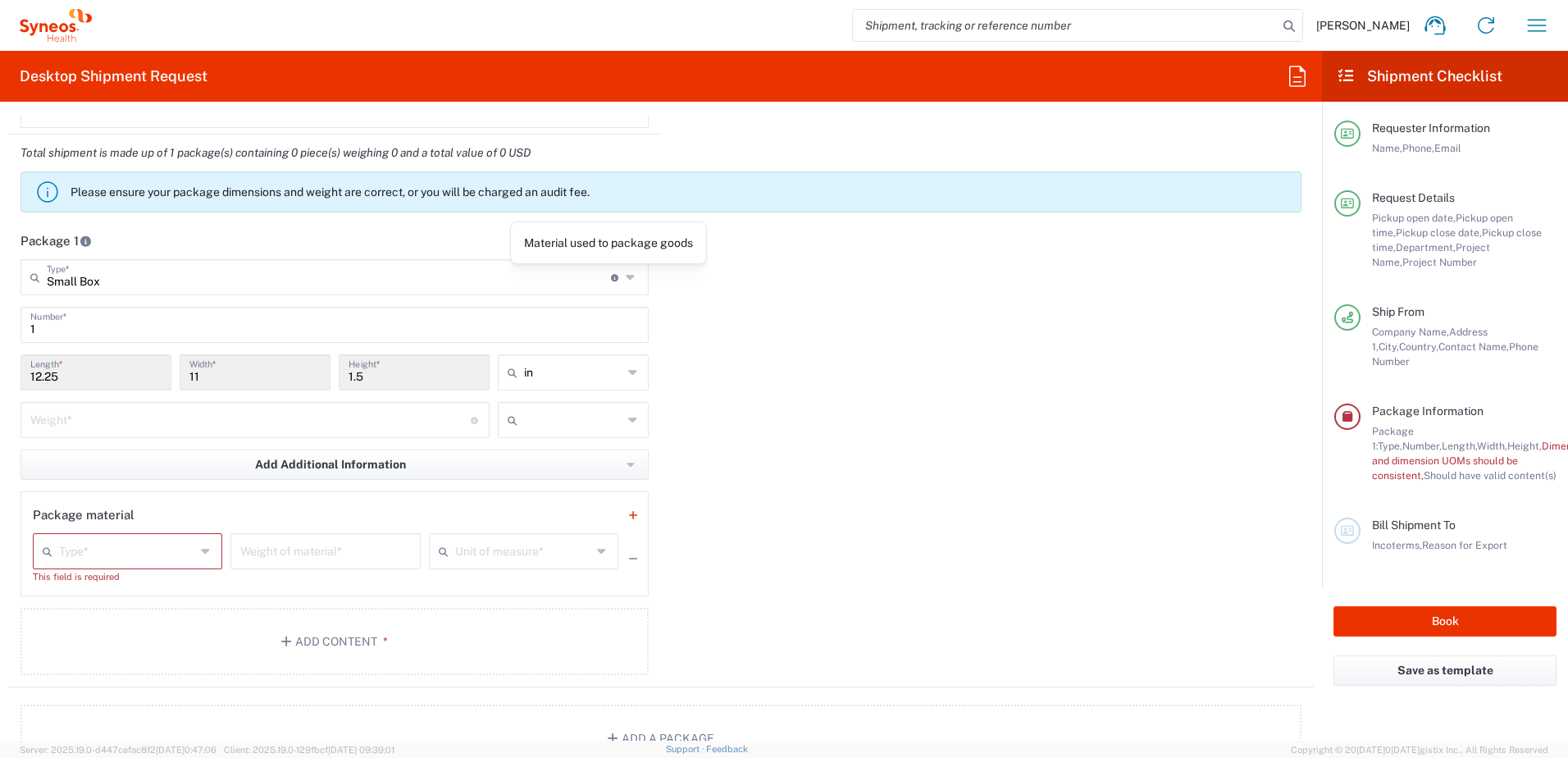
click at [626, 277] on icon at bounding box center [632, 277] width 13 height 26
click at [626, 278] on icon at bounding box center [632, 277] width 13 height 26
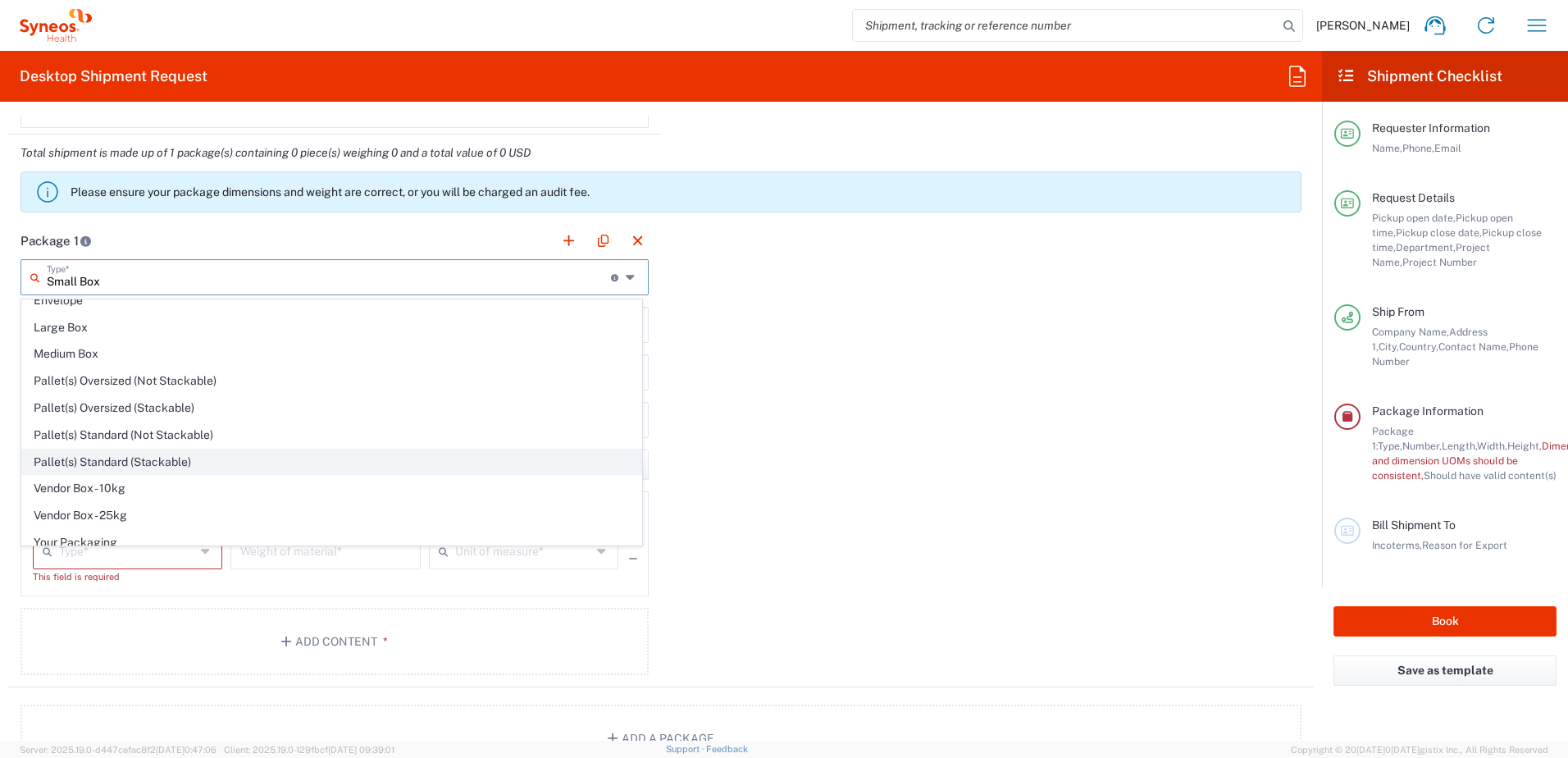
scroll to position [50, 0]
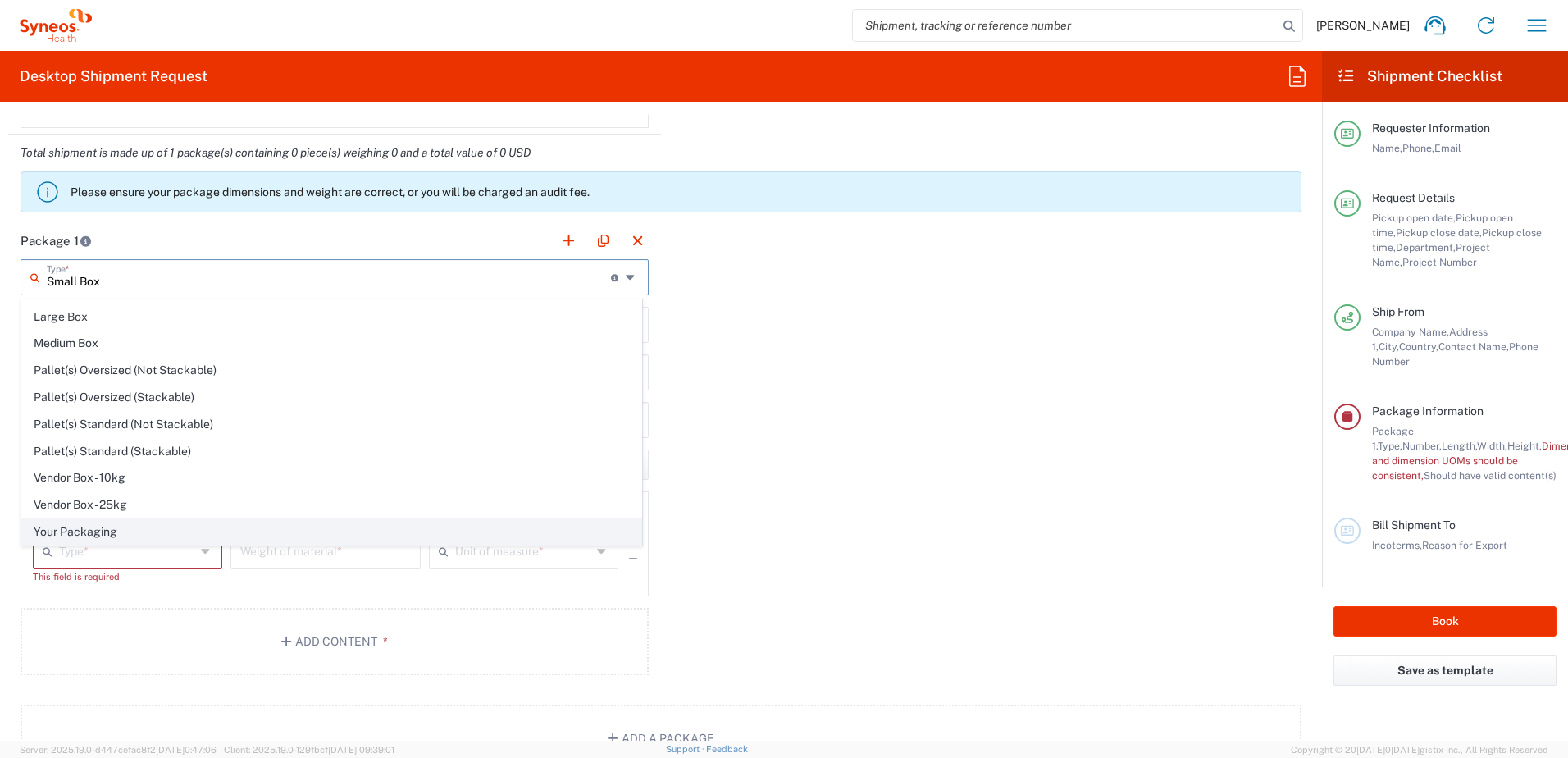
click at [136, 528] on span "Your Packaging" at bounding box center [332, 531] width 619 height 25
type input "Your Packaging"
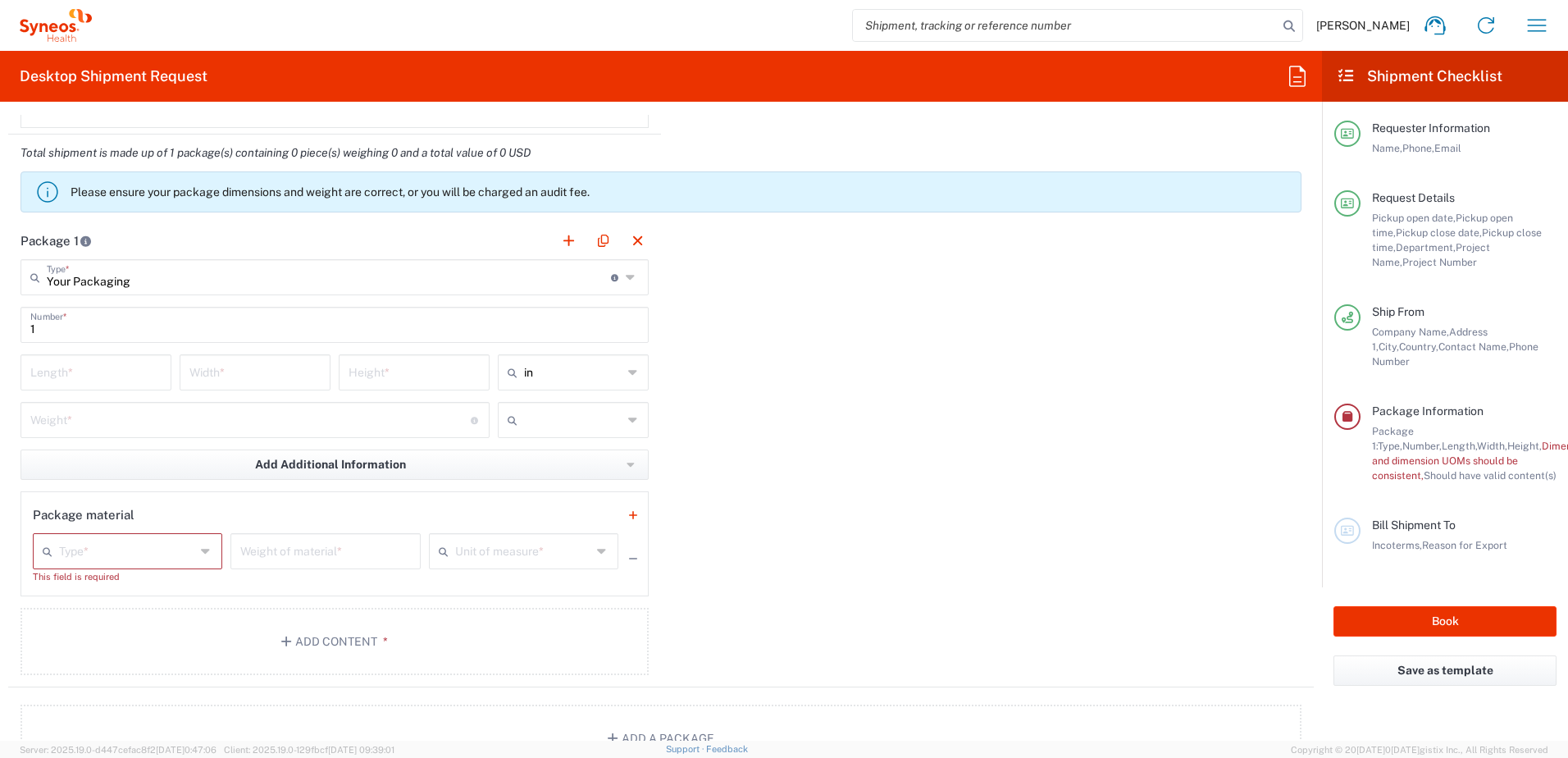
click at [626, 283] on icon at bounding box center [632, 277] width 13 height 26
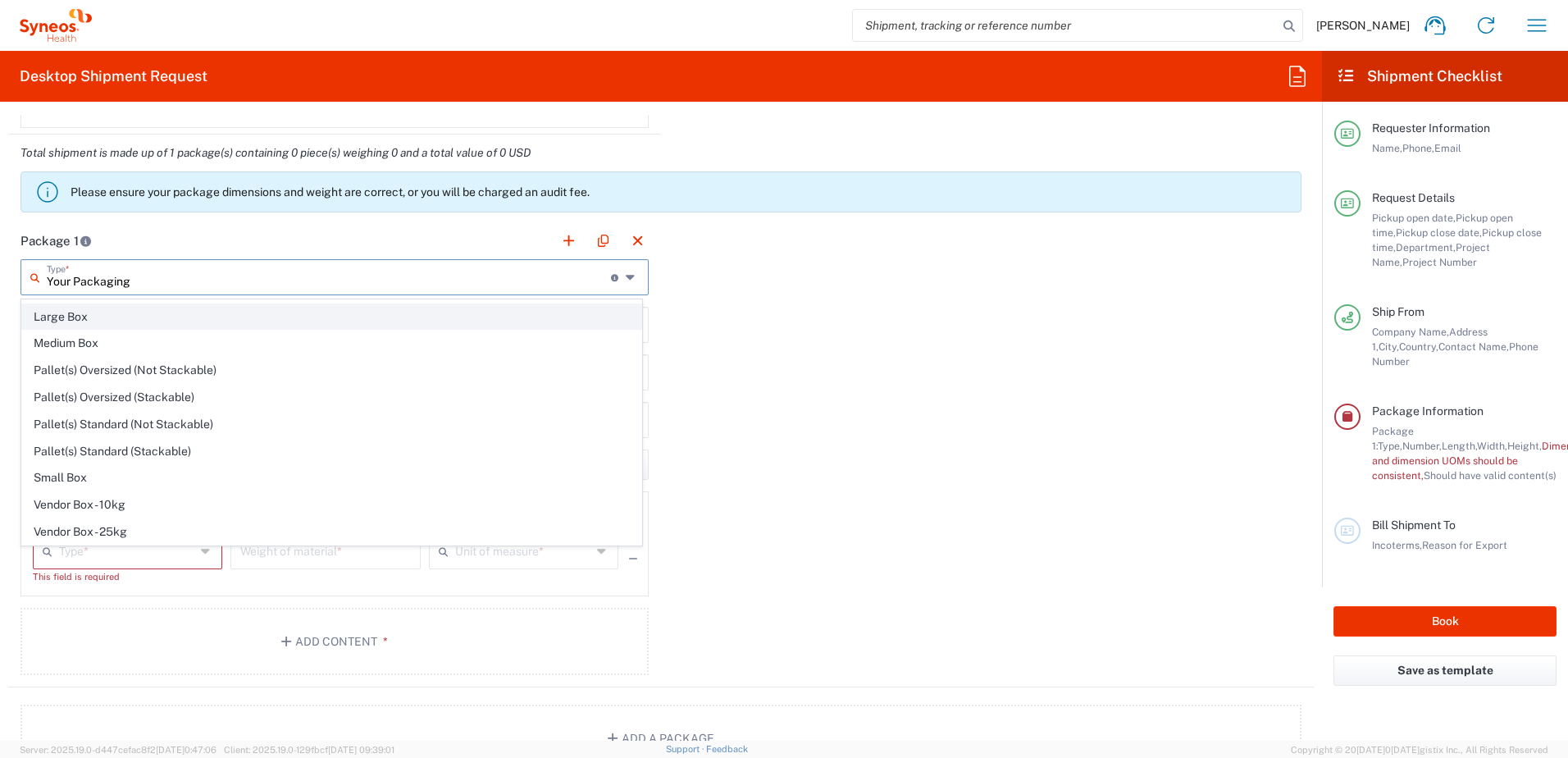
scroll to position [0, 0]
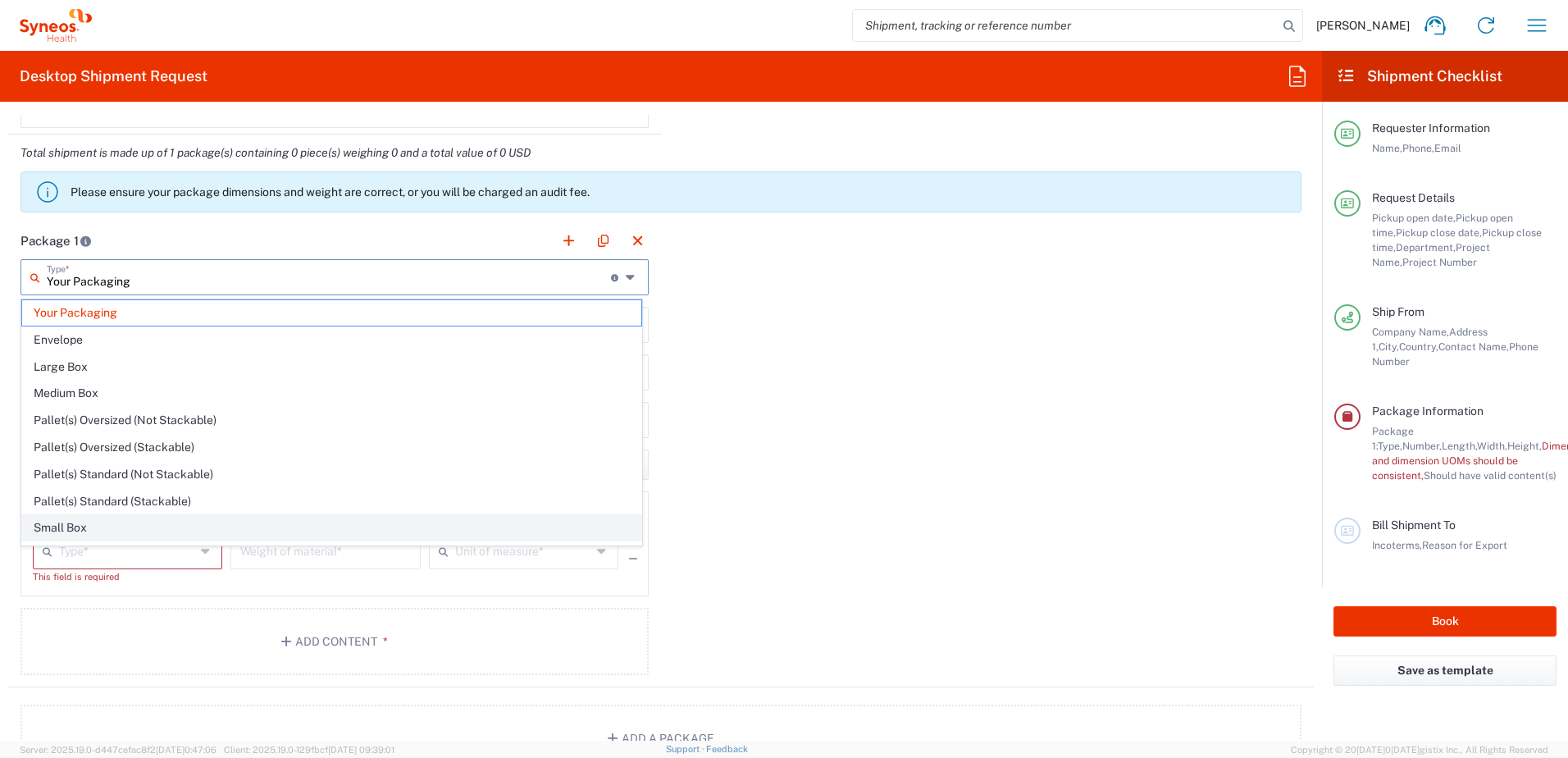
click at [122, 520] on span "Small Box" at bounding box center [332, 527] width 619 height 25
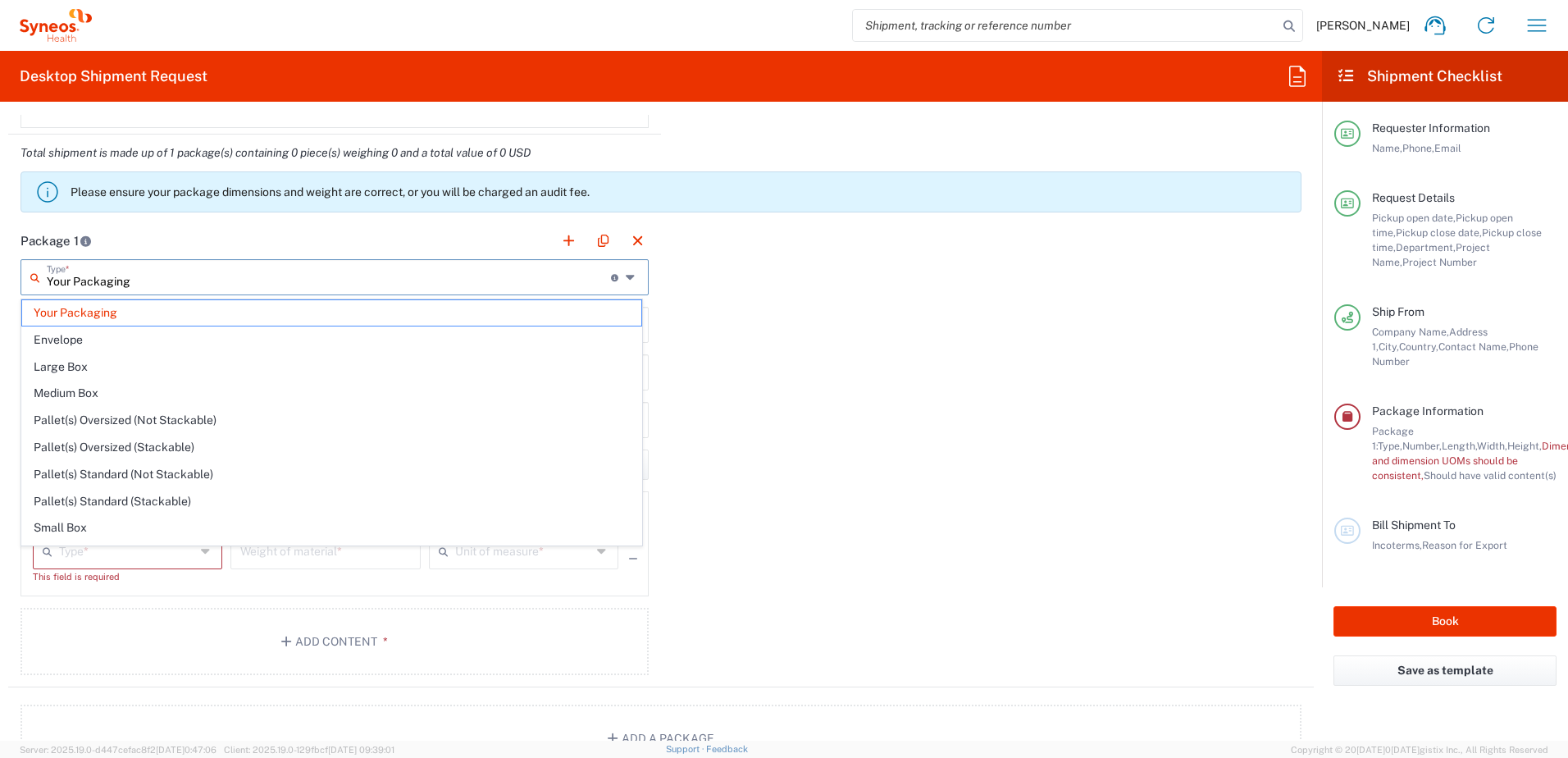
type input "Small Box"
type input "12.25"
type input "11"
type input "1.5"
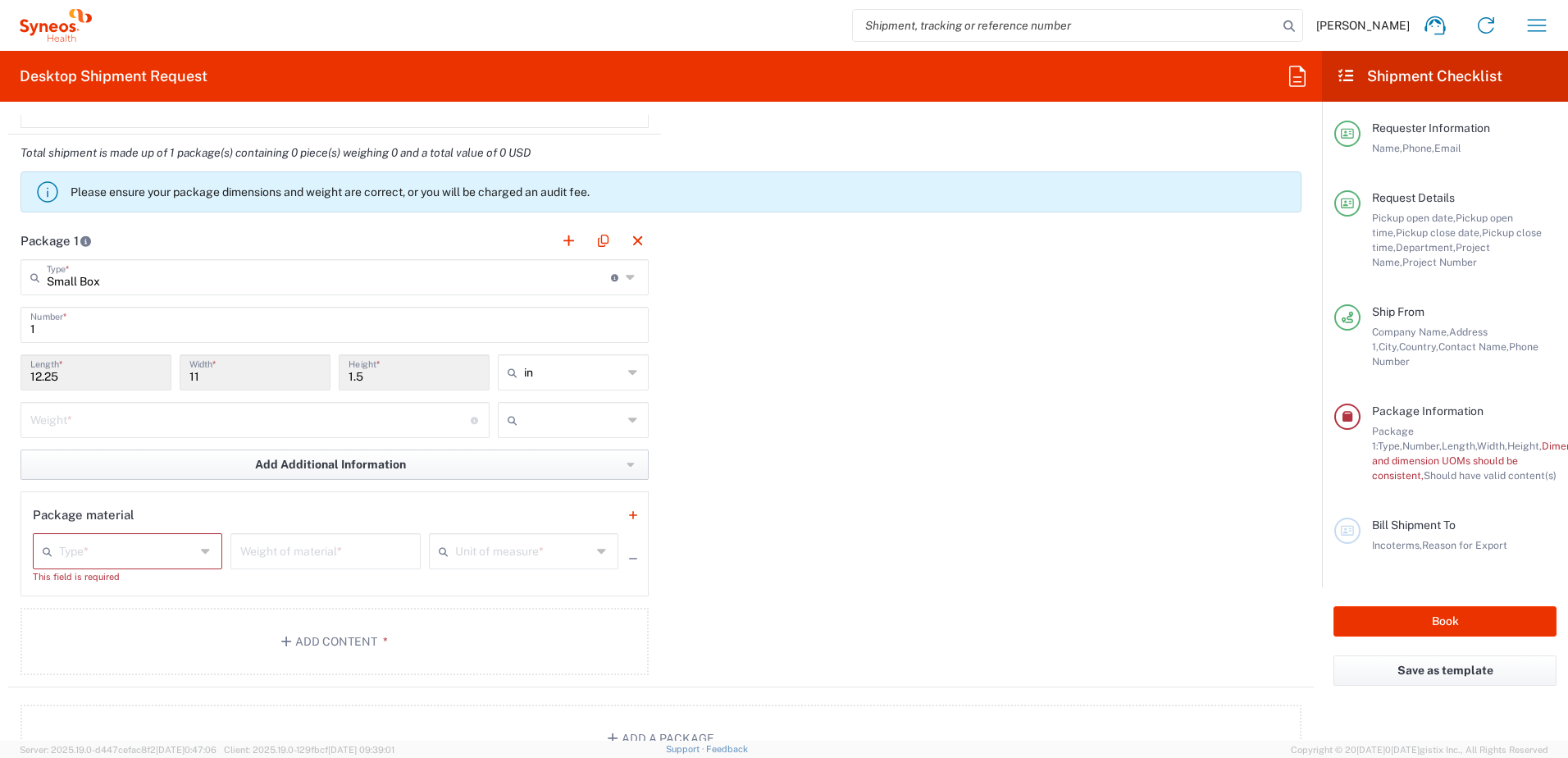
click at [419, 467] on button "Add Additional Information" at bounding box center [334, 464] width 628 height 30
click at [367, 460] on span "Add Additional Information" at bounding box center [331, 464] width 151 height 16
drag, startPoint x: 906, startPoint y: 526, endPoint x: 724, endPoint y: 732, distance: 274.9
click at [904, 527] on div "Package 1 Small Box Type * Material used to package goods Your Packaging Envelo…" at bounding box center [661, 455] width 1306 height 465
click at [629, 518] on icon "button" at bounding box center [633, 515] width 8 height 11
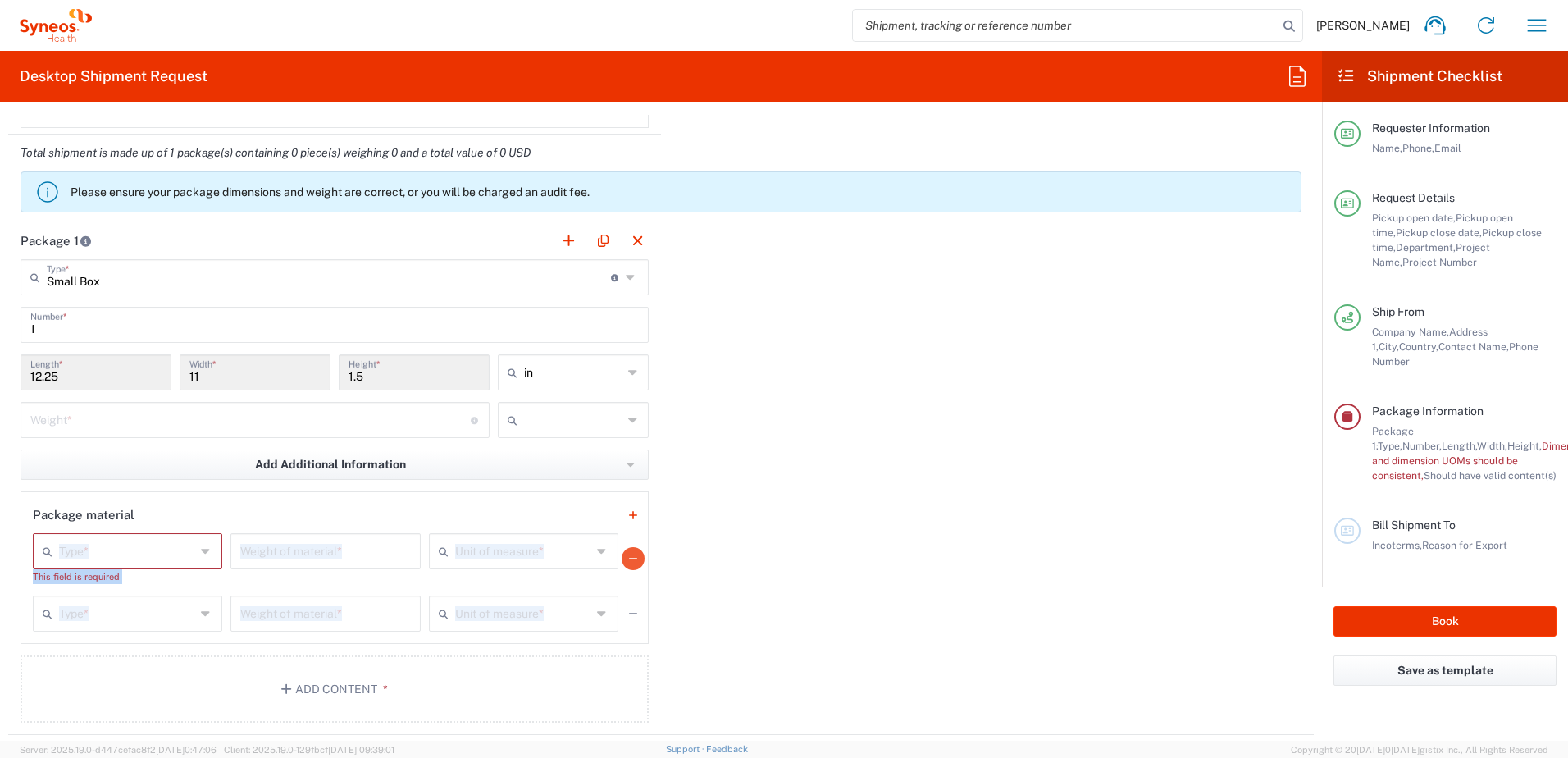
click at [629, 558] on icon "button" at bounding box center [633, 558] width 8 height 11
click at [627, 459] on icon "button" at bounding box center [631, 465] width 8 height 11
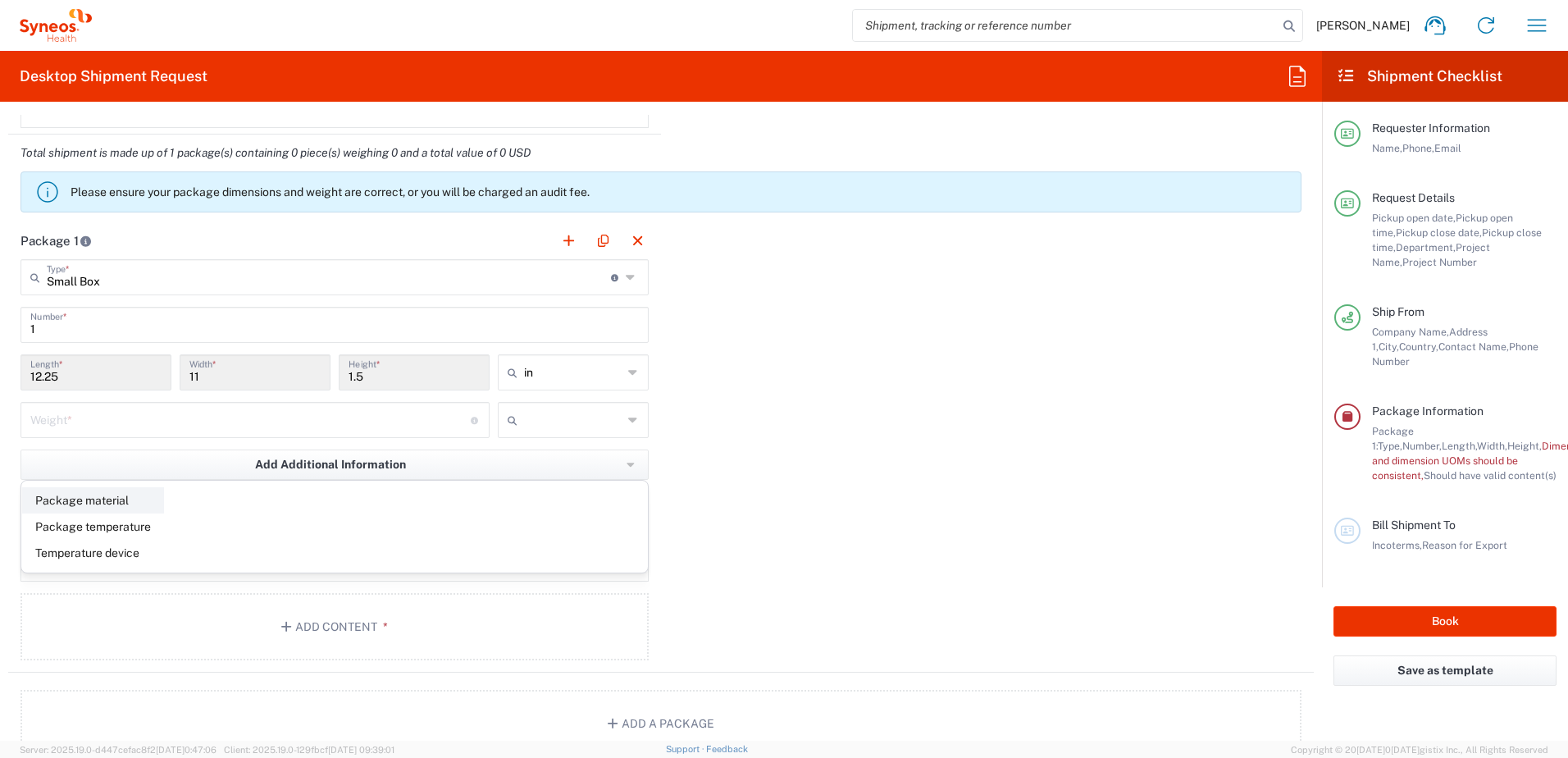
click at [108, 499] on li "Package material" at bounding box center [93, 500] width 142 height 26
click at [197, 551] on div "Type *" at bounding box center [127, 551] width 190 height 36
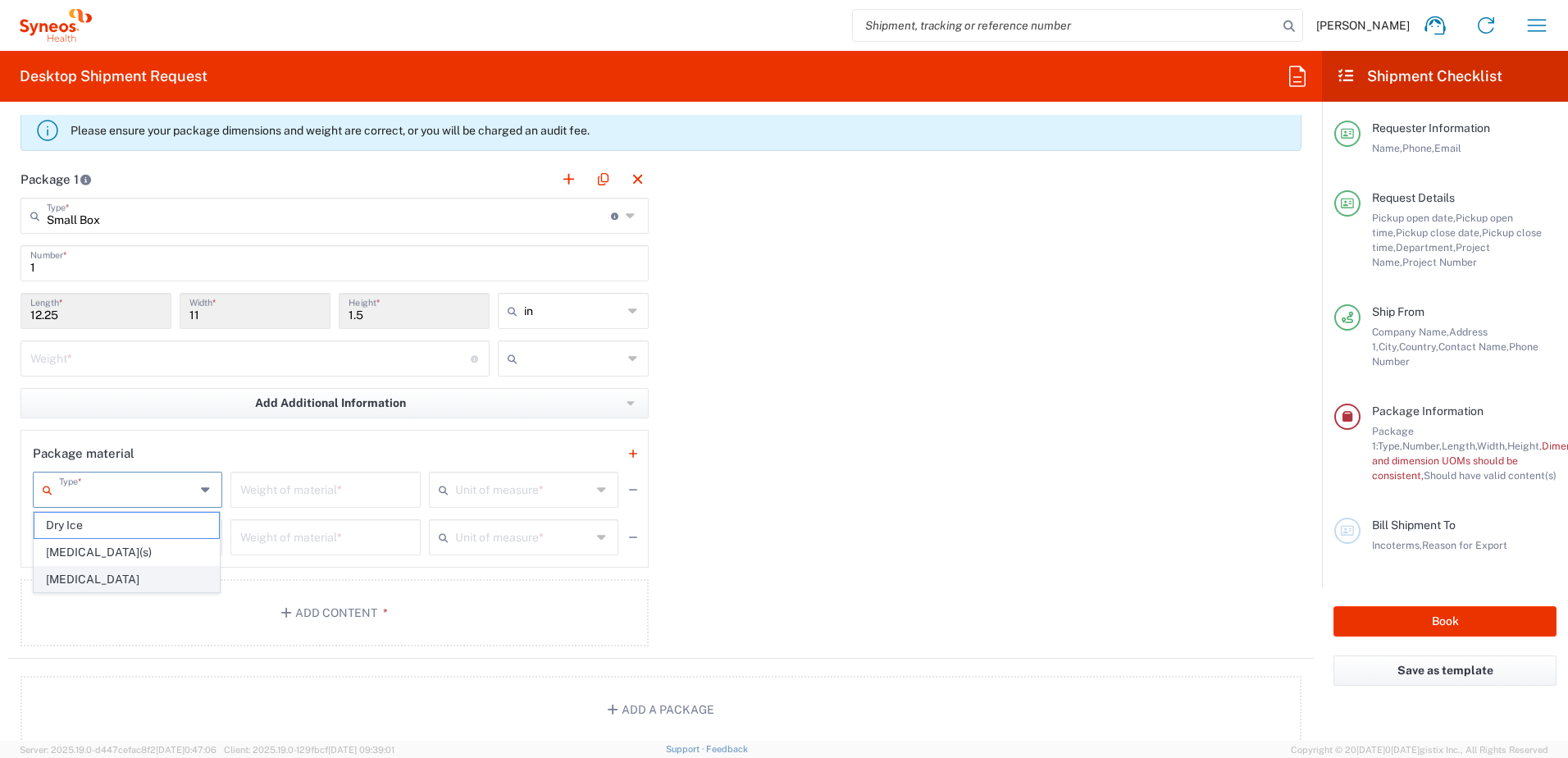
scroll to position [1722, 0]
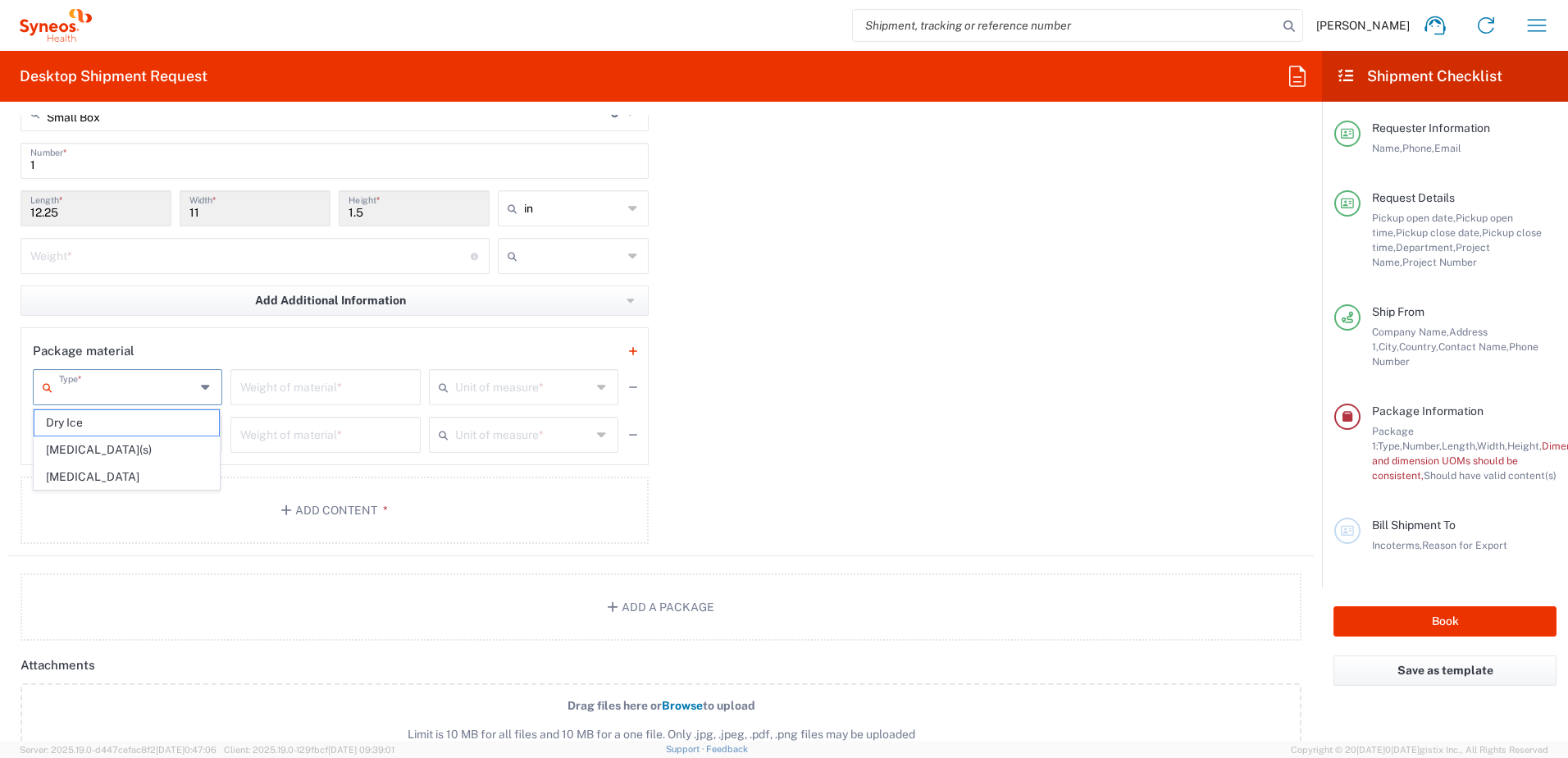
click at [974, 401] on div "Package 1 Small Box Type * Material used to package goods Your Packaging Envelo…" at bounding box center [661, 307] width 1306 height 498
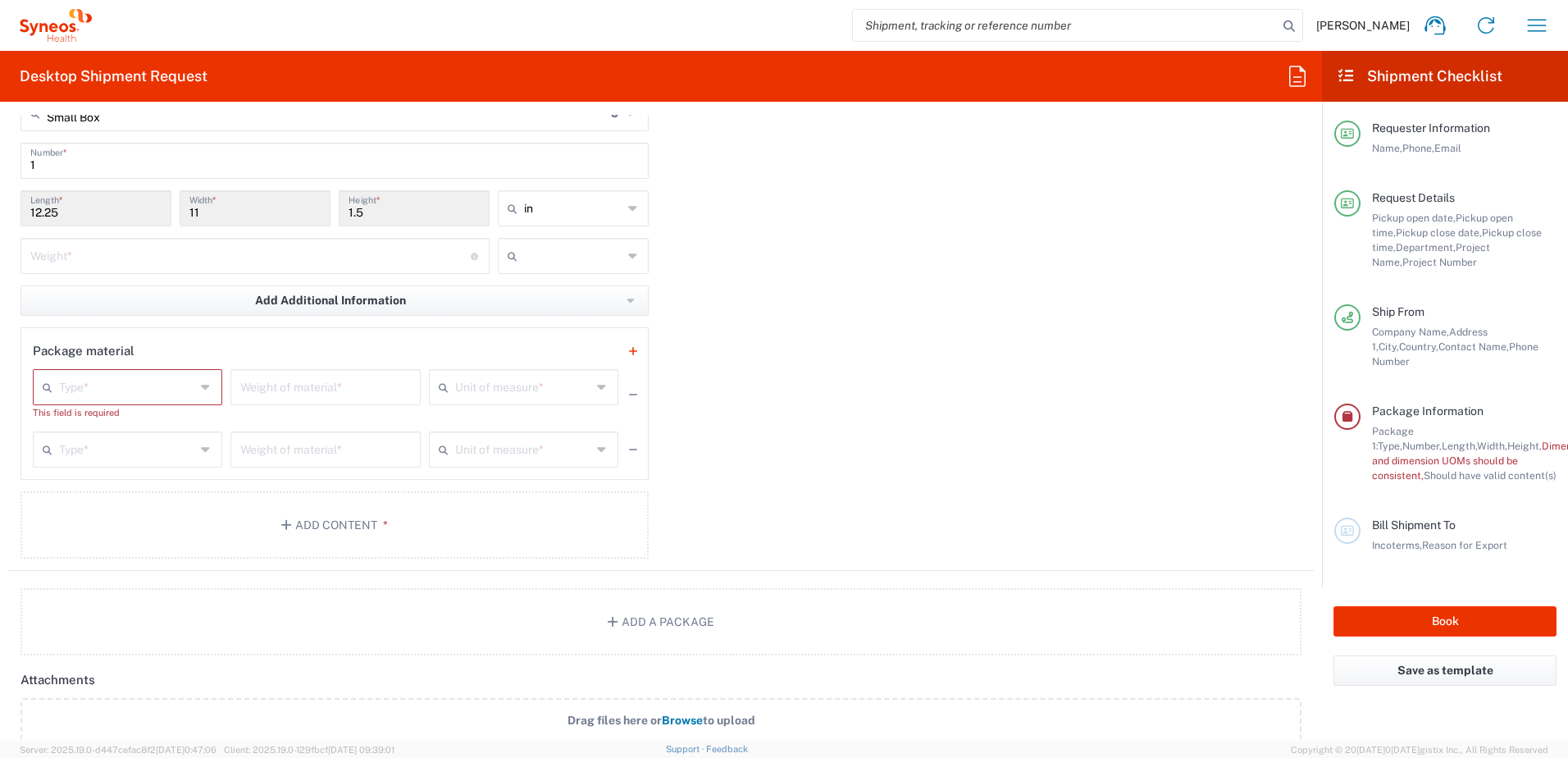
click at [870, 432] on div "Package 1 Small Box Type * Material used to package goods Your Packaging Envelo…" at bounding box center [661, 315] width 1306 height 512
click at [203, 451] on icon at bounding box center [207, 449] width 11 height 26
click at [821, 401] on div "Package 1 Small Box Type * Material used to package goods Your Packaging Envelo…" at bounding box center [661, 315] width 1306 height 512
click at [319, 531] on button "Add Content *" at bounding box center [334, 540] width 628 height 67
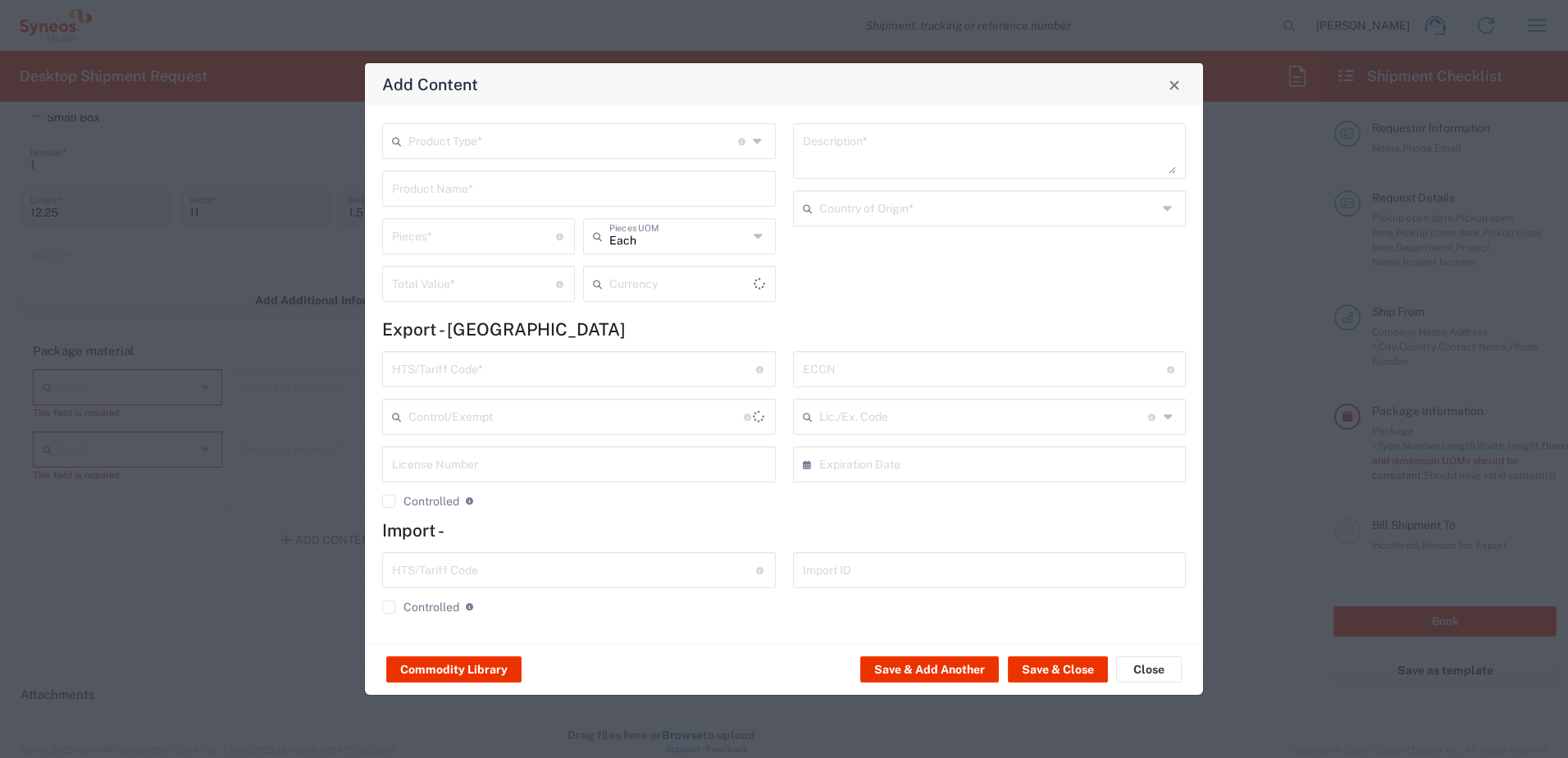
type input "US Dollar"
click at [759, 144] on icon at bounding box center [759, 141] width 12 height 26
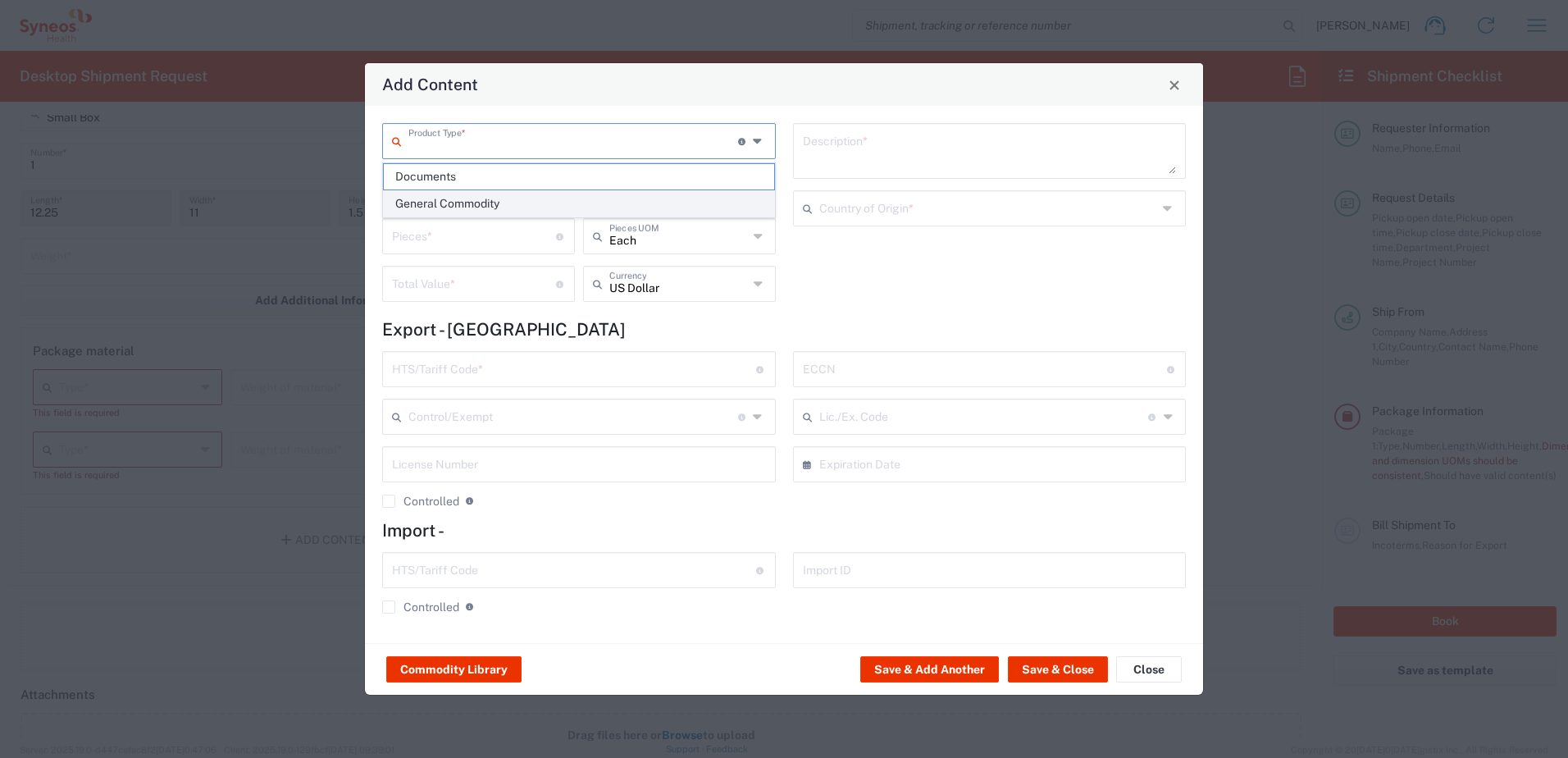
click at [656, 204] on span "General Commodity" at bounding box center [578, 204] width 390 height 25
type input "General Commodity"
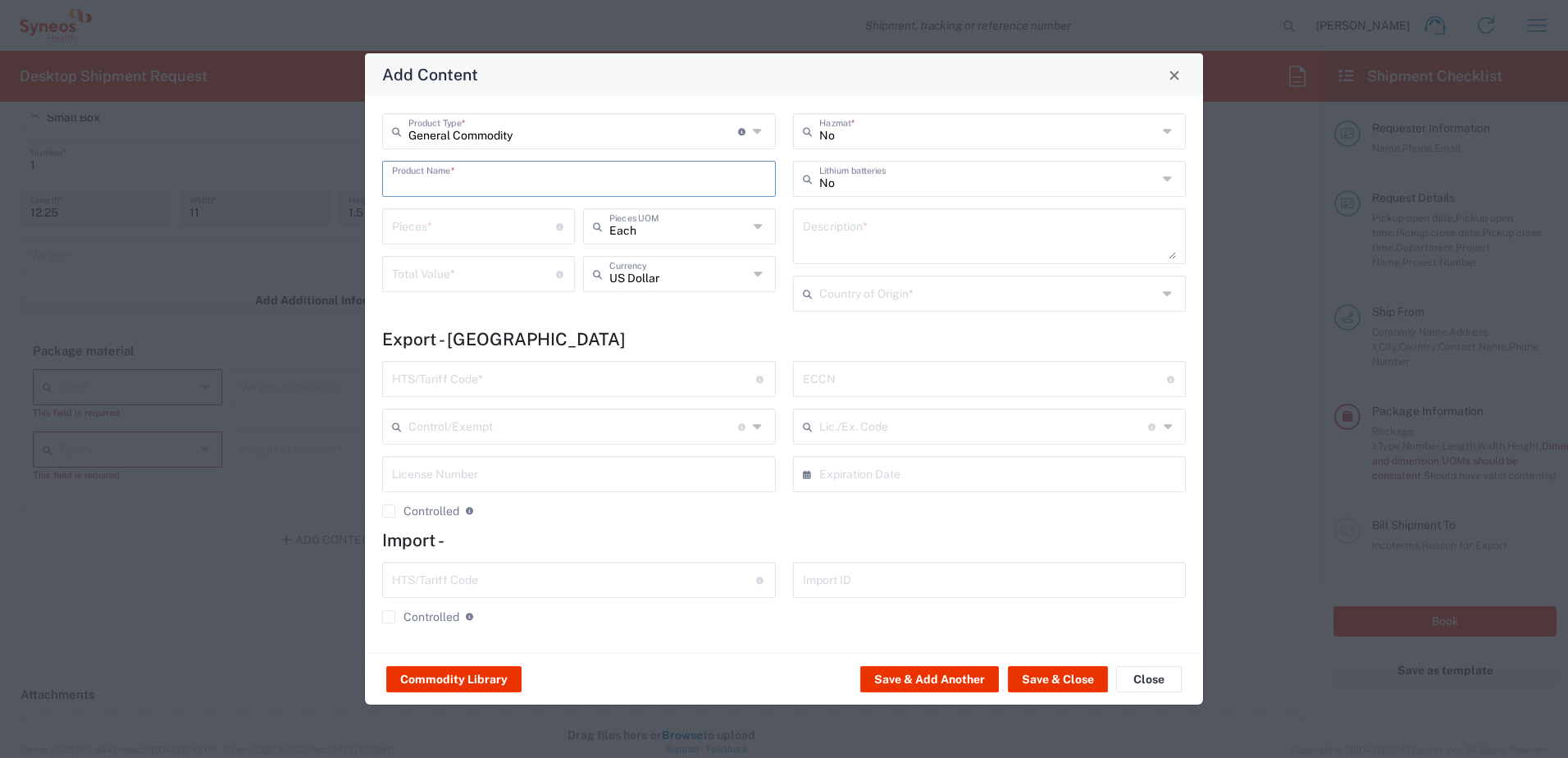
click at [662, 181] on input "text" at bounding box center [578, 177] width 374 height 29
click at [501, 370] on input "text" at bounding box center [573, 377] width 364 height 29
click at [511, 429] on input "text" at bounding box center [572, 425] width 329 height 29
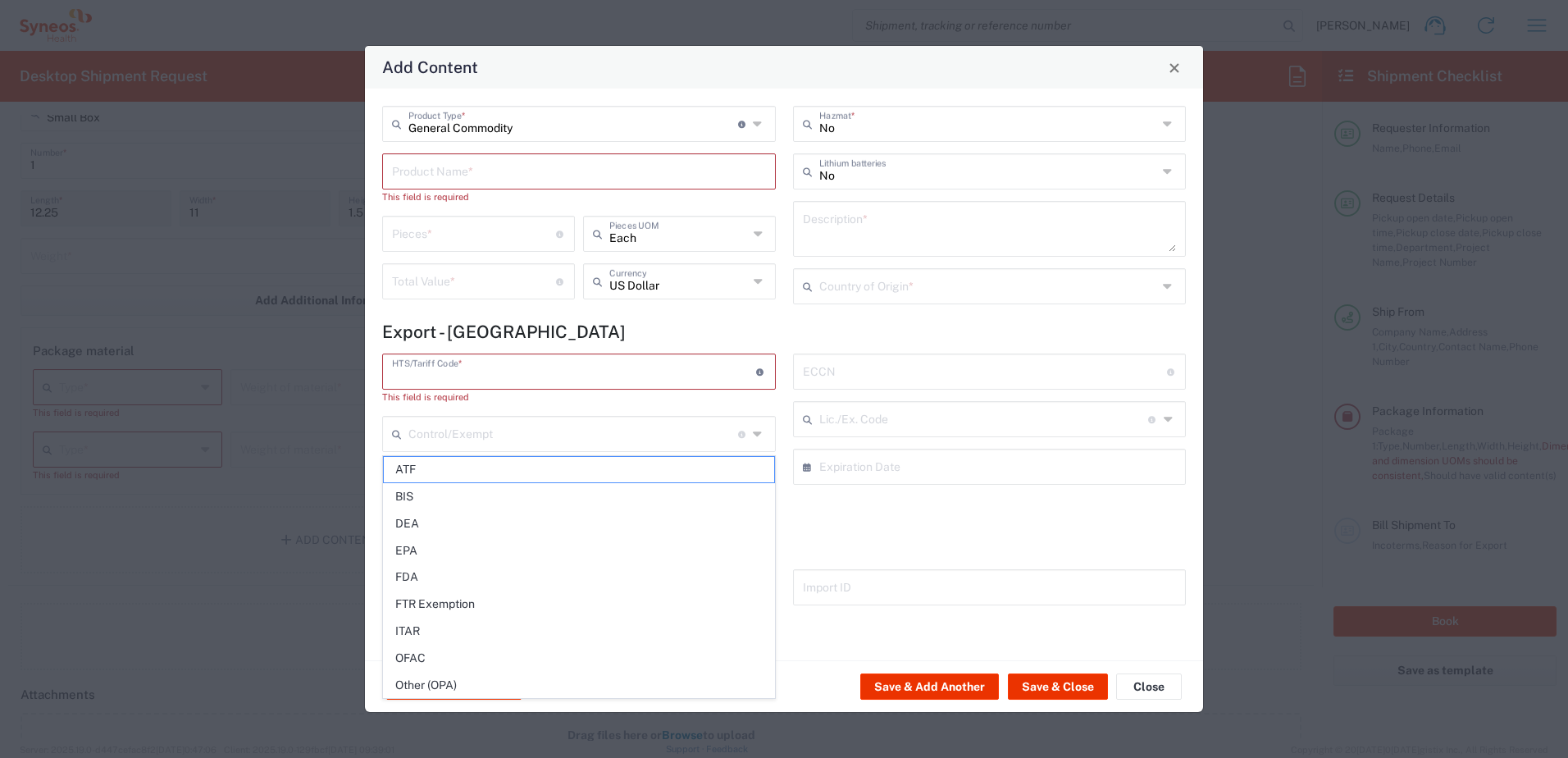
click at [651, 366] on input "text" at bounding box center [573, 370] width 364 height 29
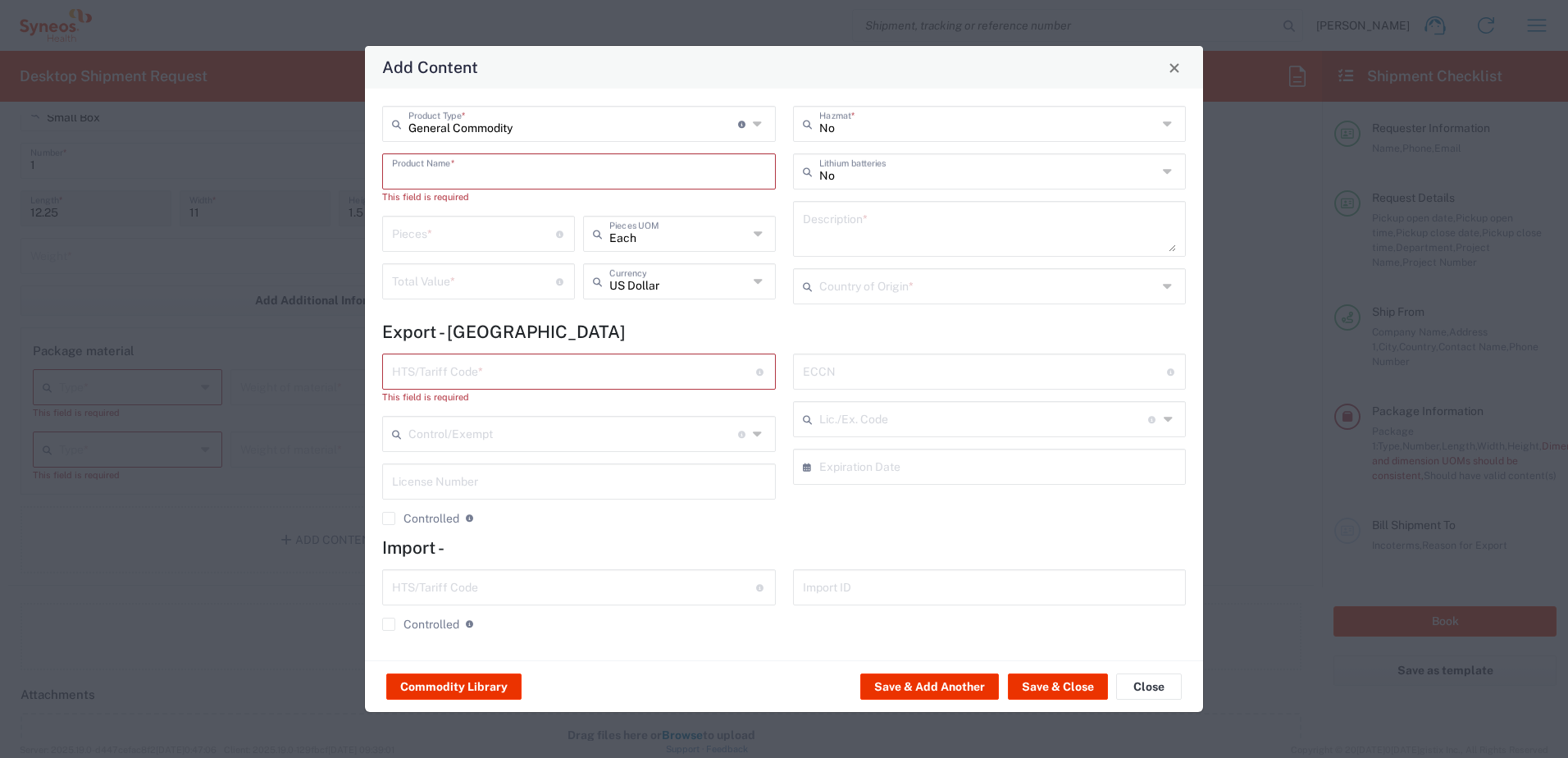
click at [490, 169] on input "text" at bounding box center [578, 170] width 374 height 29
type input "Blinded seels"
click at [504, 223] on input "number" at bounding box center [474, 218] width 164 height 29
type input "10"
click at [503, 258] on input "number" at bounding box center [474, 265] width 164 height 29
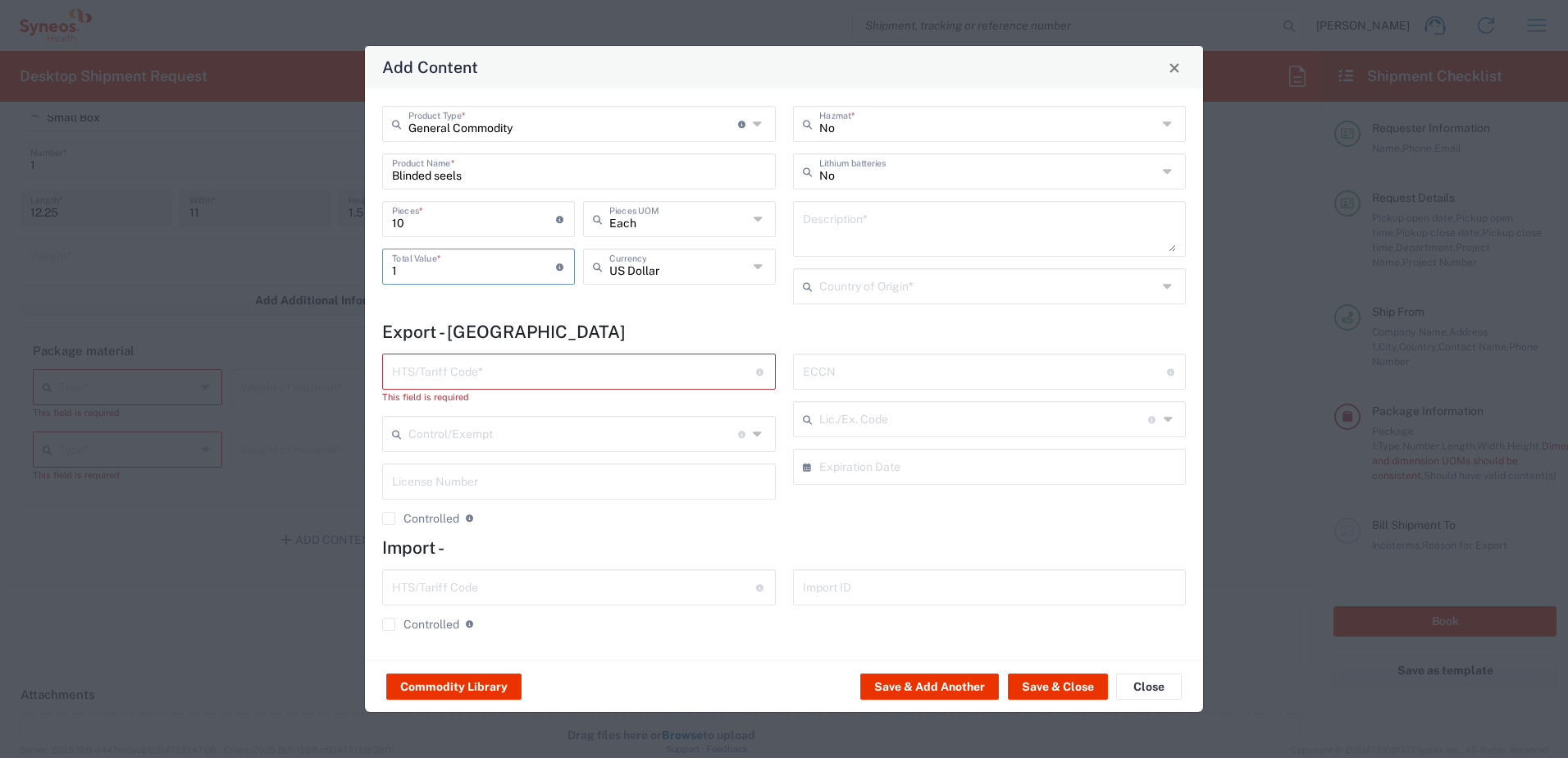
type input "1"
click at [552, 365] on input "text" at bounding box center [573, 370] width 364 height 29
click at [761, 370] on icon at bounding box center [761, 371] width 9 height 7
click at [542, 586] on input "text" at bounding box center [573, 586] width 364 height 29
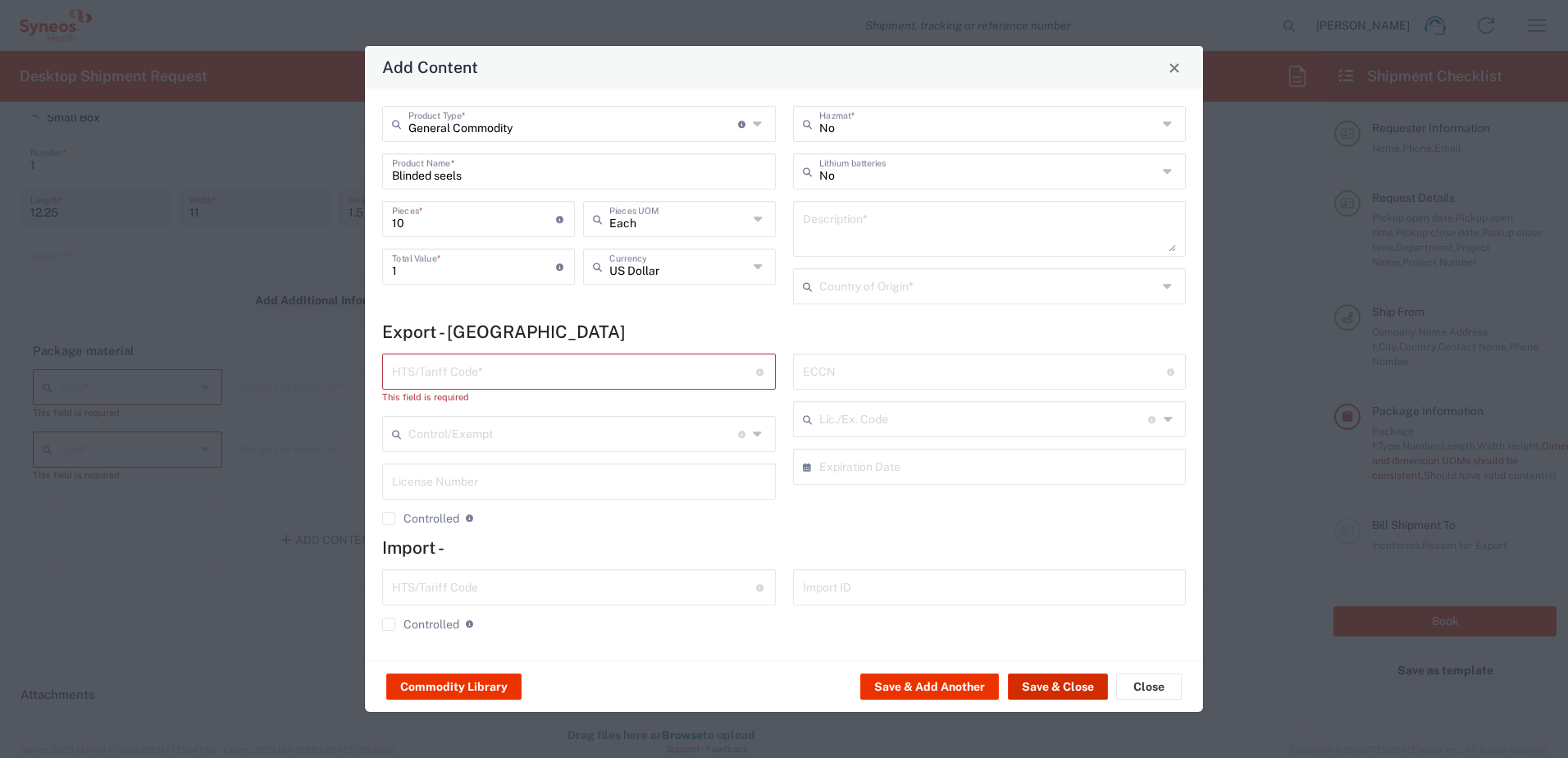
click at [1034, 683] on button "Save & Close" at bounding box center [1058, 687] width 100 height 26
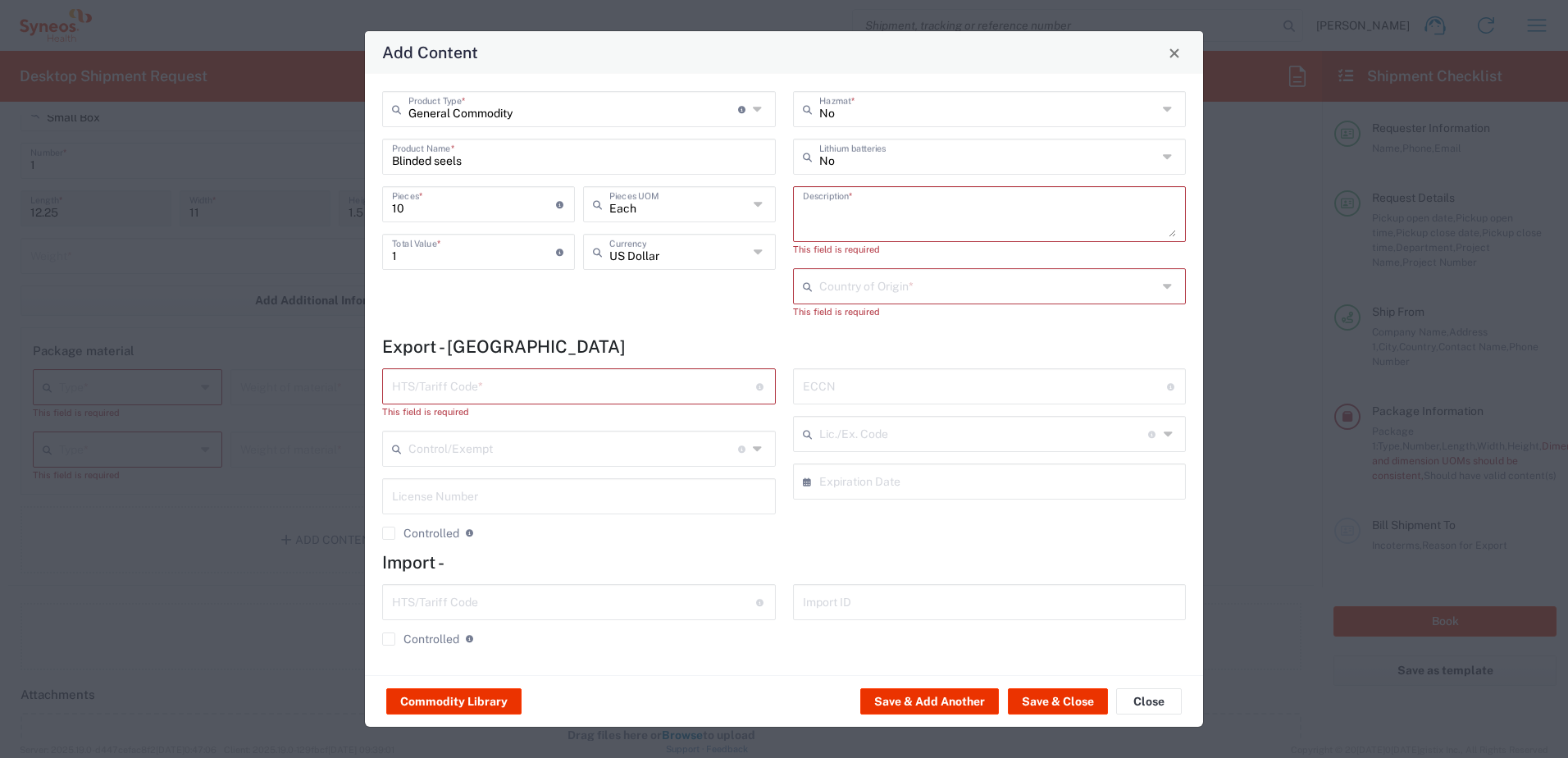
click at [871, 201] on textarea at bounding box center [989, 214] width 374 height 46
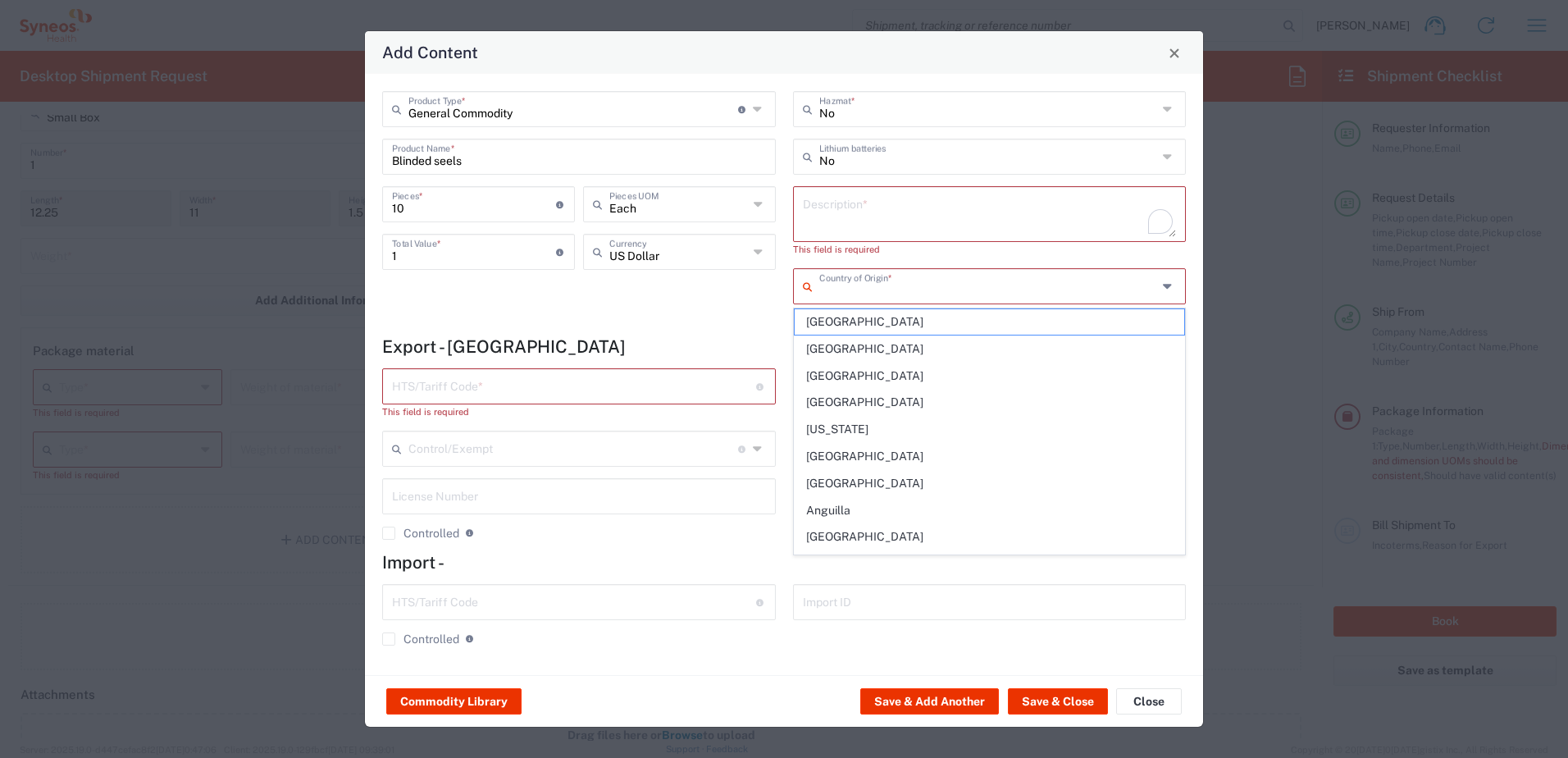
click at [926, 286] on input "text" at bounding box center [988, 284] width 338 height 29
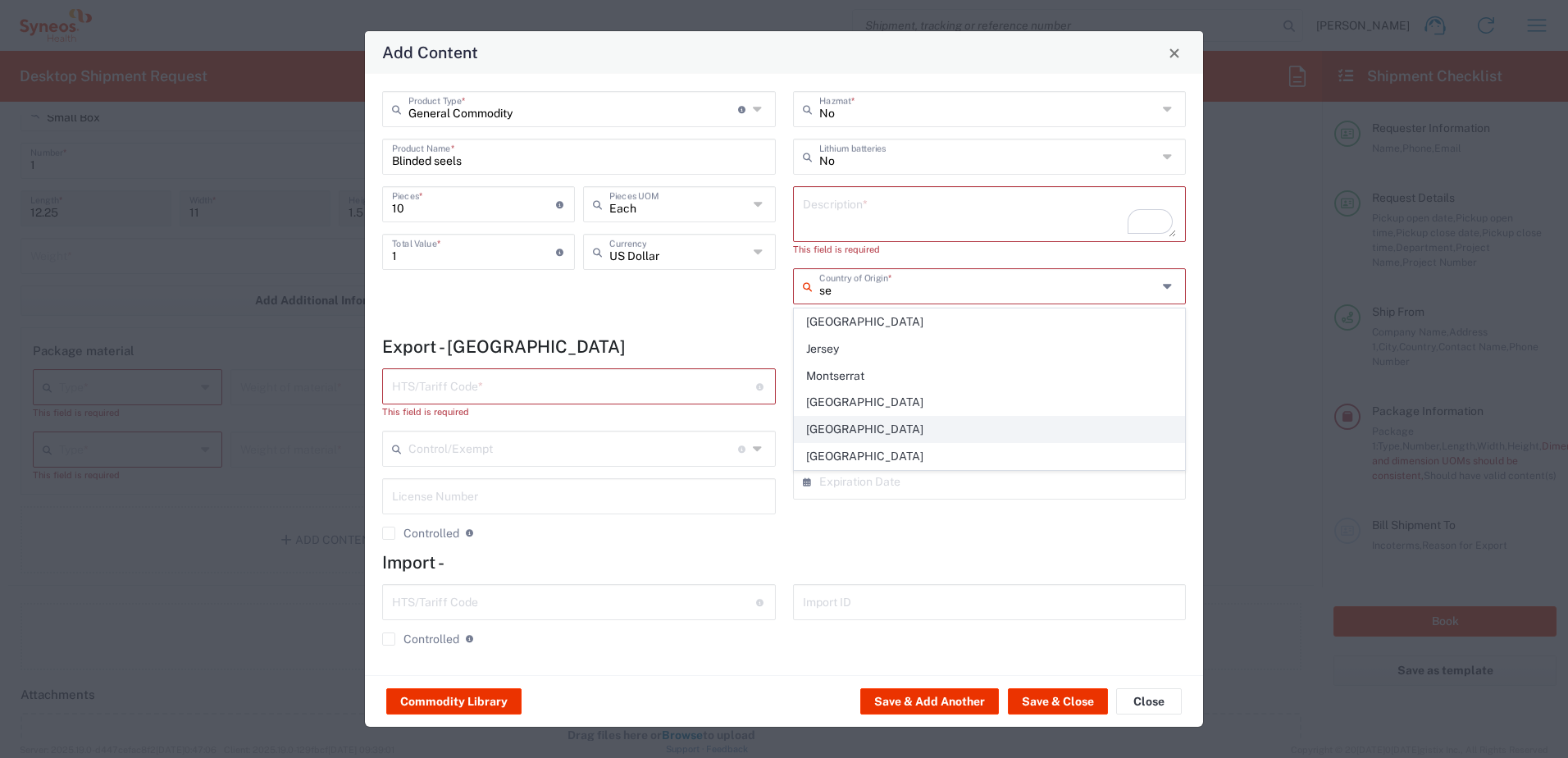
click at [868, 427] on span "[GEOGRAPHIC_DATA]" at bounding box center [989, 429] width 390 height 25
type input "[GEOGRAPHIC_DATA]"
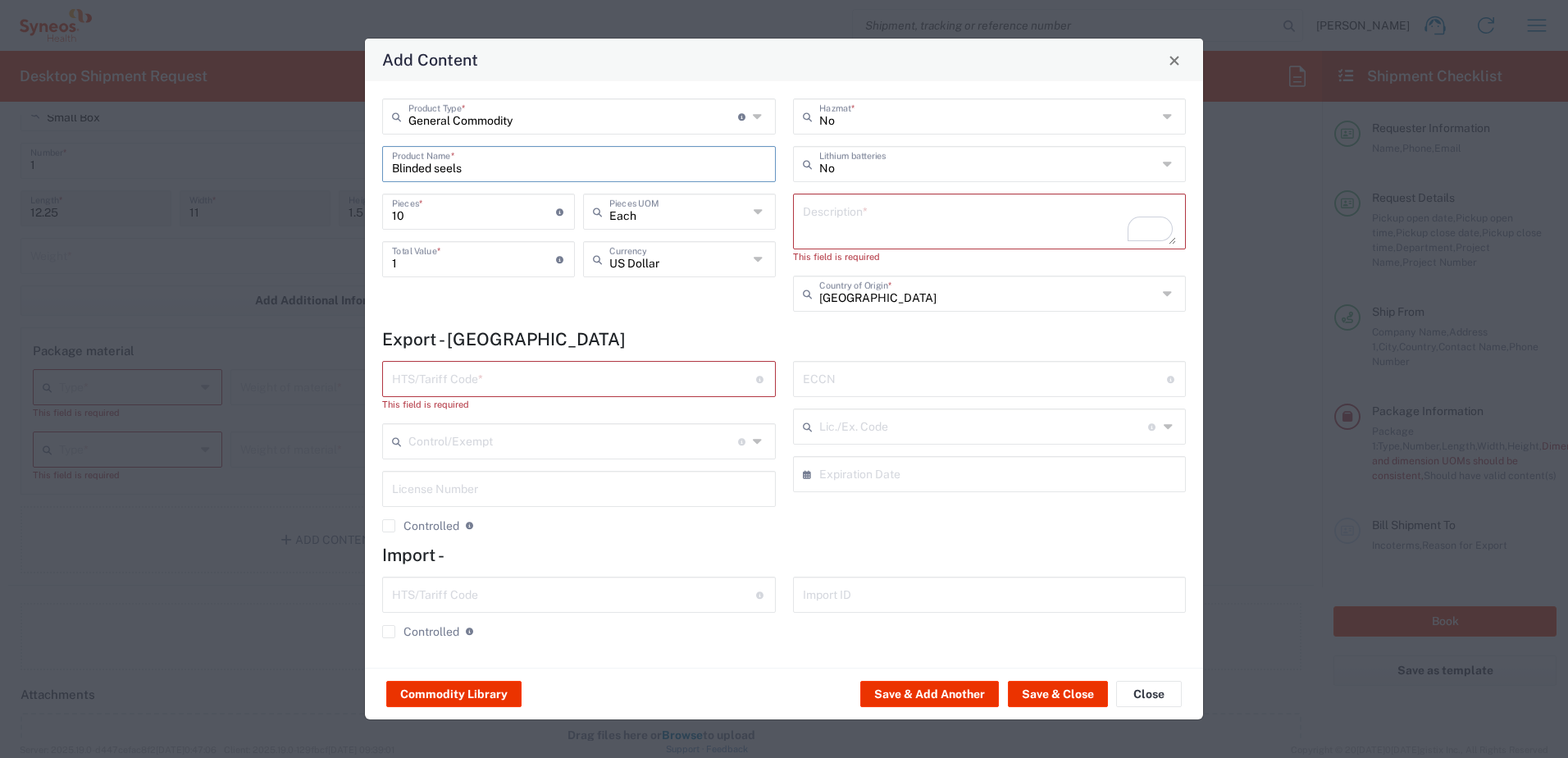
drag, startPoint x: 478, startPoint y: 170, endPoint x: 364, endPoint y: 182, distance: 114.6
click at [364, 182] on div "Add Content General Commodity Product Type * Document: Paper document generated…" at bounding box center [784, 379] width 839 height 682
click at [877, 218] on textarea "To enrich screen reader interactions, please activate Accessibility in Grammarl…" at bounding box center [989, 222] width 374 height 46
paste textarea "Blinded seels"
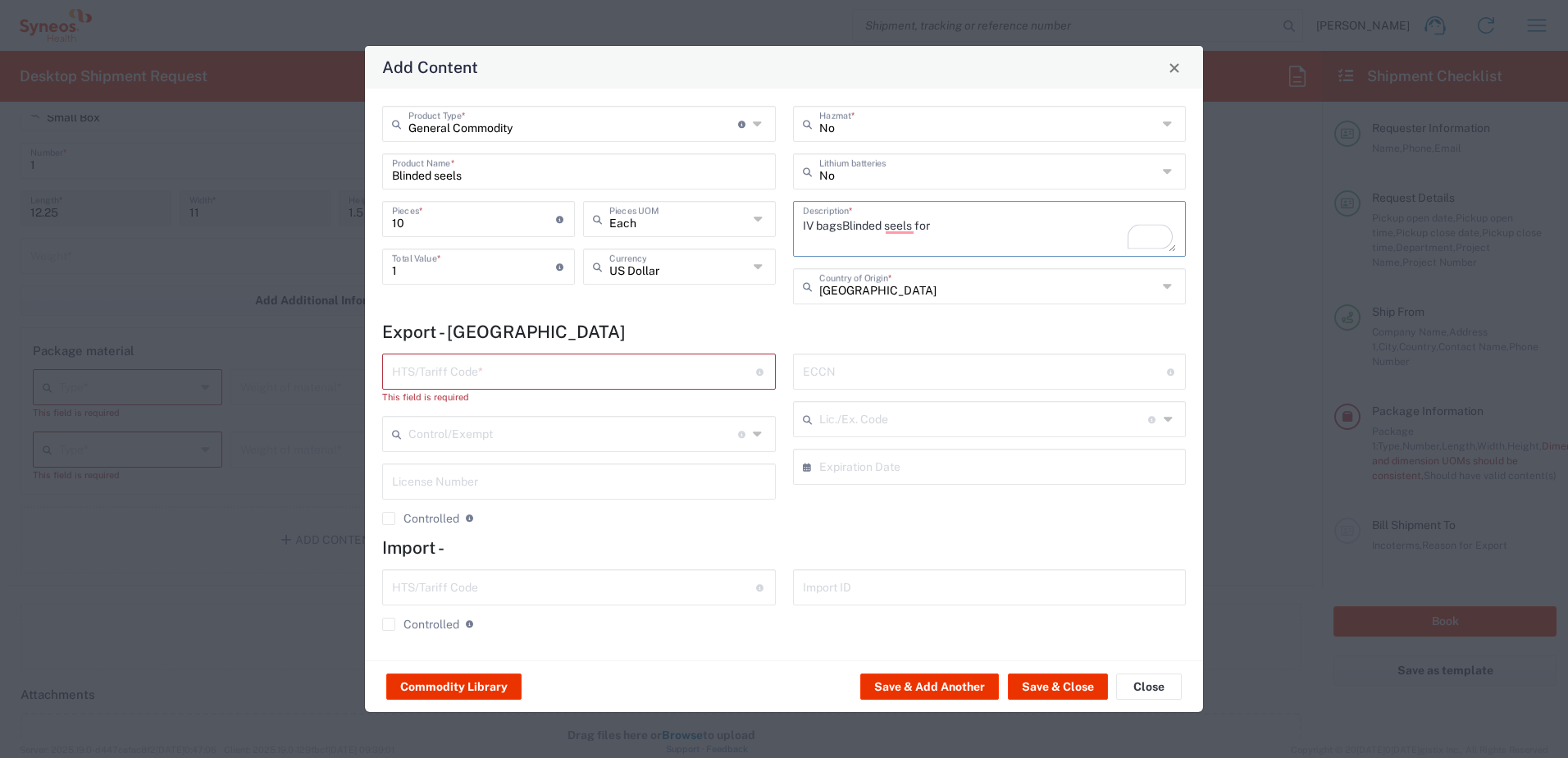
drag, startPoint x: 808, startPoint y: 223, endPoint x: 839, endPoint y: 221, distance: 31.1
click at [839, 221] on textarea "IV bagsBlinded seels for" at bounding box center [989, 229] width 374 height 46
click at [984, 227] on textarea "IV bagsBlinded seels for" at bounding box center [989, 229] width 374 height 46
paste textarea "IV bags"
drag, startPoint x: 844, startPoint y: 225, endPoint x: 798, endPoint y: 226, distance: 46.0
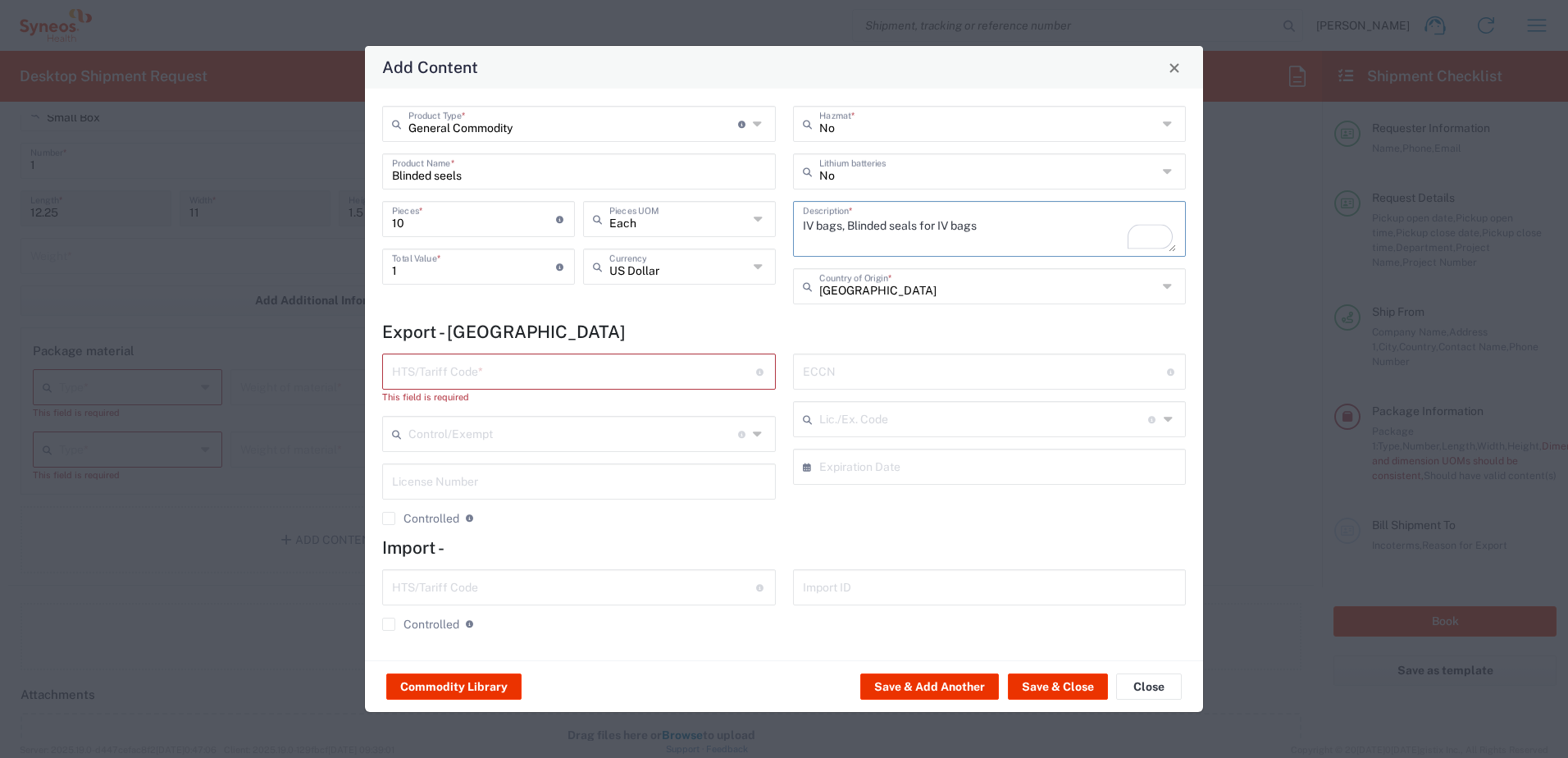
click at [798, 226] on div "IV bags, Blinded seals for IV bags Description *" at bounding box center [989, 229] width 393 height 56
type textarea "Blinded seals for IV bags"
click at [1054, 680] on button "Save & Close" at bounding box center [1058, 687] width 100 height 26
click at [1056, 688] on button "Save & Close" at bounding box center [1058, 687] width 100 height 26
click at [649, 313] on div "General Commodity Product Type * Document: Paper document generated internally …" at bounding box center [579, 211] width 411 height 210
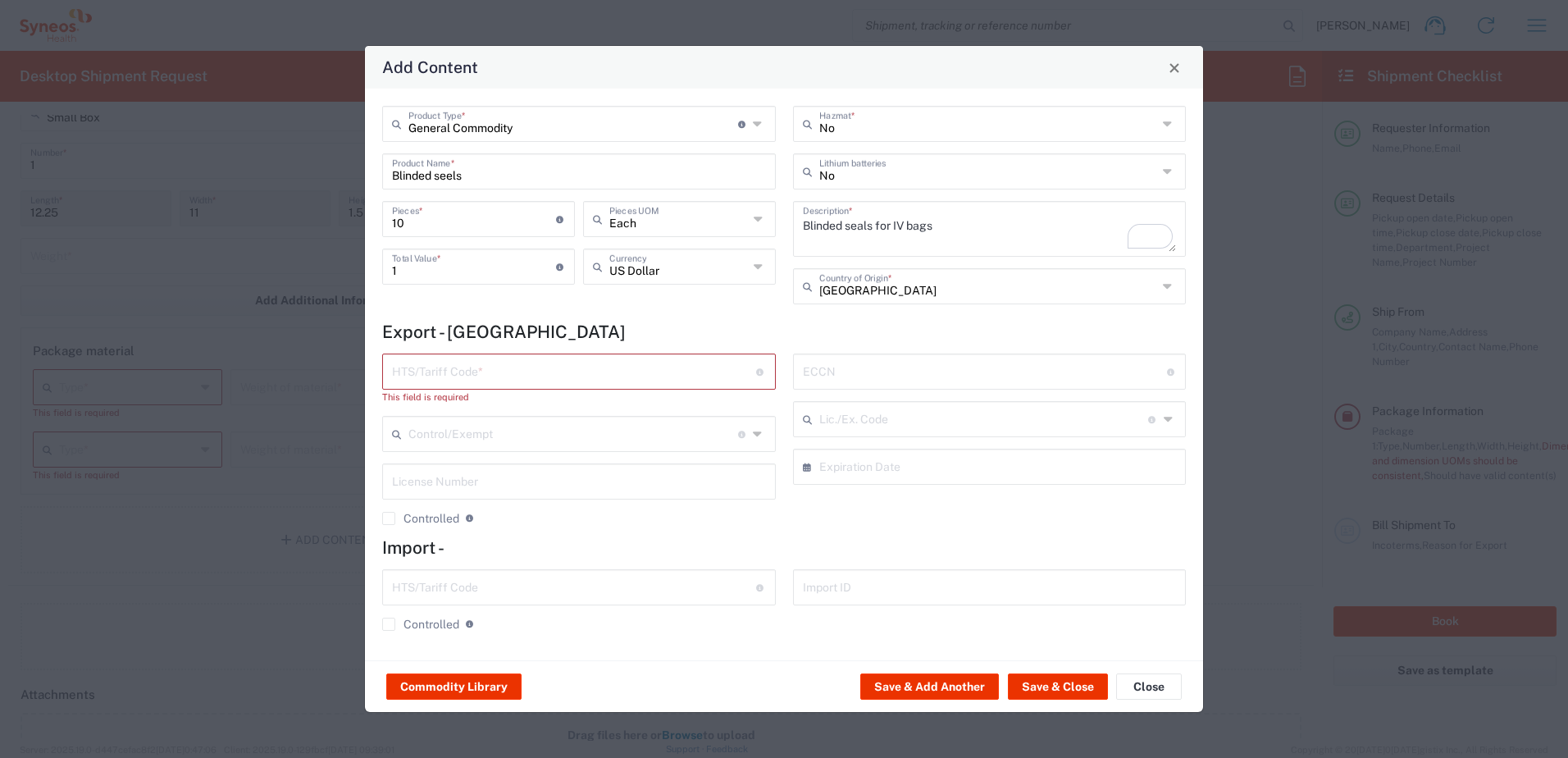
click at [649, 313] on div "General Commodity Product Type * Document: Paper document generated internally …" at bounding box center [579, 211] width 411 height 210
click at [672, 373] on input "text" at bounding box center [573, 370] width 364 height 29
click at [1047, 689] on button "Save & Close" at bounding box center [1058, 687] width 100 height 26
click at [494, 688] on button "Commodity Library" at bounding box center [453, 687] width 136 height 26
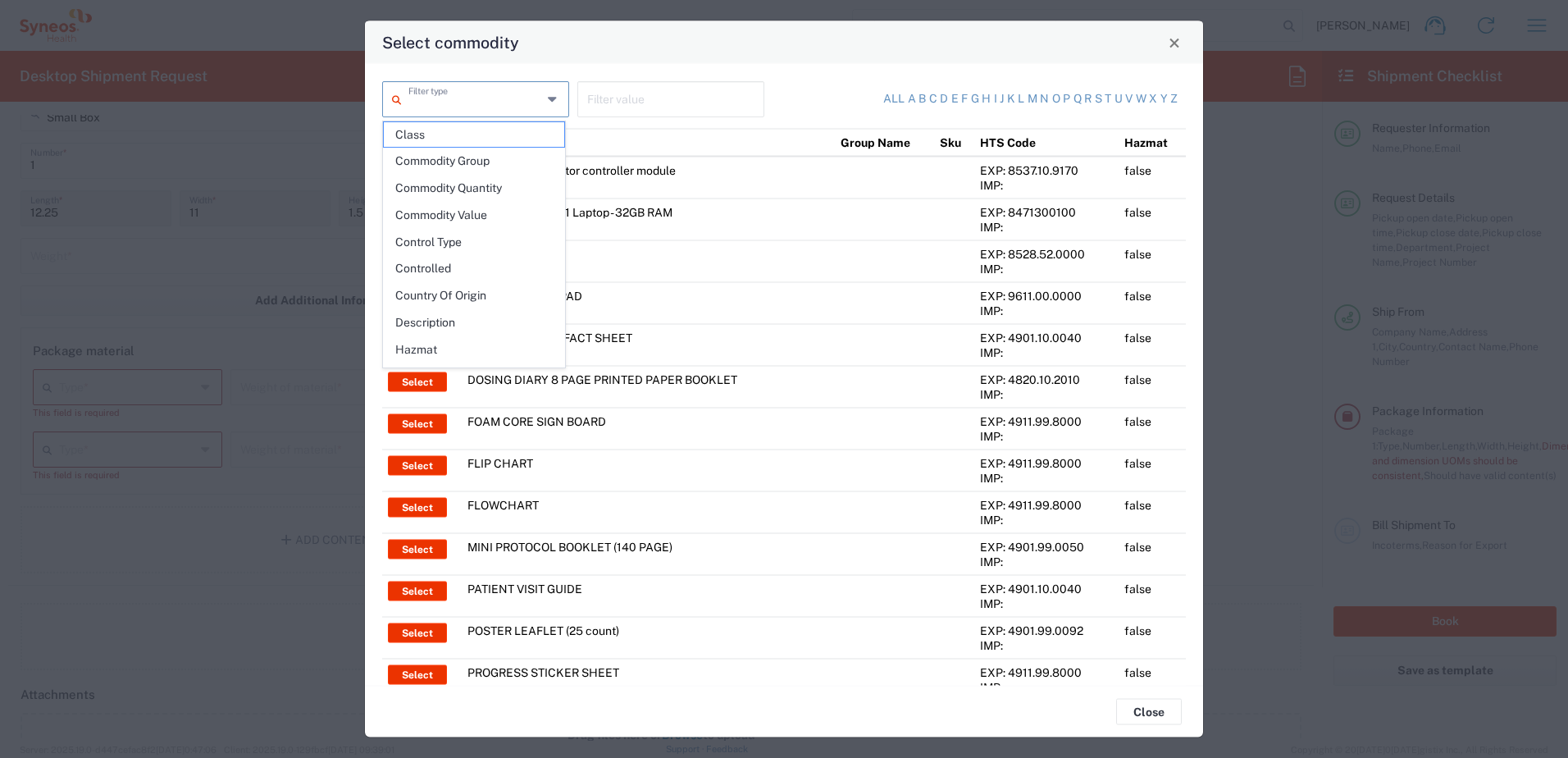
click at [502, 100] on input "text" at bounding box center [475, 98] width 134 height 29
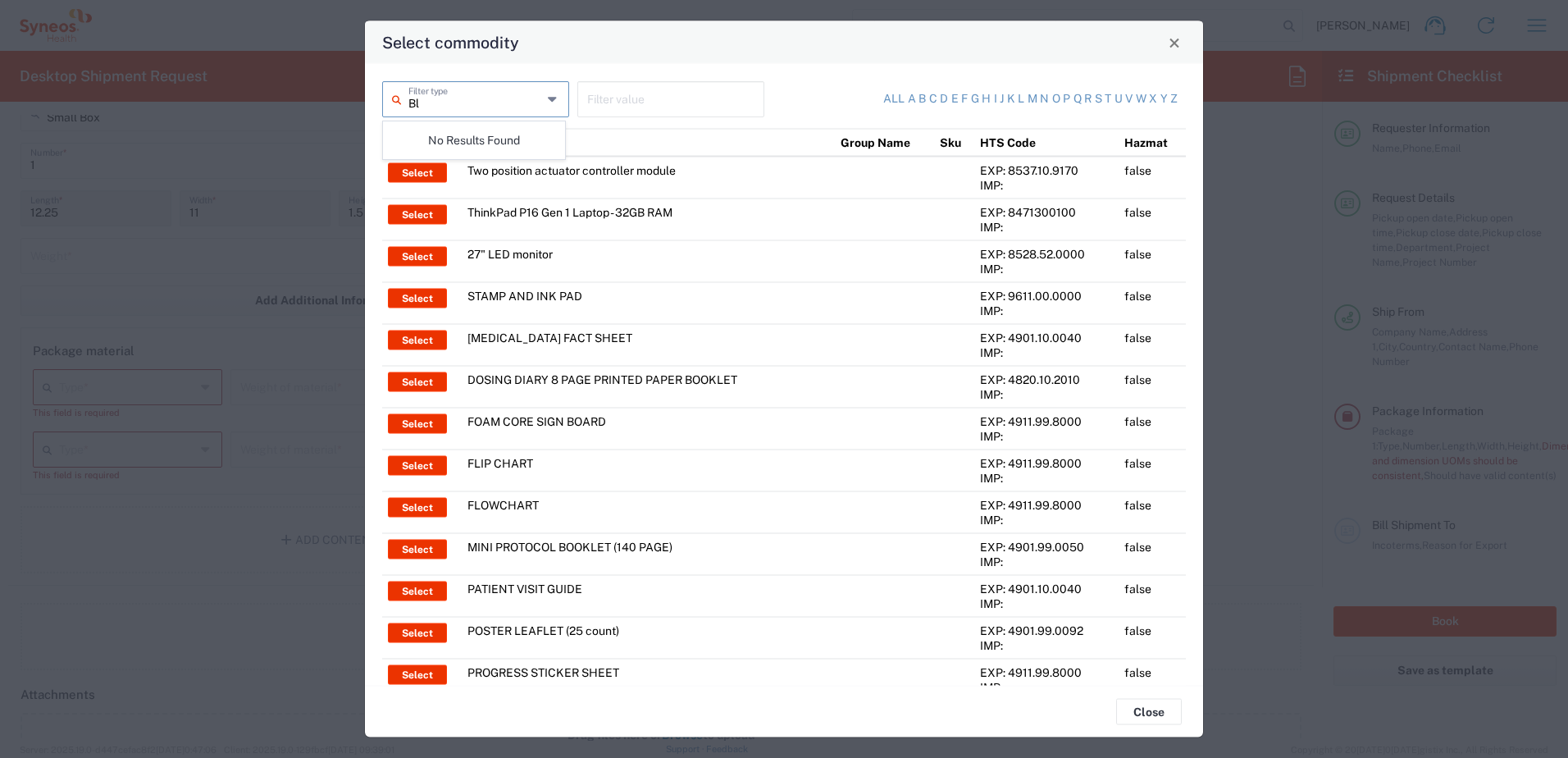
type input "B"
type input "s"
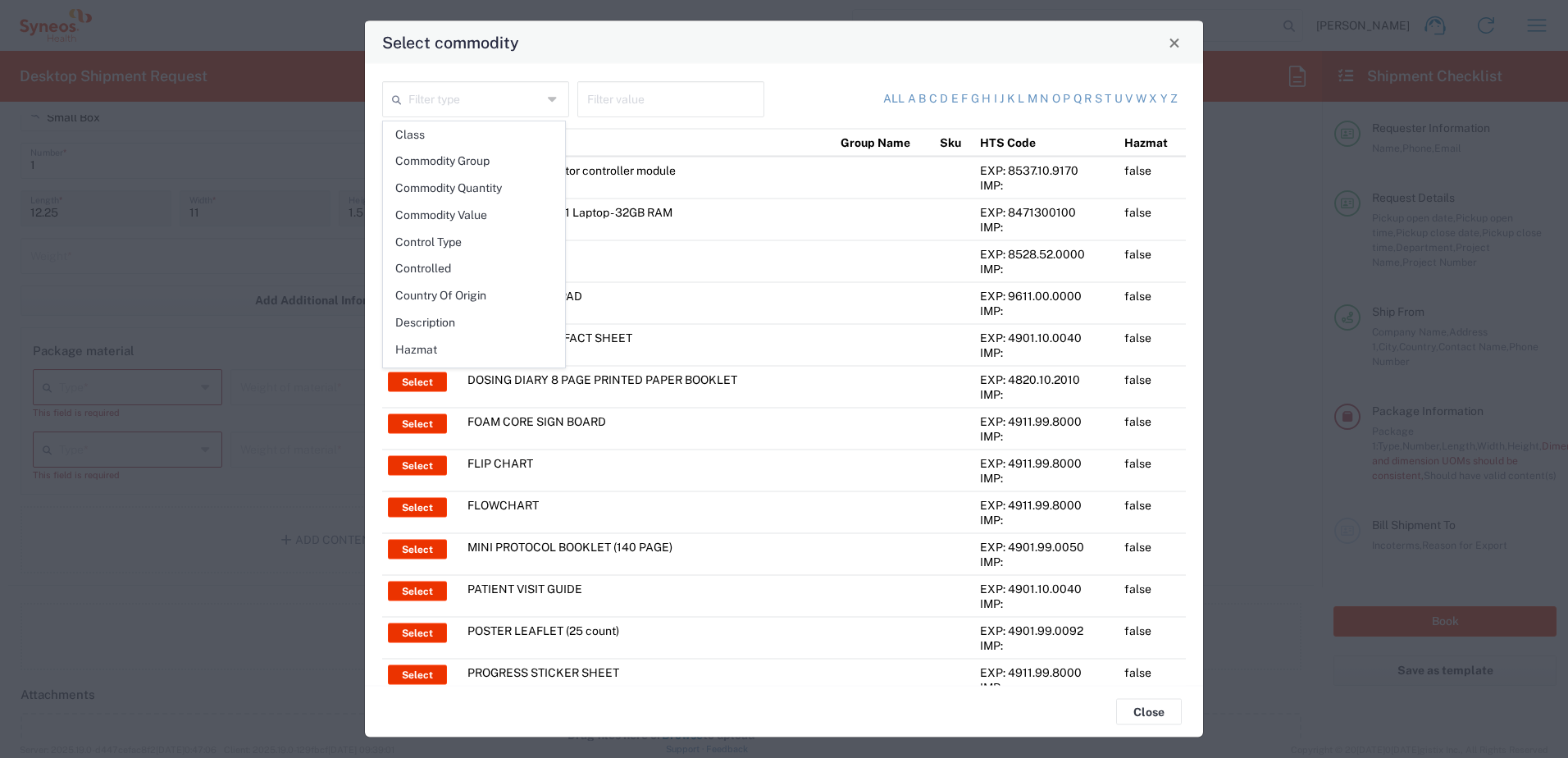
click at [823, 77] on div "Filter type Filter value All a b c d e f g h i j k l m n o p q r s t u v w x y …" at bounding box center [784, 374] width 838 height 622
click at [481, 103] on input "text" at bounding box center [475, 98] width 134 height 29
paste input "Sleeves"
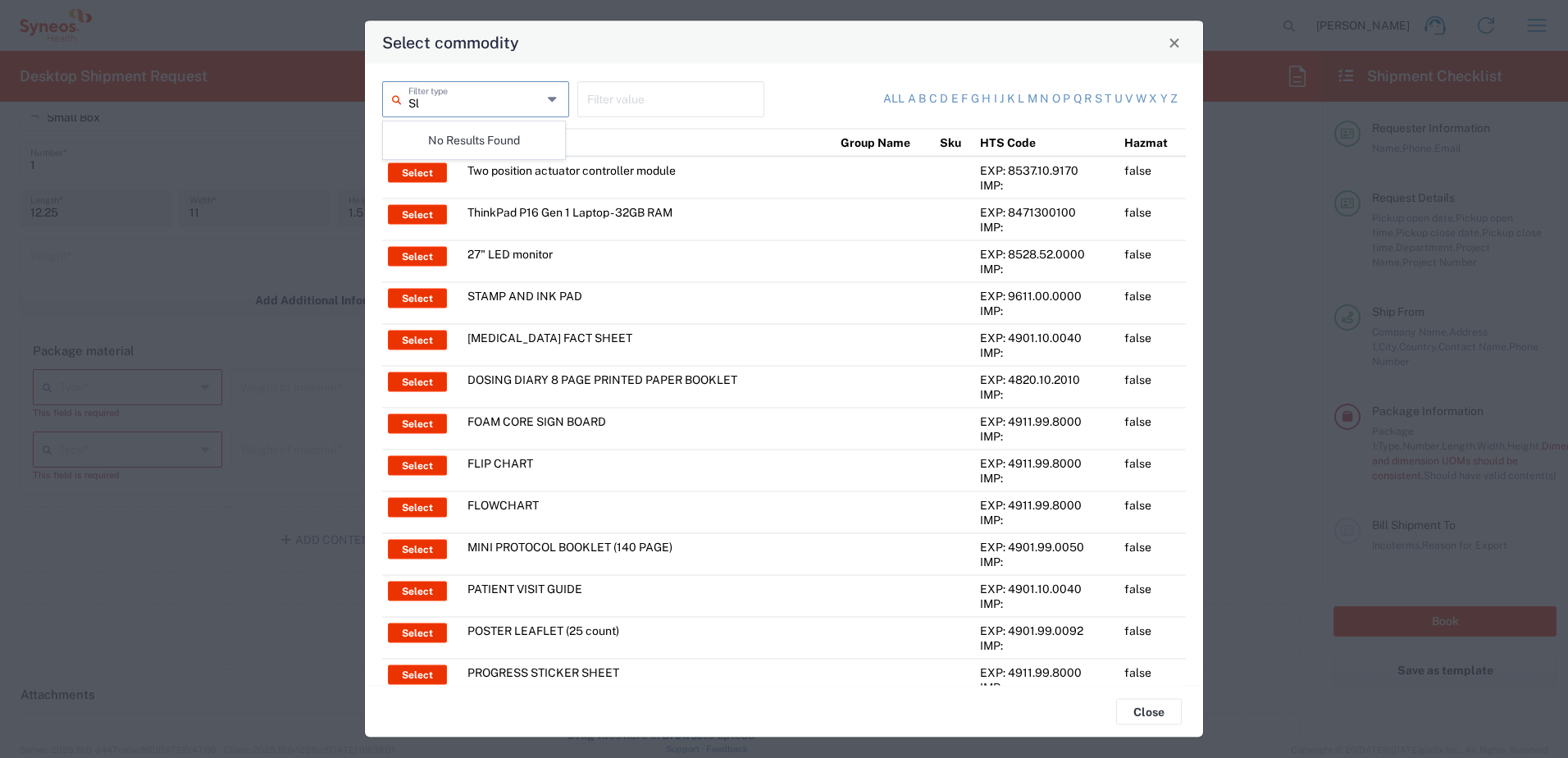
type input "S"
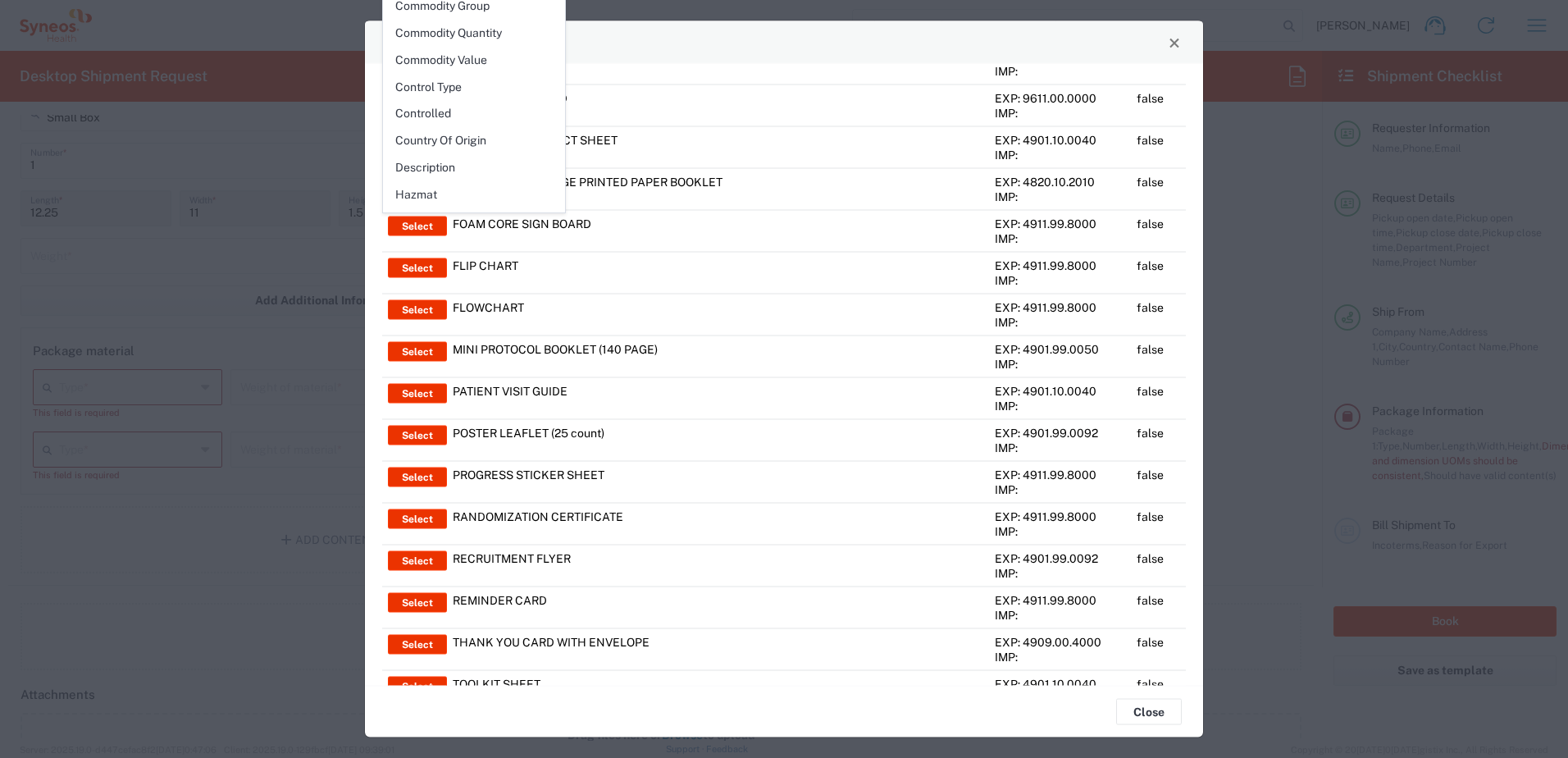
scroll to position [0, 0]
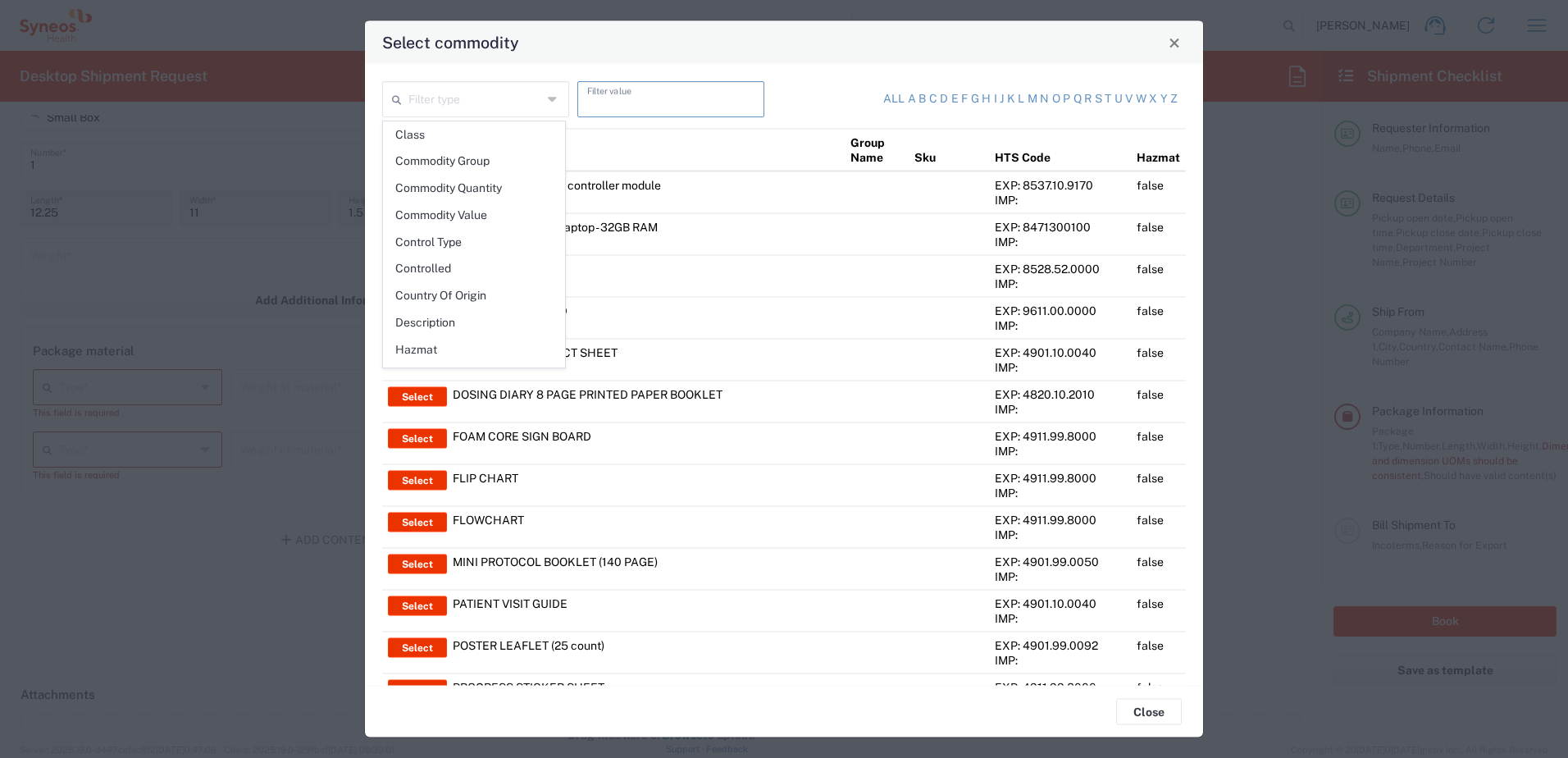
click at [660, 85] on input "text" at bounding box center [671, 98] width 168 height 29
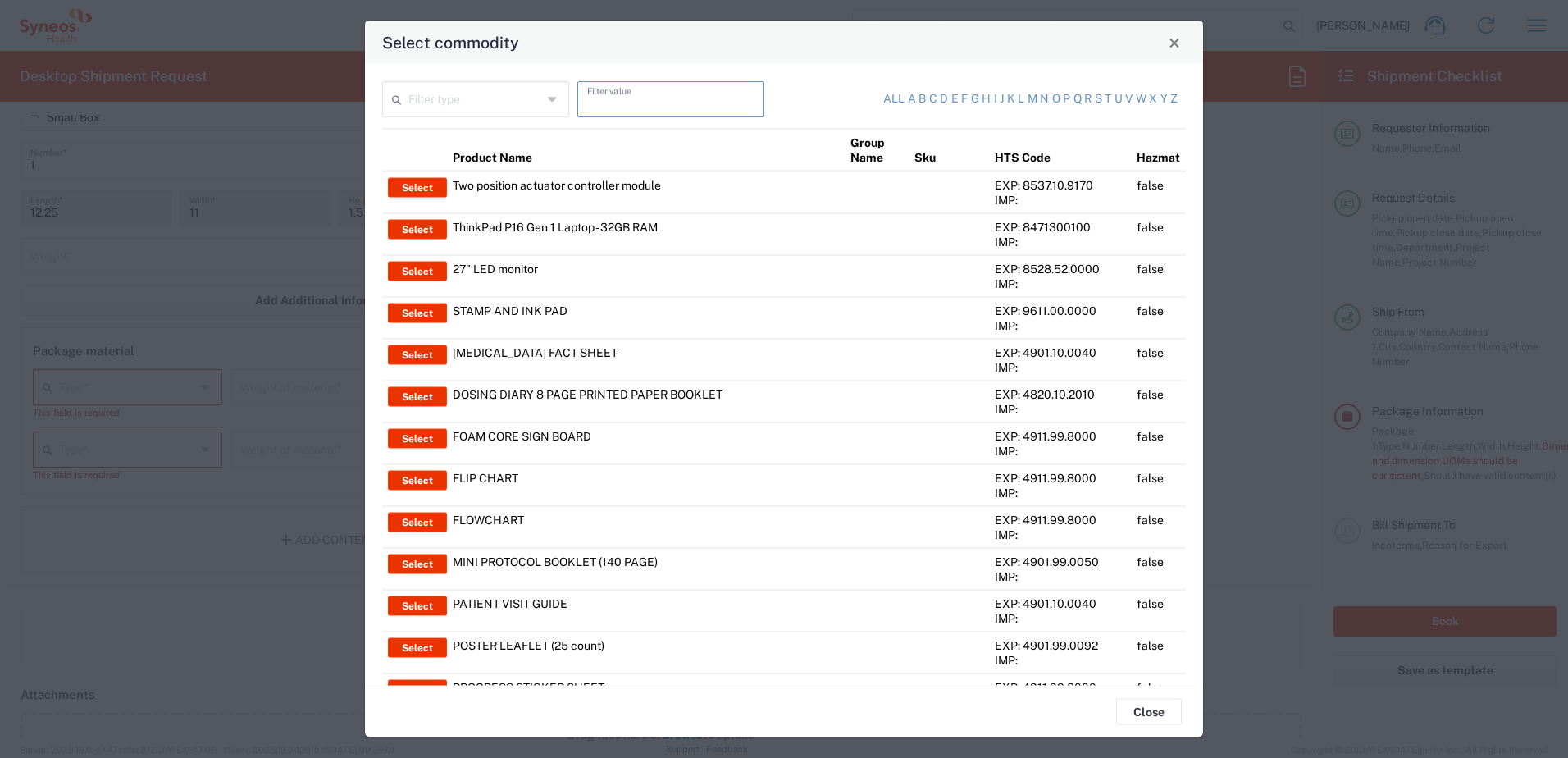
paste input "Sleeves"
type input "Sleeve"
click at [1095, 99] on link "s" at bounding box center [1098, 99] width 7 height 16
type input "Product Name"
type input "s"
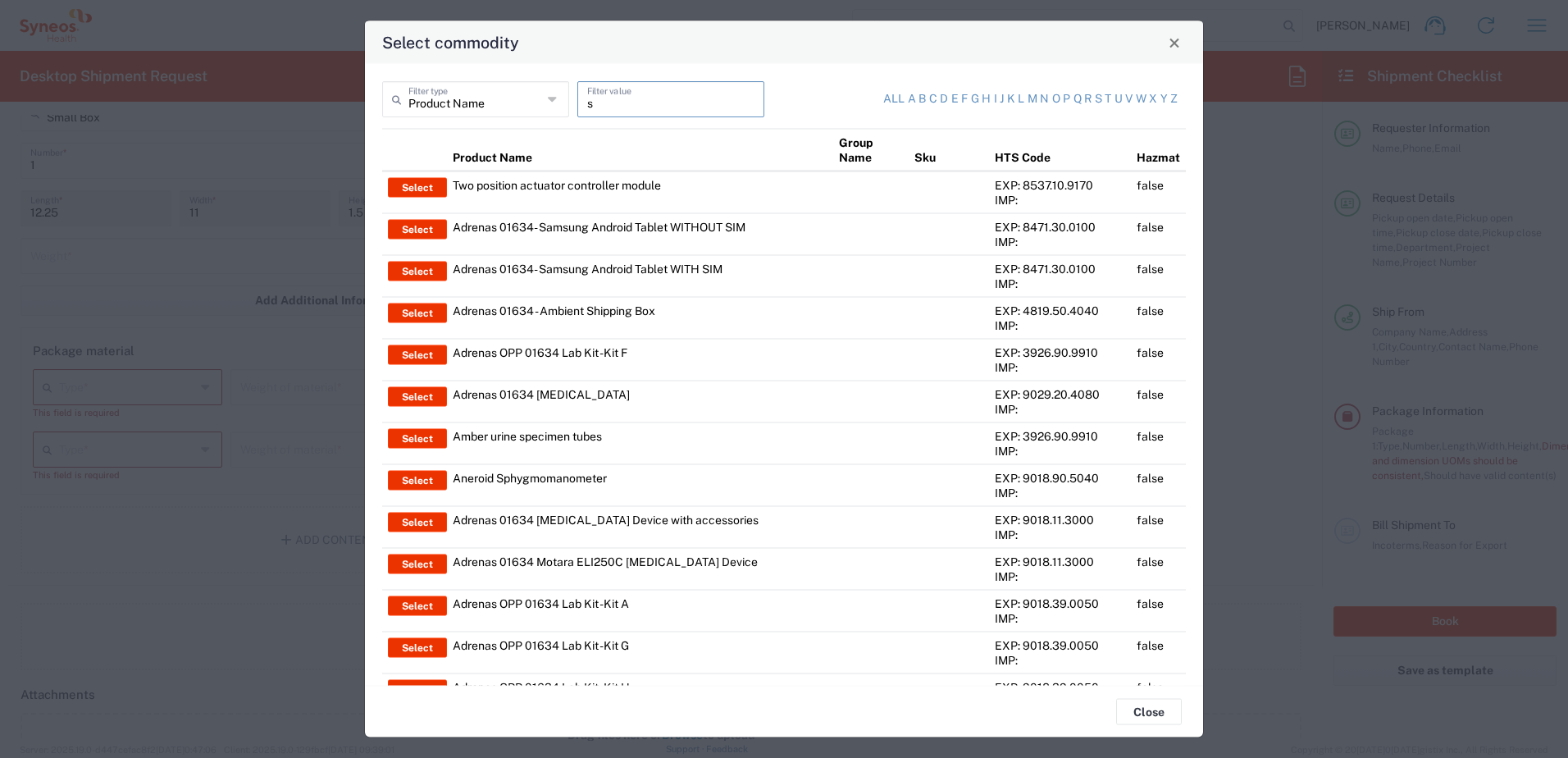
drag, startPoint x: 656, startPoint y: 102, endPoint x: 577, endPoint y: 100, distance: 79.0
click at [577, 100] on div "s Filter value" at bounding box center [671, 99] width 187 height 36
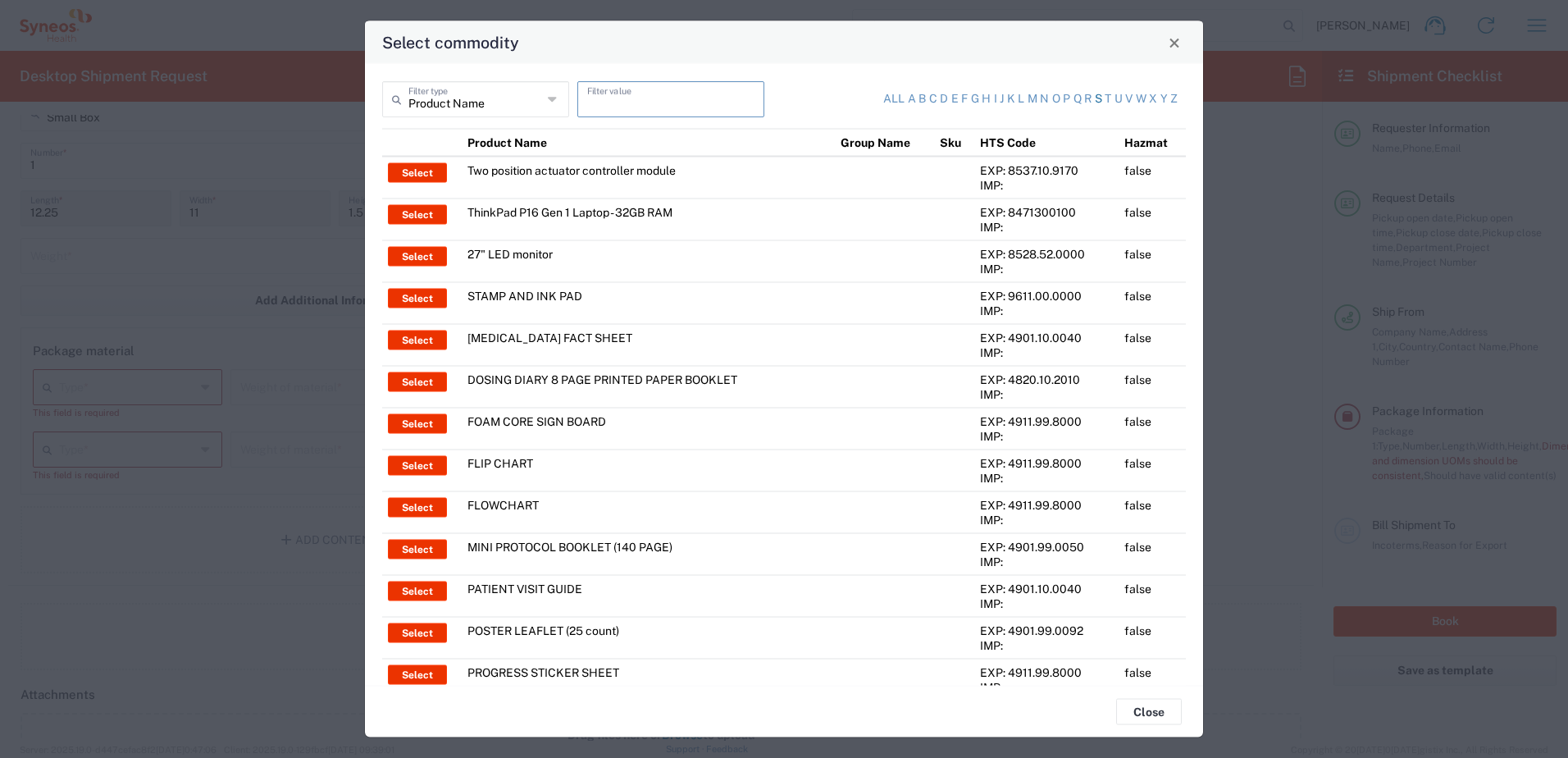
click at [1095, 97] on link "s" at bounding box center [1098, 99] width 7 height 16
type input "s"
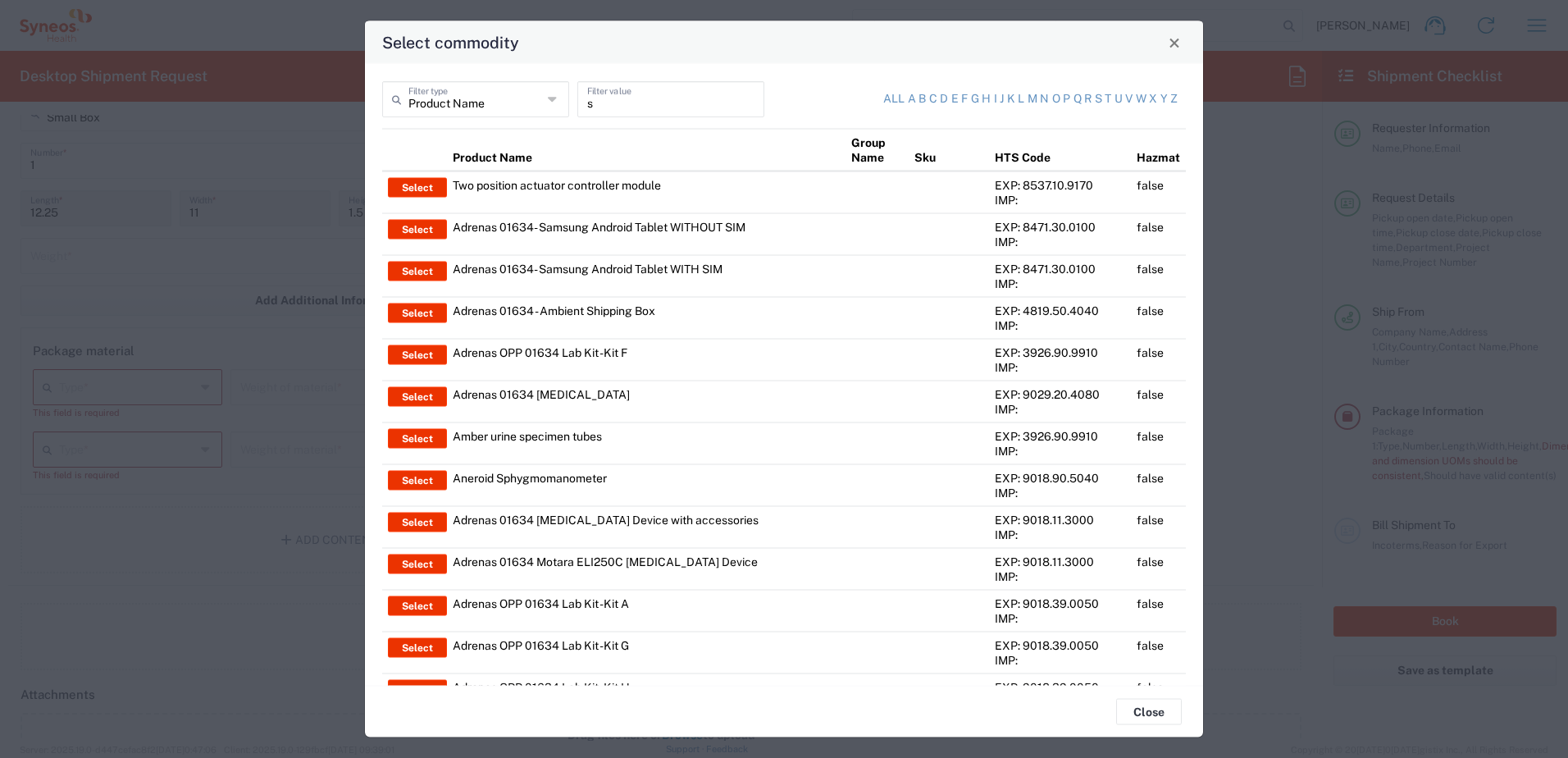
click at [548, 96] on icon at bounding box center [554, 99] width 11 height 26
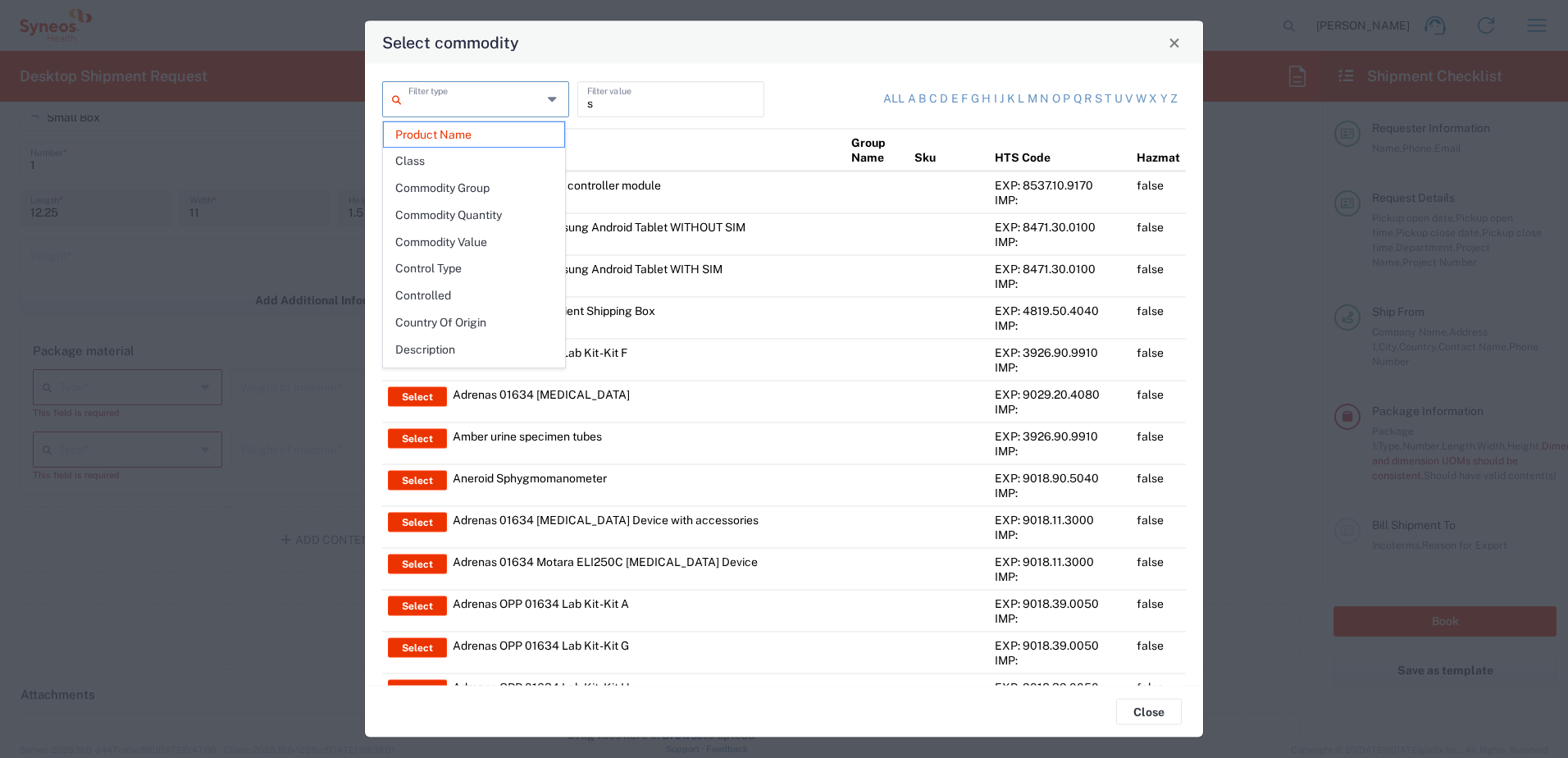
click at [549, 97] on icon at bounding box center [554, 99] width 11 height 26
click at [1097, 55] on div "Select commodity" at bounding box center [784, 43] width 838 height 43
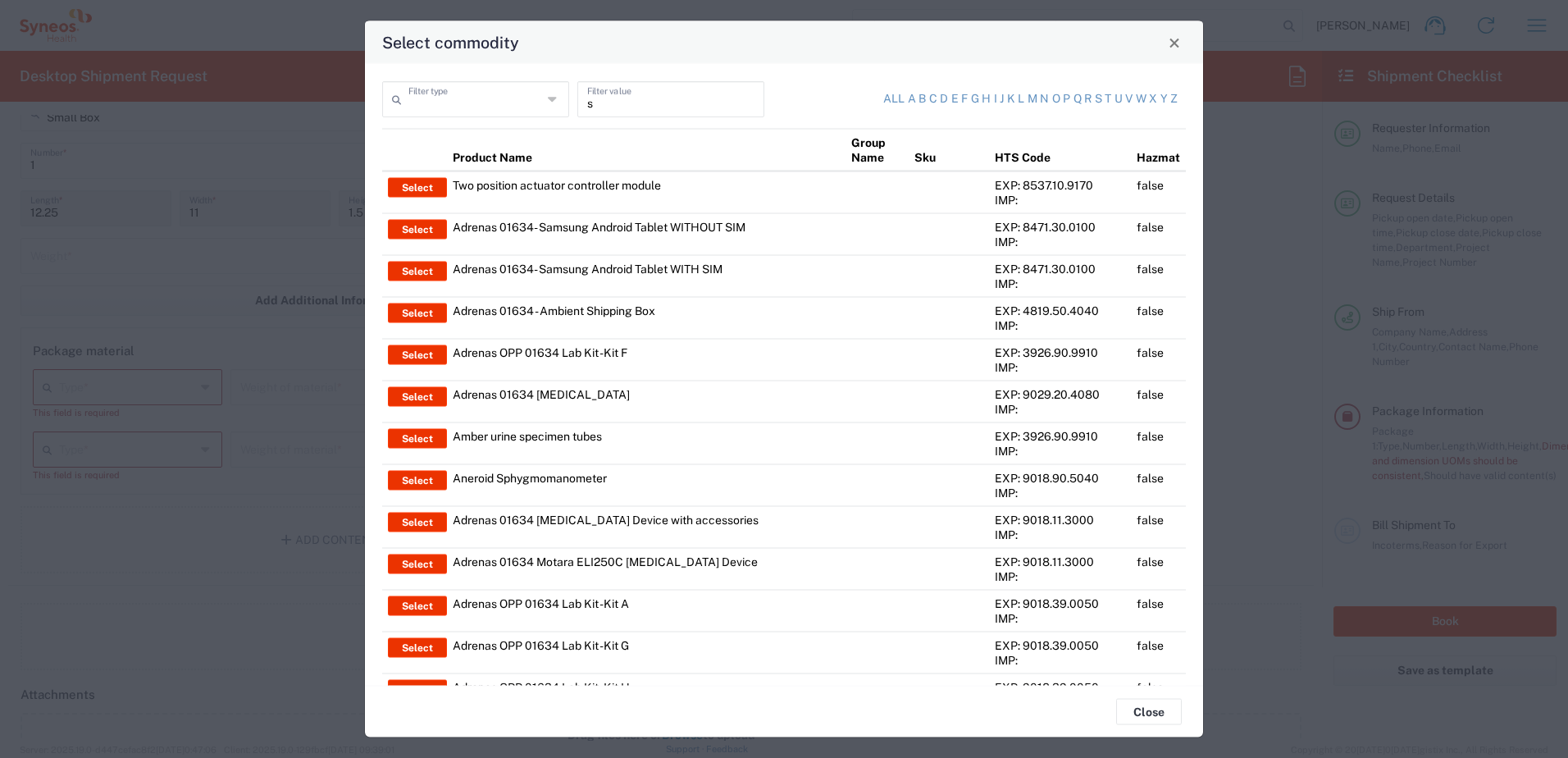
type input "Product Name"
click at [1095, 99] on link "s" at bounding box center [1098, 99] width 7 height 16
drag, startPoint x: 1070, startPoint y: 128, endPoint x: 1053, endPoint y: 176, distance: 50.9
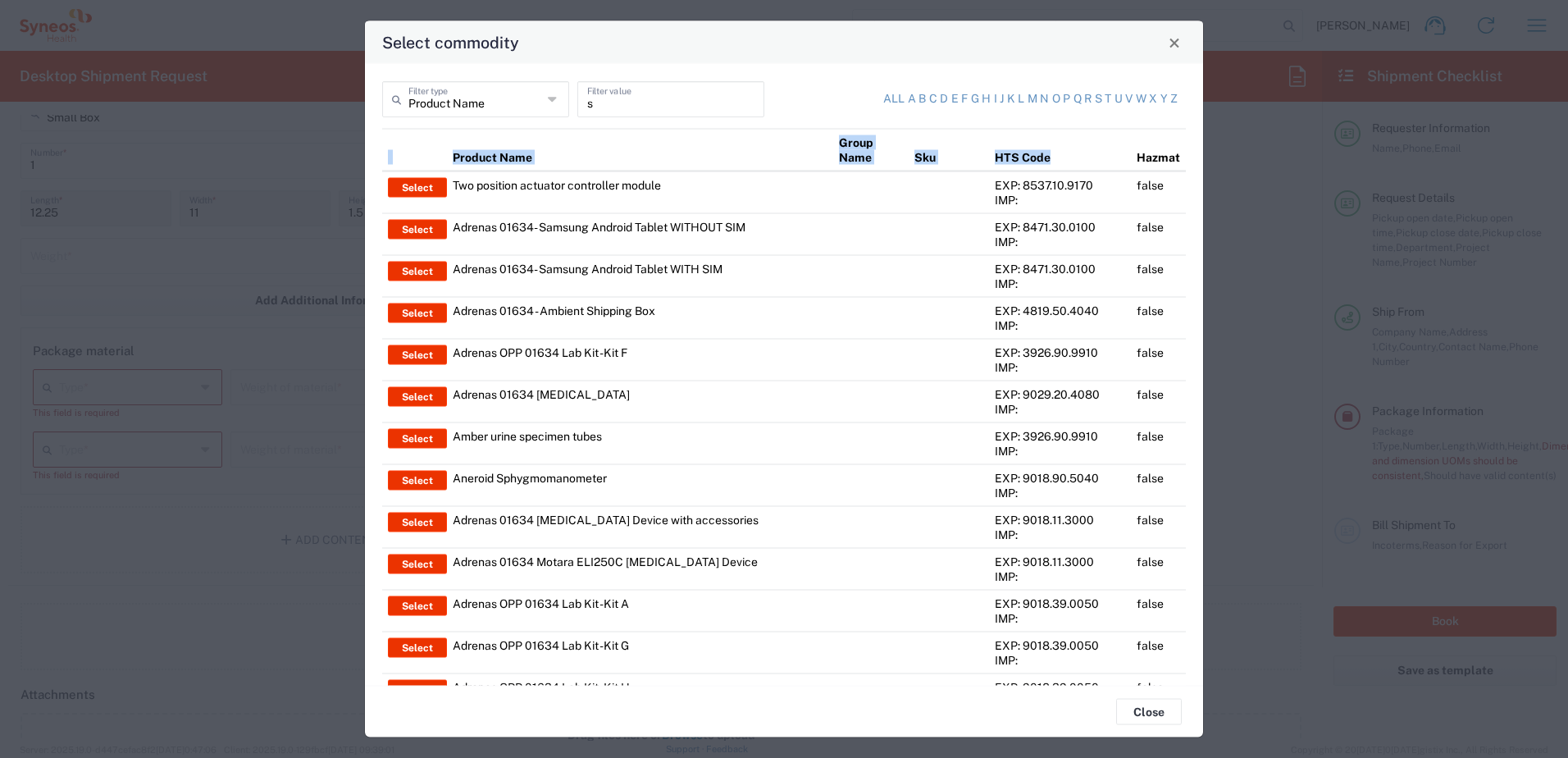
click at [1053, 178] on div "EXP: 8537.10.9170" at bounding box center [1060, 186] width 131 height 15
click at [1053, 193] on div "IMP:" at bounding box center [1060, 200] width 131 height 15
drag, startPoint x: 615, startPoint y: 99, endPoint x: 572, endPoint y: 102, distance: 43.1
click at [573, 102] on div "s Filter value" at bounding box center [671, 105] width 195 height 48
paste input "392329"
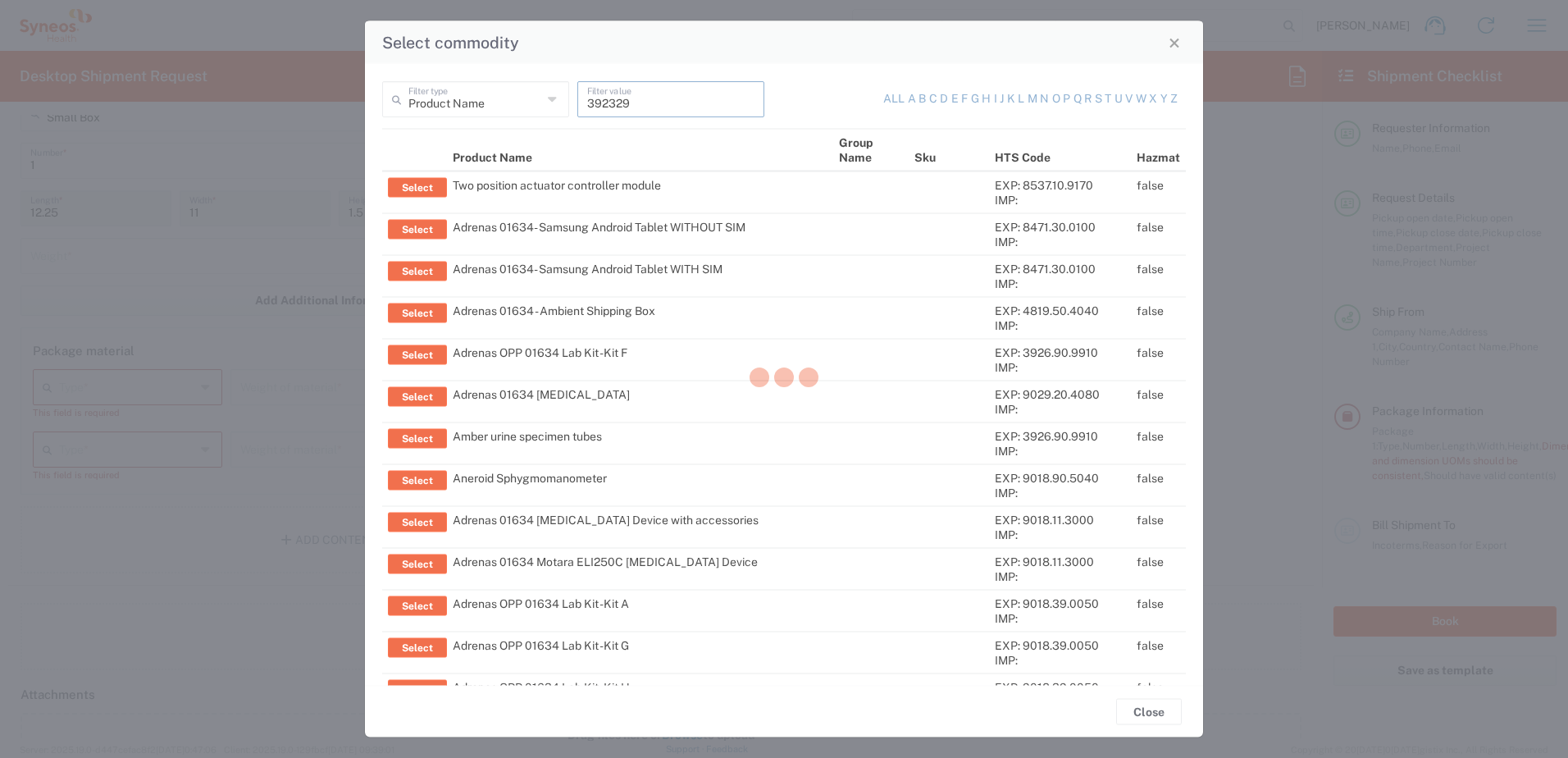
type input "392329"
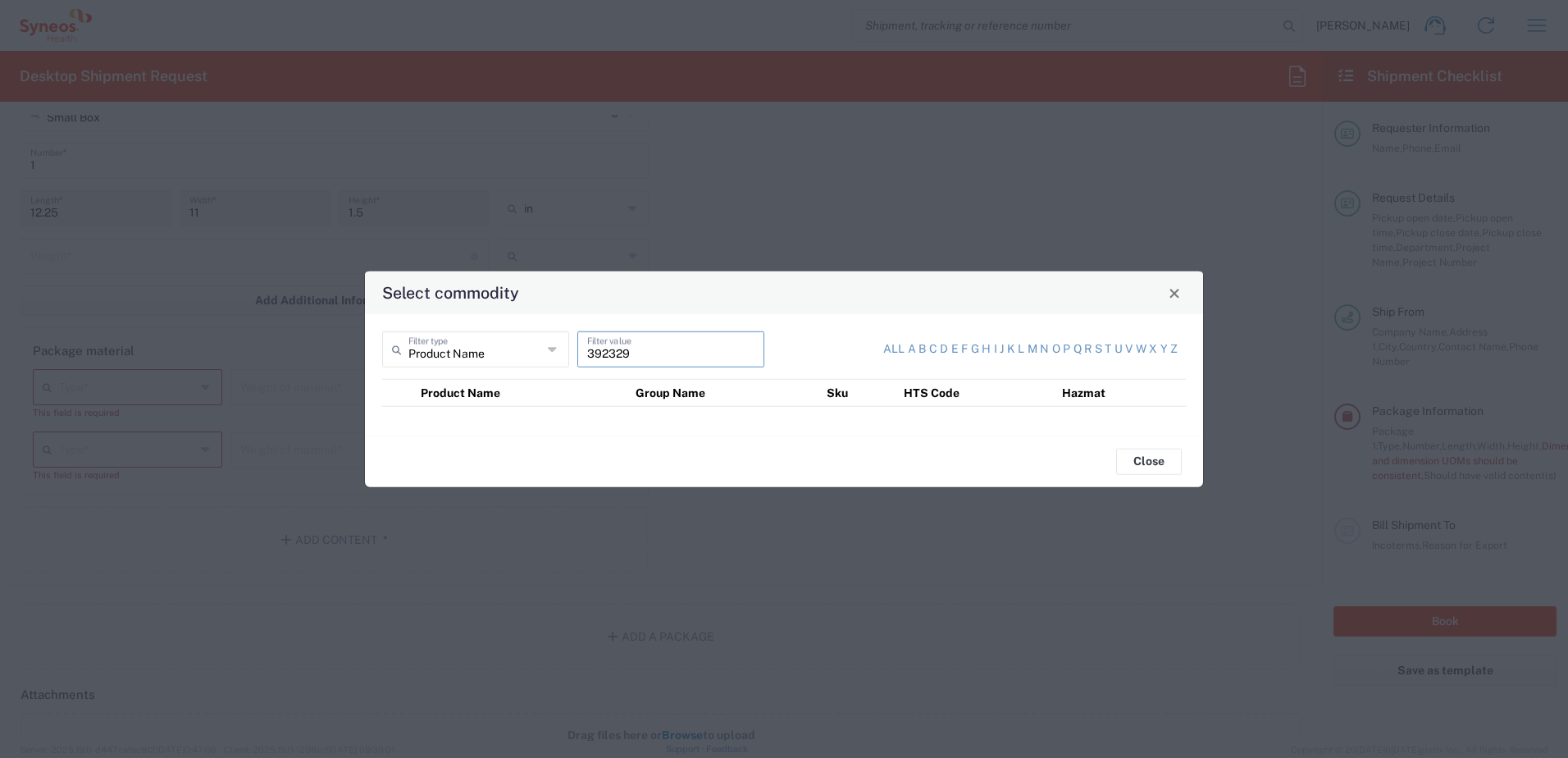
drag, startPoint x: 646, startPoint y: 355, endPoint x: 568, endPoint y: 355, distance: 78.0
click at [568, 355] on div "Product Name Filter type 392329 Filter value" at bounding box center [578, 355] width 402 height 48
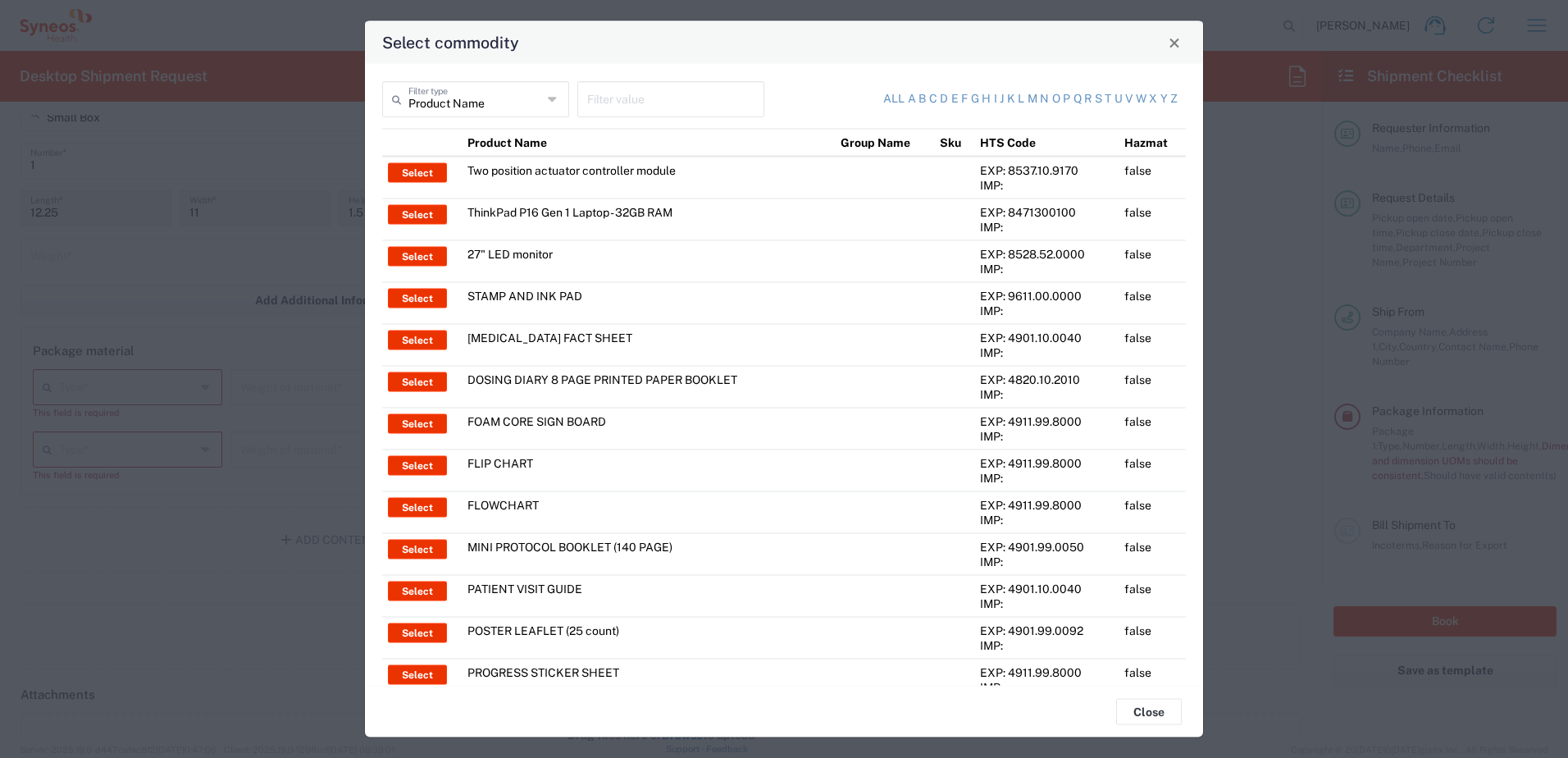
click at [1015, 141] on th "HTS Code" at bounding box center [1046, 143] width 145 height 28
drag, startPoint x: 1021, startPoint y: 160, endPoint x: 1022, endPoint y: 175, distance: 15.0
click at [1022, 166] on td "EXP: 8537.10.9170 IMP:" at bounding box center [1046, 178] width 145 height 43
click at [1022, 175] on div "EXP: 8537.10.9170" at bounding box center [1046, 171] width 133 height 15
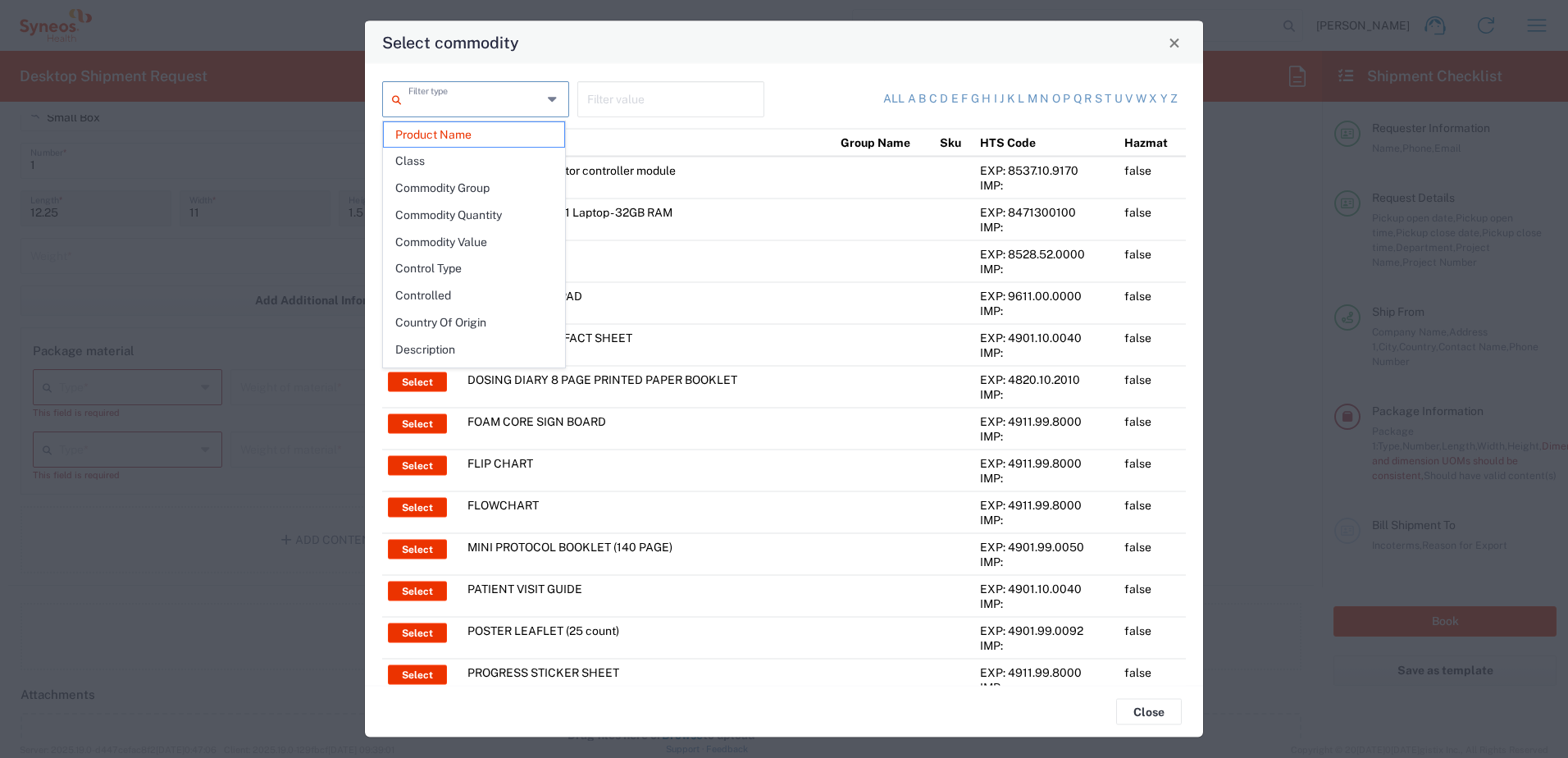
click at [477, 101] on input "text" at bounding box center [475, 98] width 134 height 29
paste input "392329"
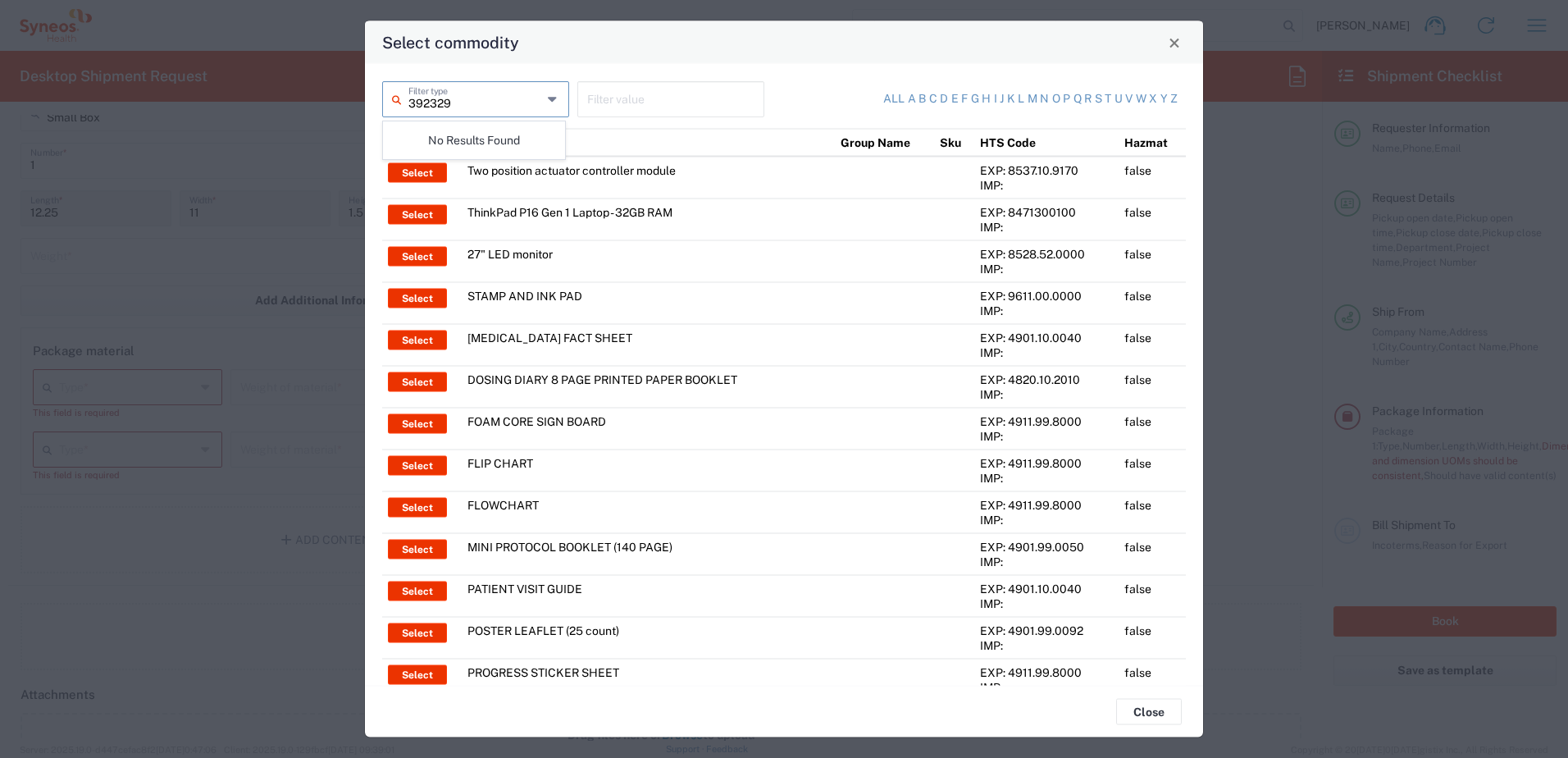
type input "392329"
click at [601, 105] on input "text" at bounding box center [671, 98] width 168 height 29
paste input "392329"
type input "392329"
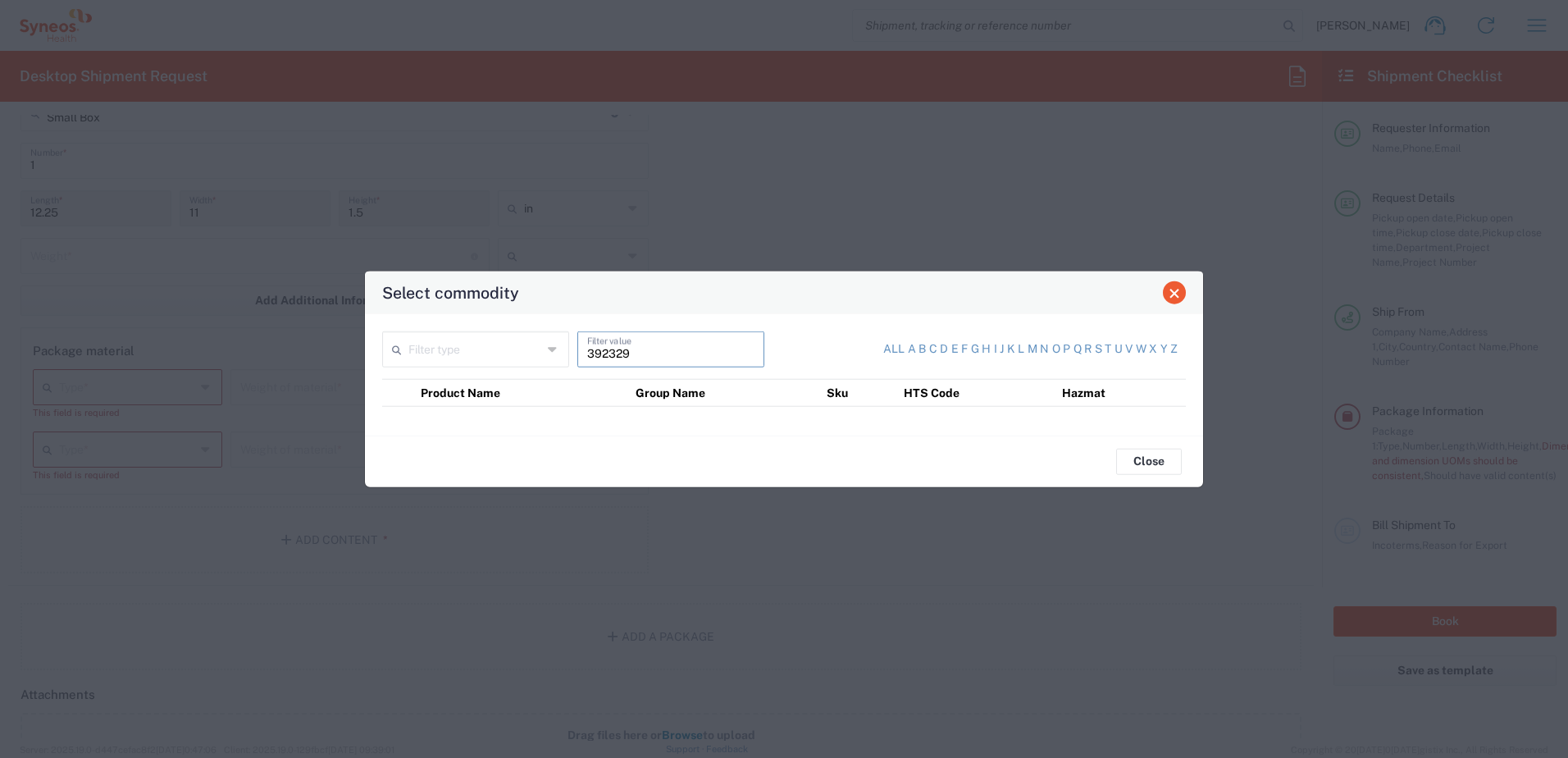
type input "392329"
click at [1171, 285] on button "Close" at bounding box center [1175, 292] width 23 height 23
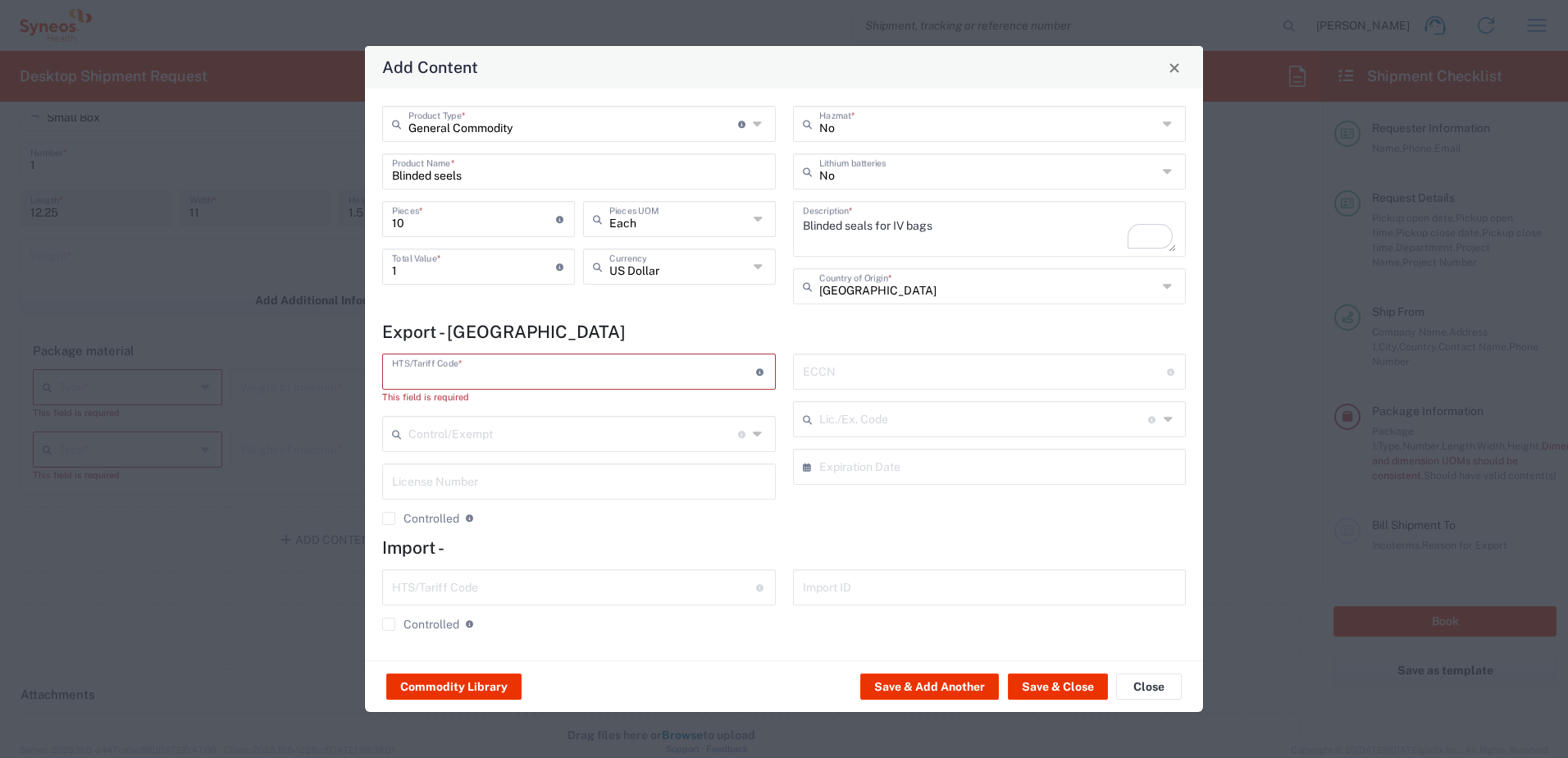
click at [602, 369] on input "text" at bounding box center [573, 370] width 364 height 29
click at [466, 691] on button "Commodity Library" at bounding box center [453, 687] width 136 height 26
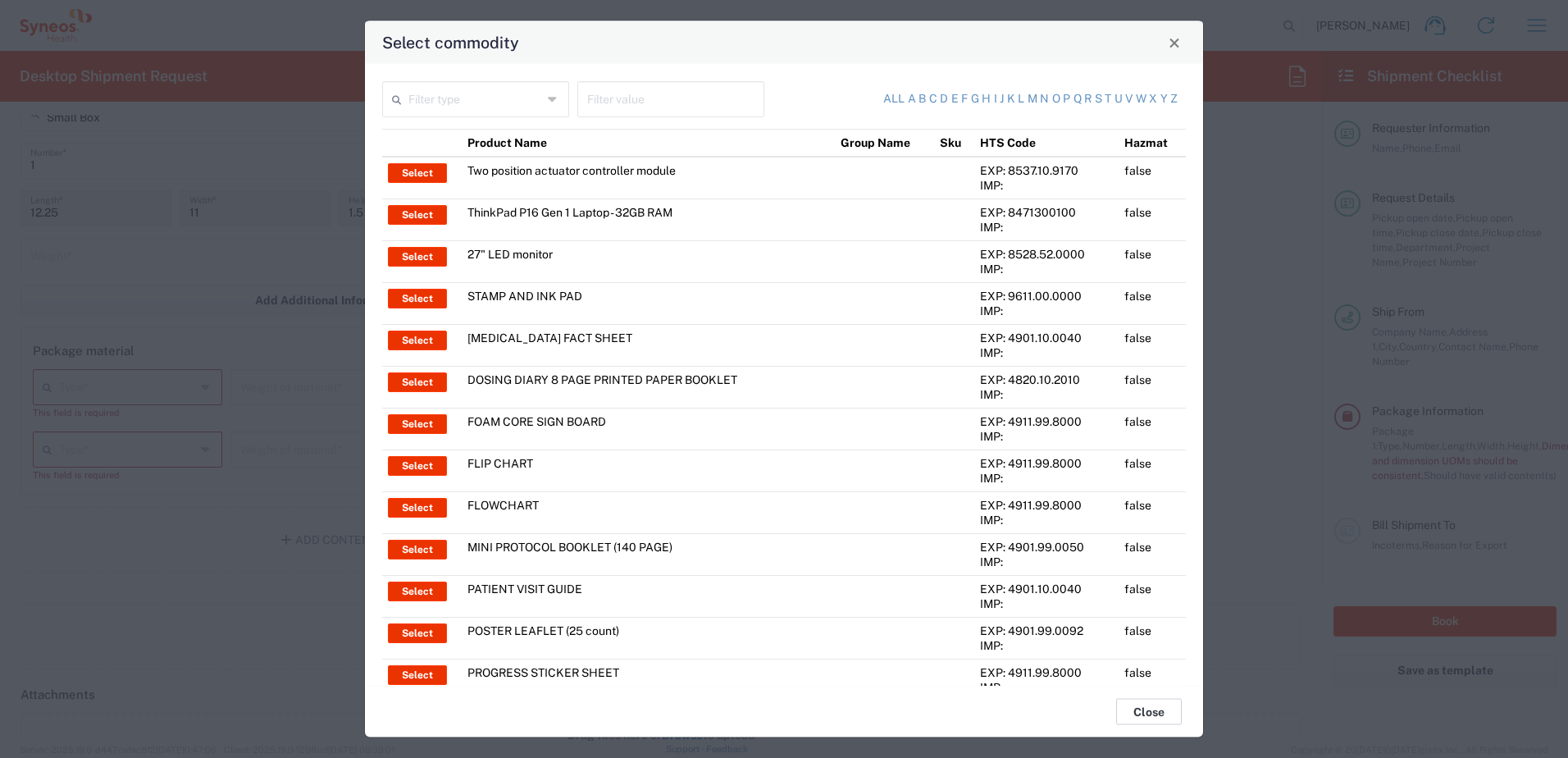
click at [1156, 716] on button "Close" at bounding box center [1149, 712] width 66 height 26
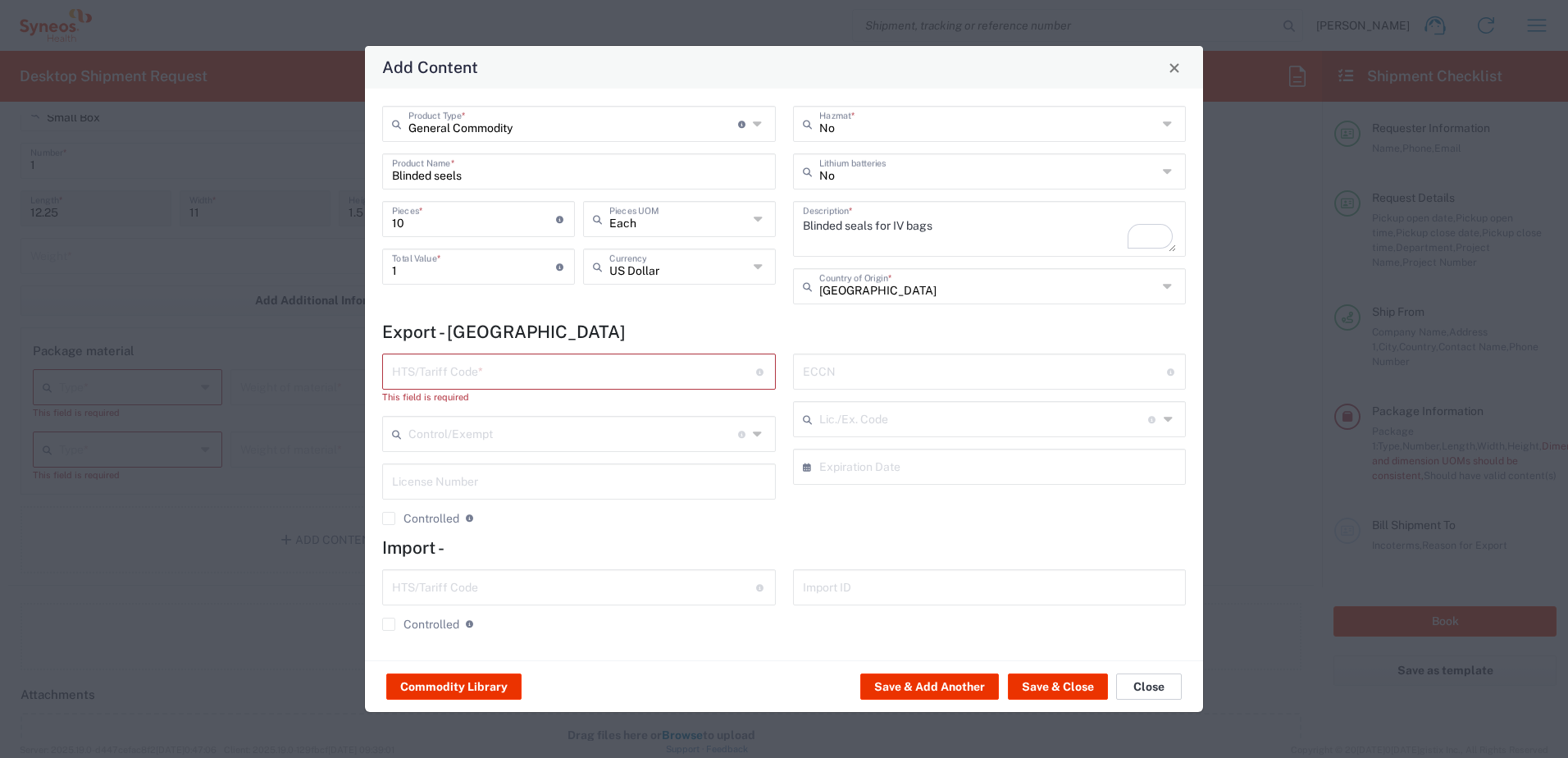
click at [1154, 694] on button "Close" at bounding box center [1149, 687] width 66 height 26
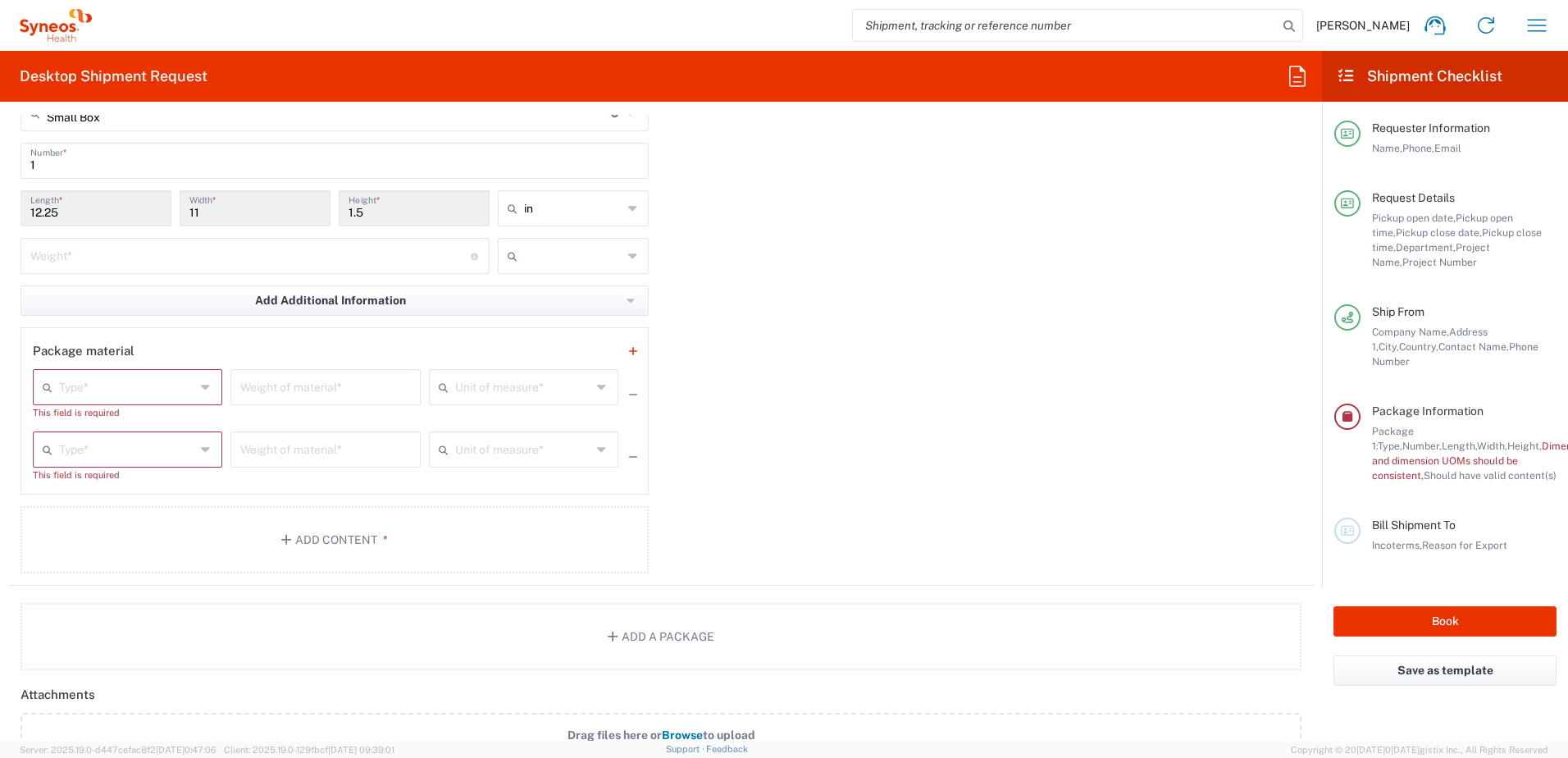
click at [203, 387] on icon at bounding box center [207, 387] width 11 height 26
click at [776, 359] on div "Package 1 Small Box Type * Material used to package goods Your Packaging Envelo…" at bounding box center [661, 322] width 1306 height 527
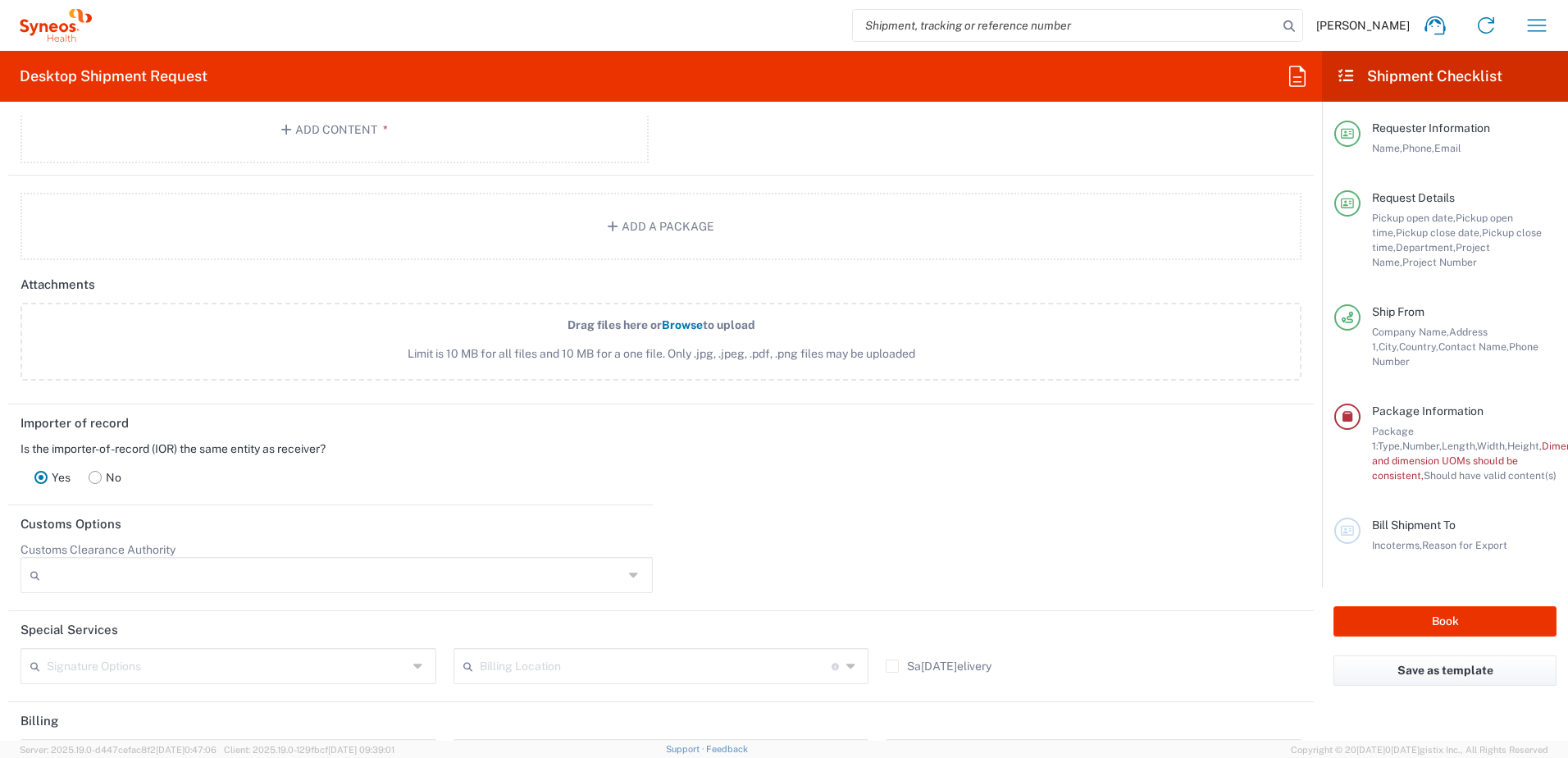
scroll to position [2214, 0]
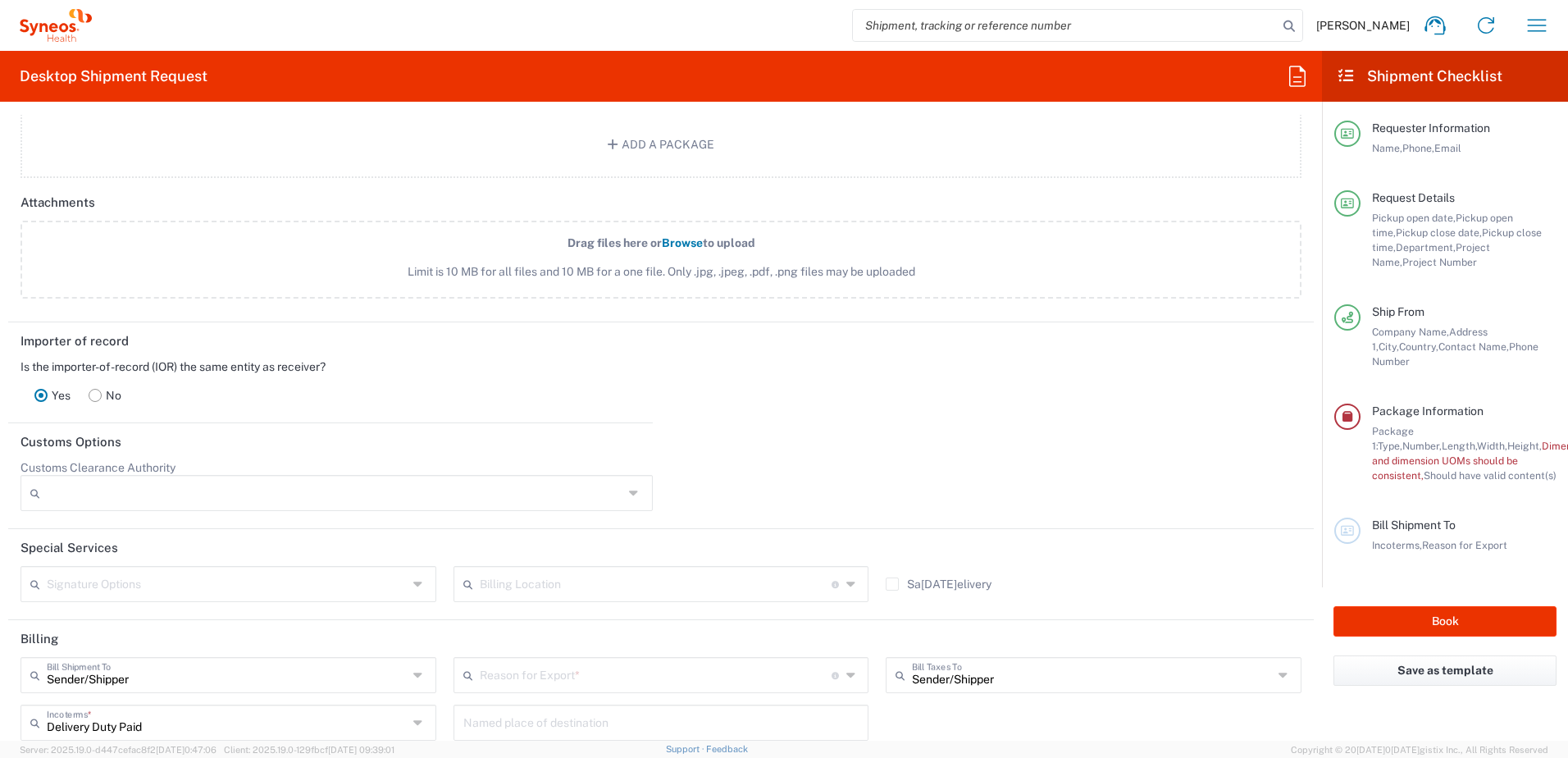
click at [629, 489] on icon at bounding box center [636, 493] width 13 height 26
drag, startPoint x: 822, startPoint y: 420, endPoint x: 294, endPoint y: 528, distance: 538.9
click at [823, 420] on div "Importer of record Is the importer-of-record (IOR) the same entity as receiver?…" at bounding box center [661, 372] width 1322 height 101
click at [142, 582] on input "text" at bounding box center [227, 582] width 361 height 29
click at [651, 572] on input "text" at bounding box center [655, 582] width 352 height 29
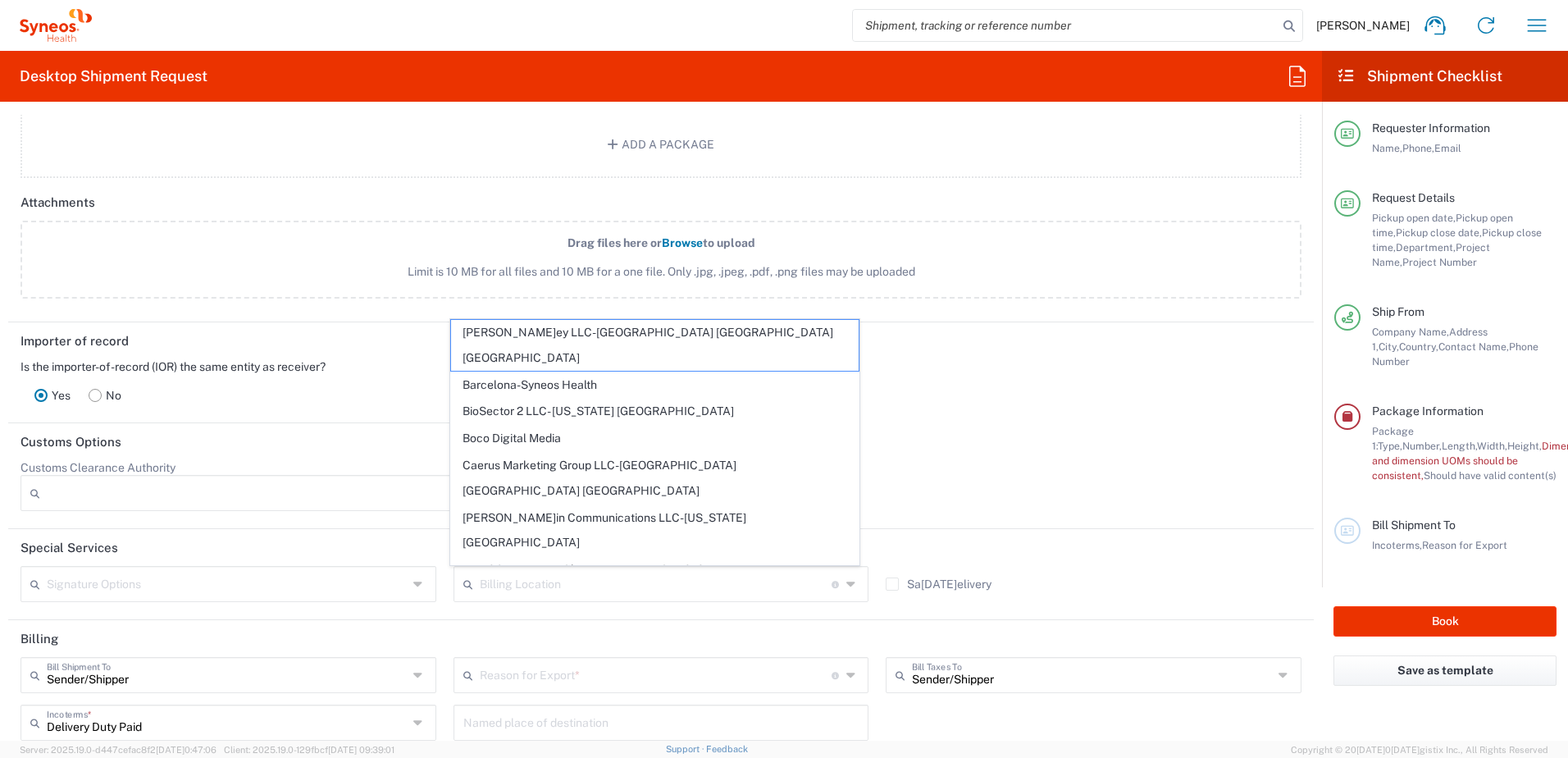
click at [1029, 427] on header "Customs Options" at bounding box center [661, 441] width 1306 height 37
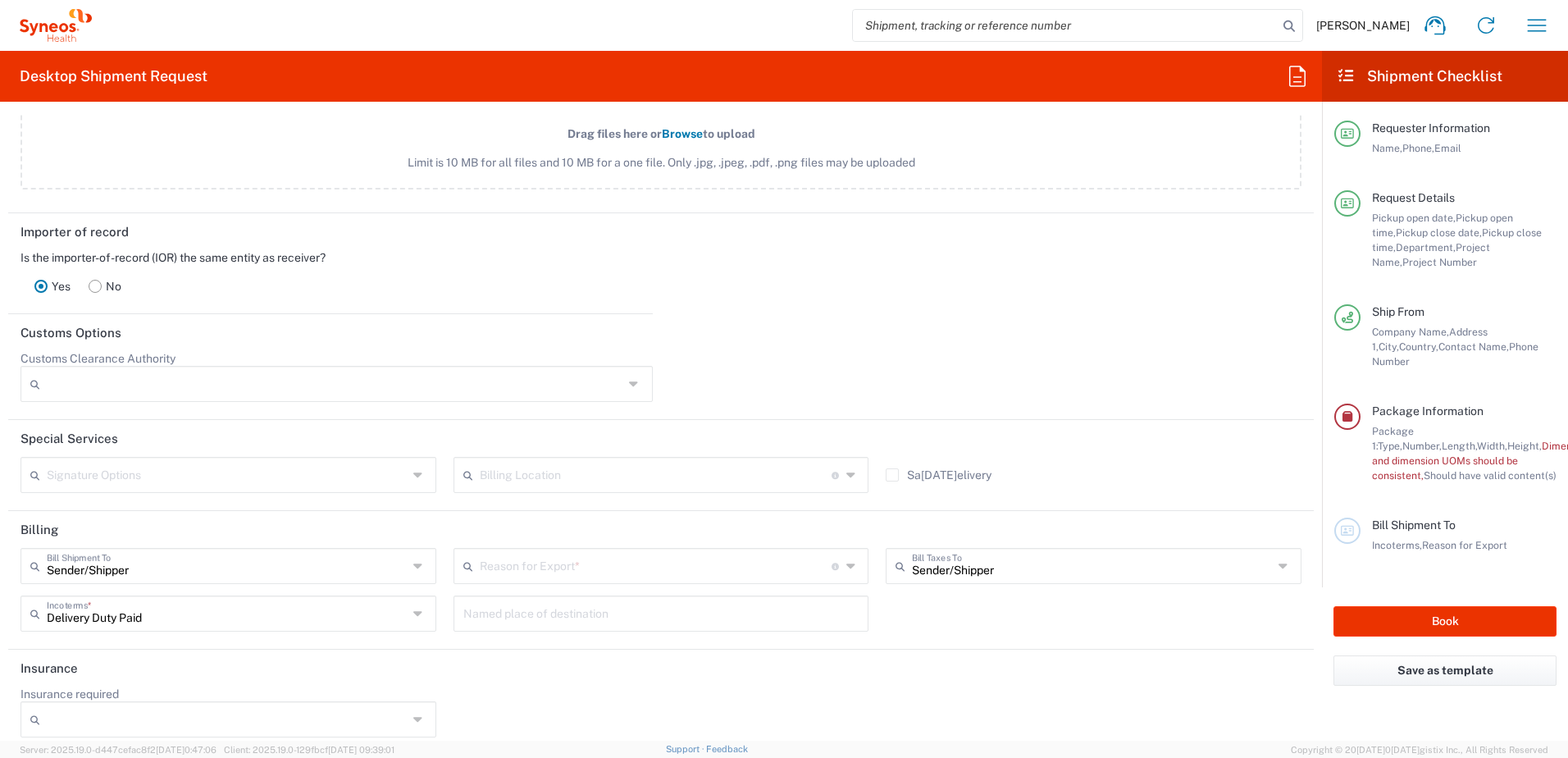
scroll to position [2338, 0]
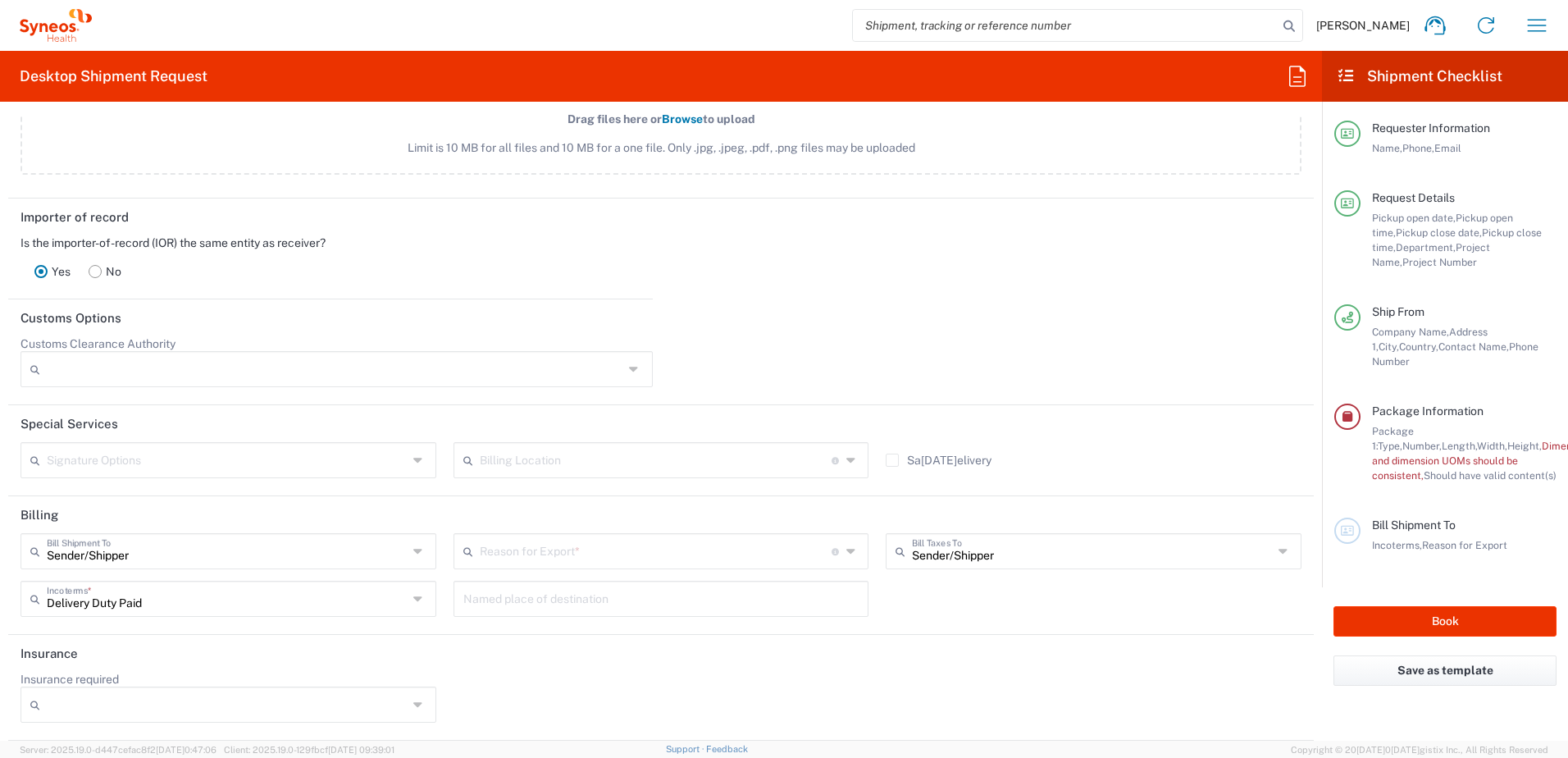
click at [415, 598] on icon at bounding box center [420, 599] width 13 height 26
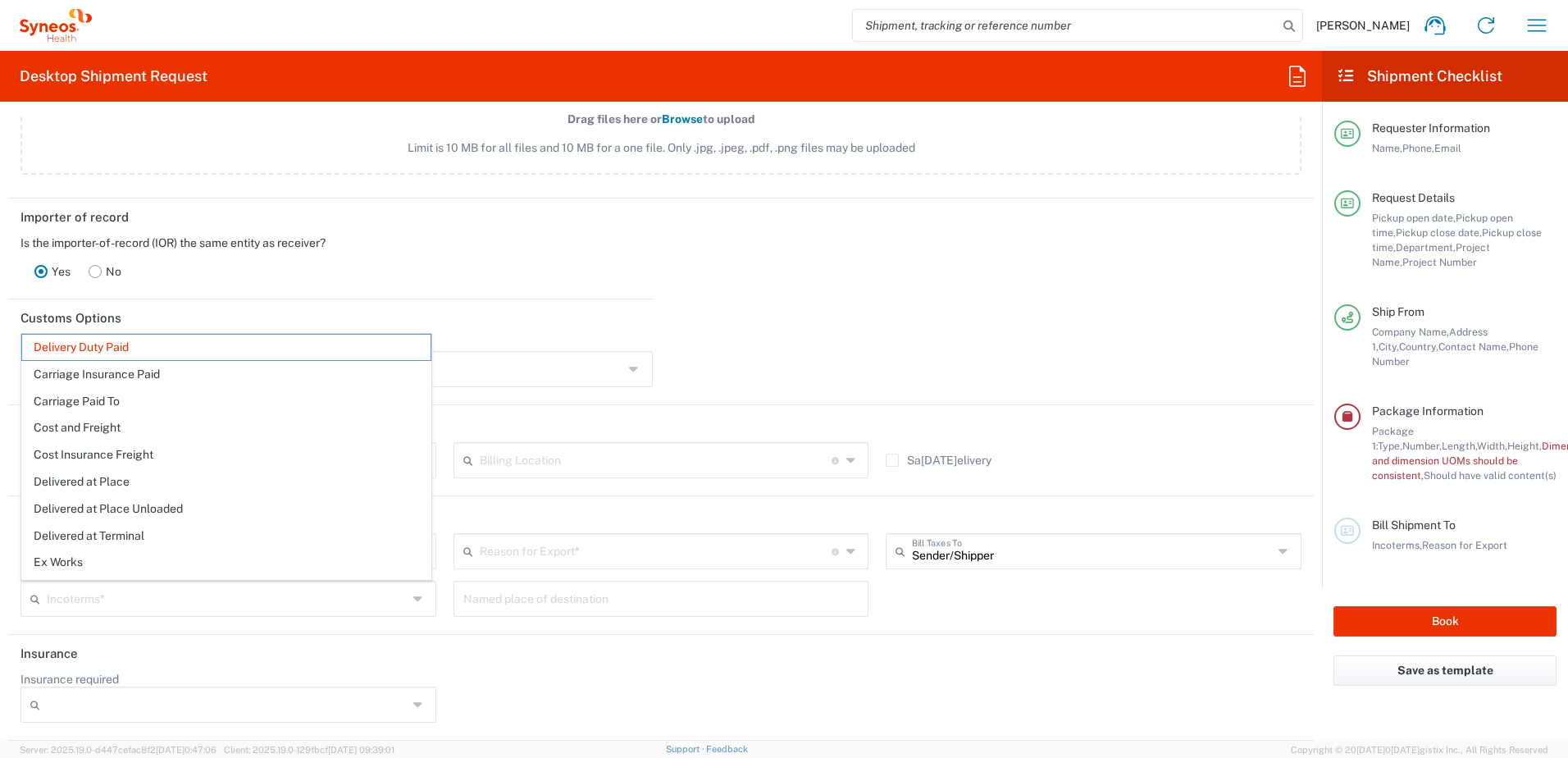
click at [414, 598] on icon at bounding box center [420, 599] width 13 height 26
click at [514, 628] on agx-form-section "Billing Sende[PERSON_NAME]ll Shipment To Sender/Shipper Recipient Account Third…" at bounding box center [661, 565] width 1306 height 139
type input "Delivery Duty Paid"
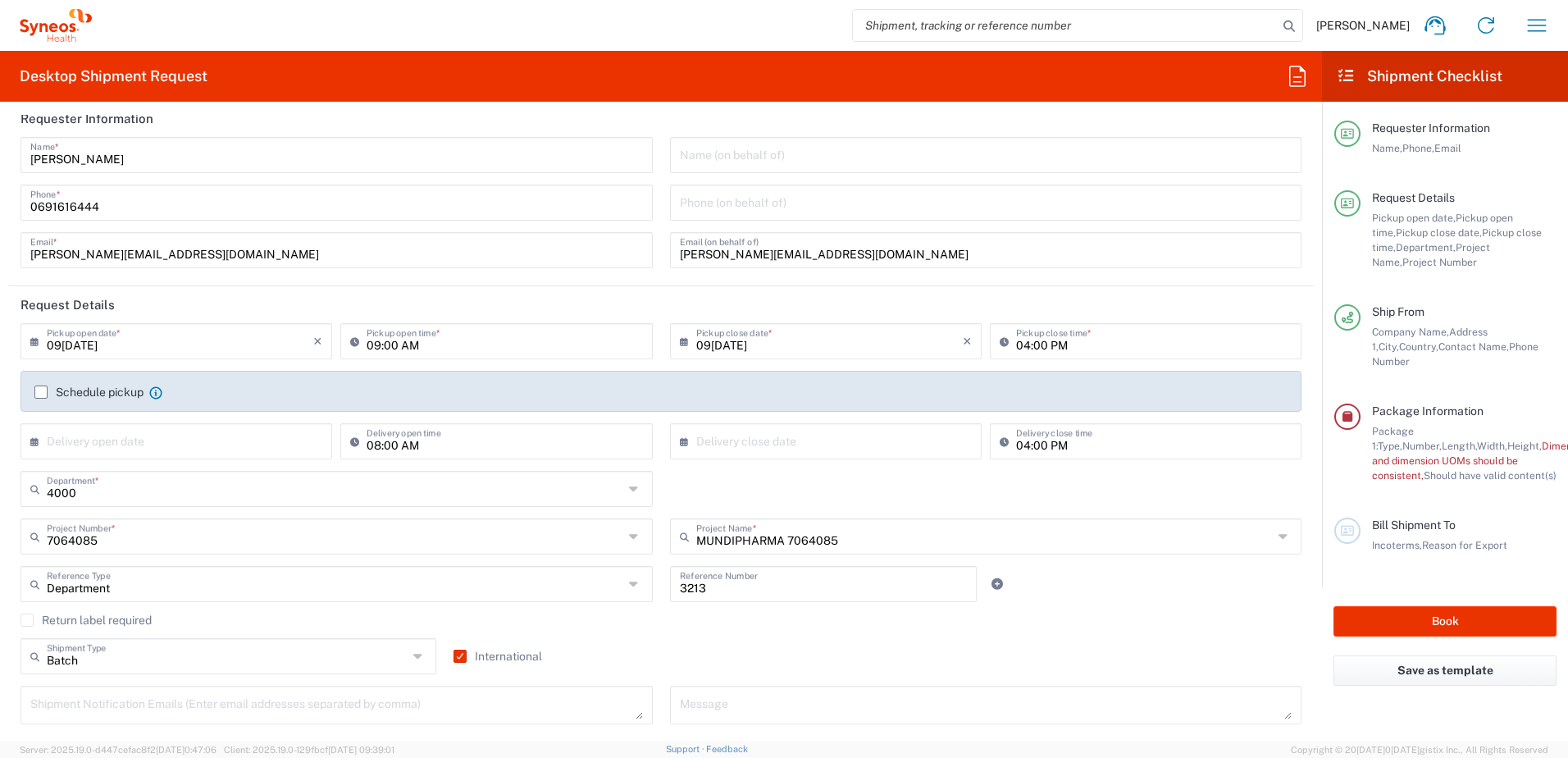
scroll to position [0, 0]
